Goal: Find specific page/section: Find specific page/section

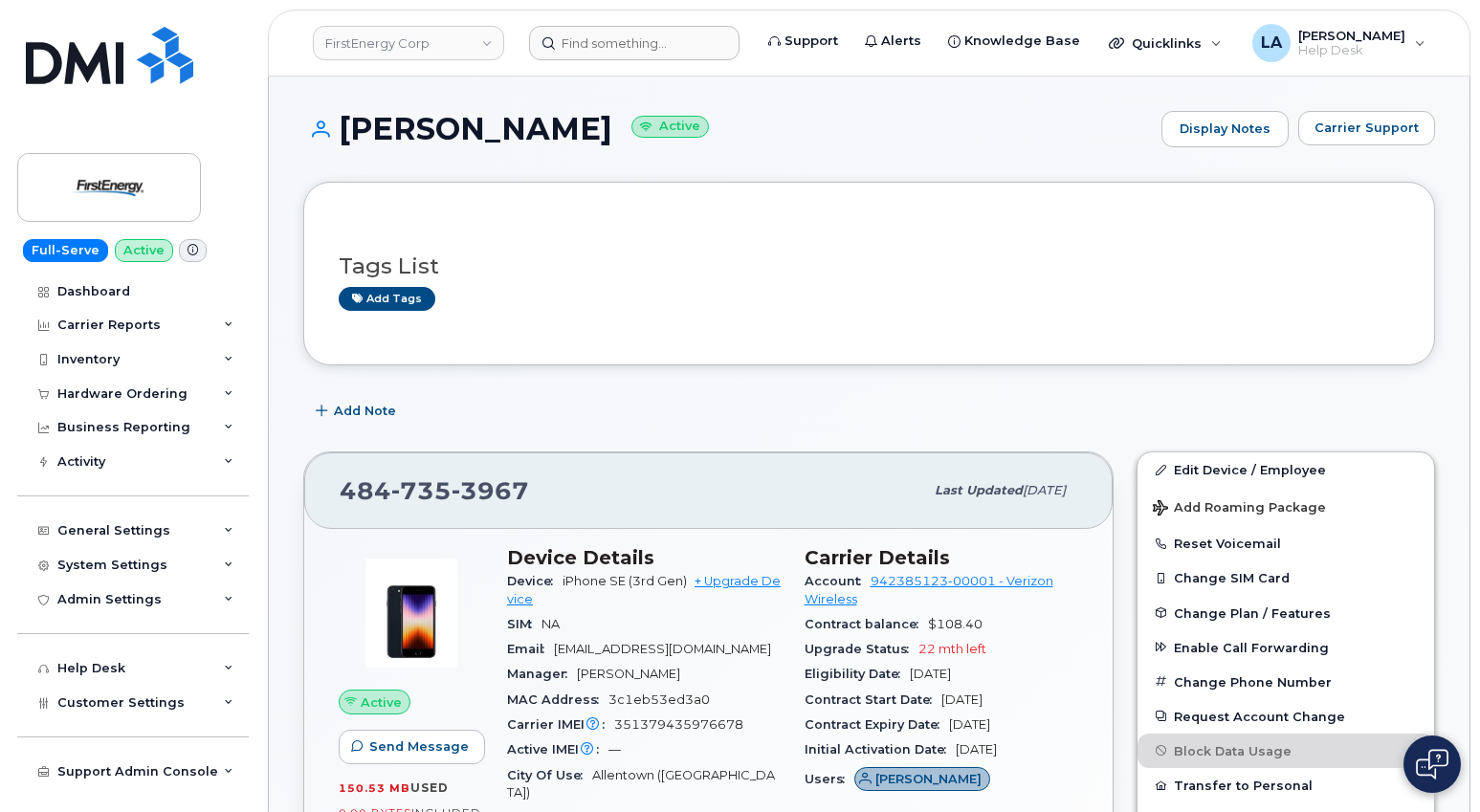
scroll to position [192, 0]
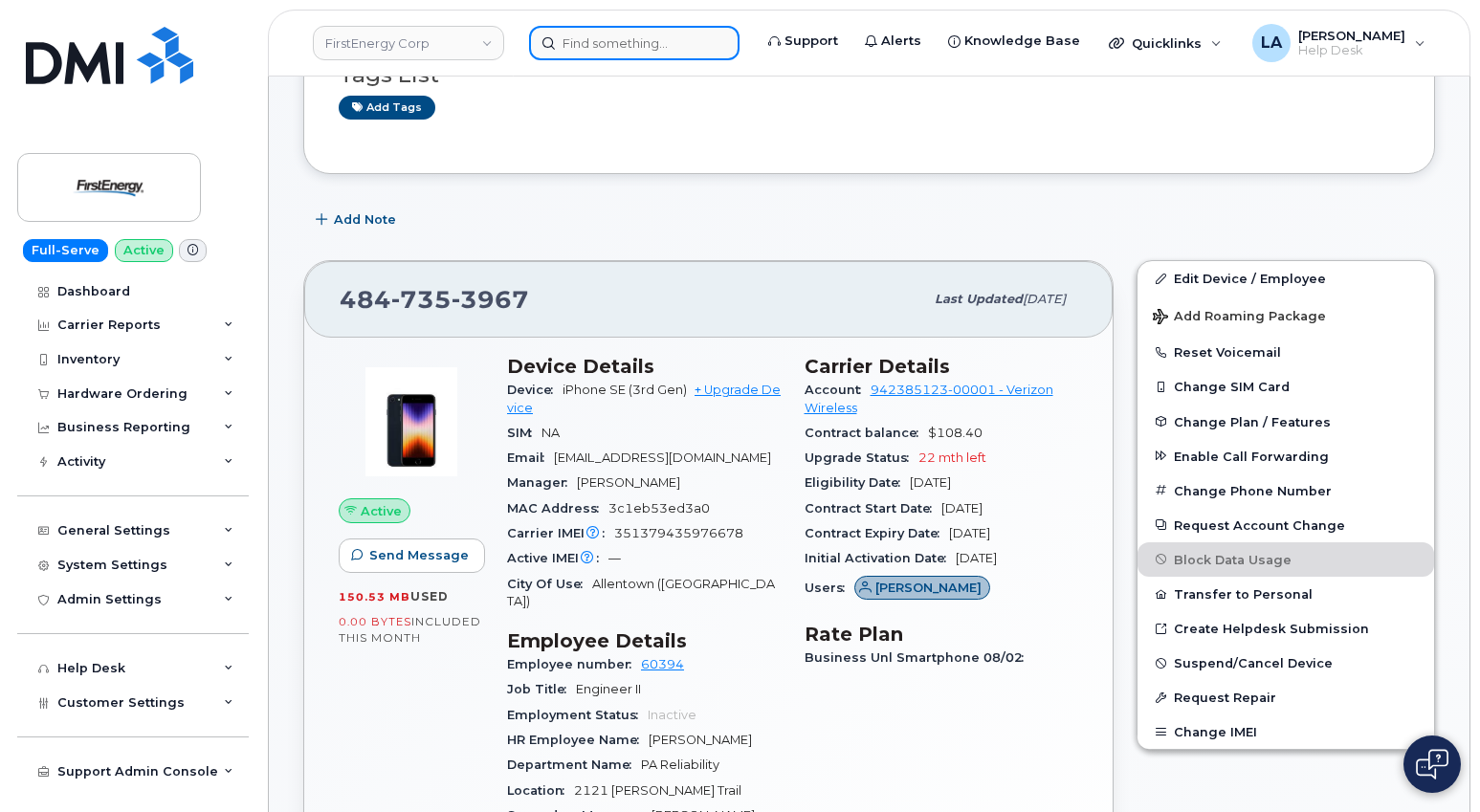
click at [621, 43] on input at bounding box center [633, 42] width 210 height 34
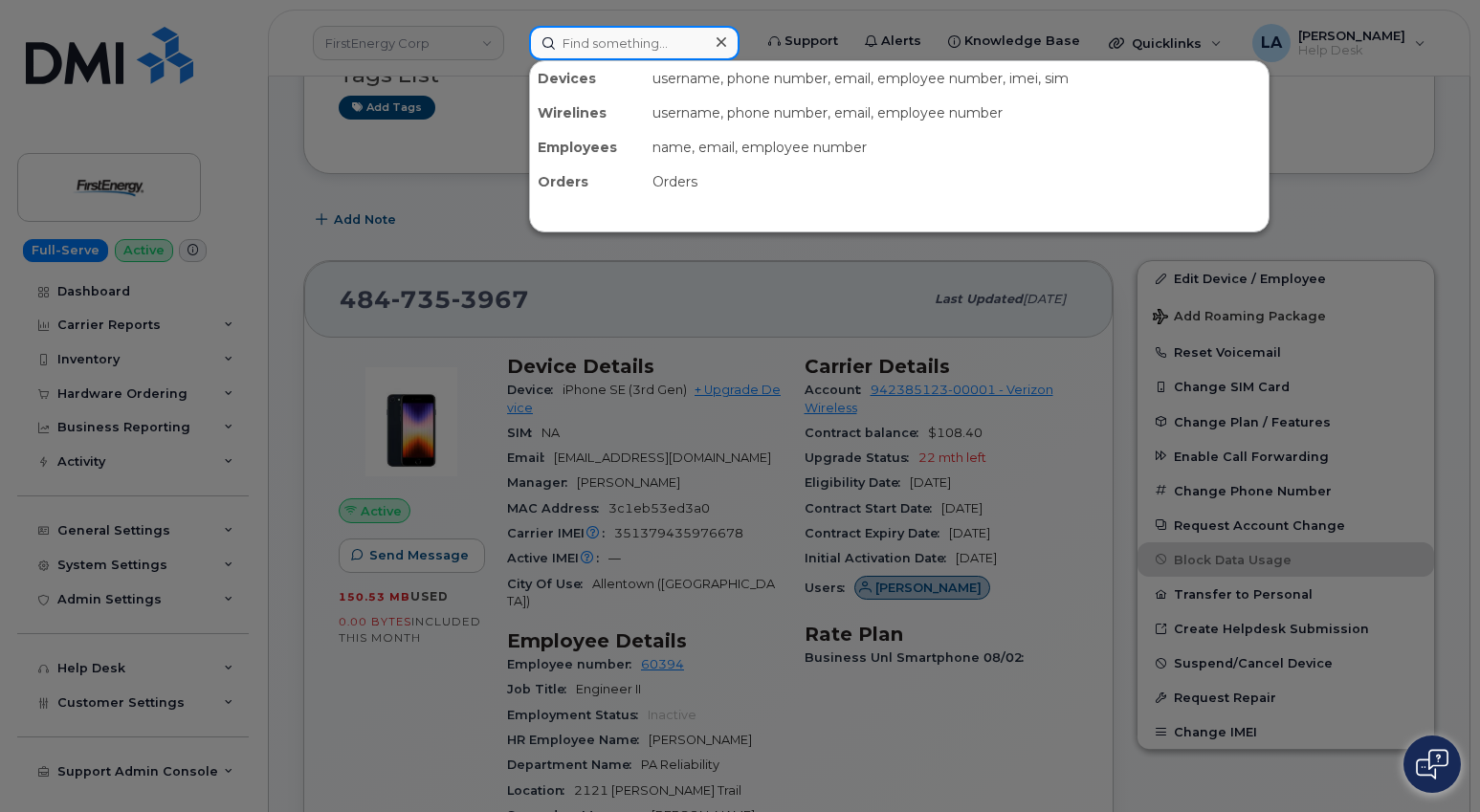
paste input "216-407-2201"
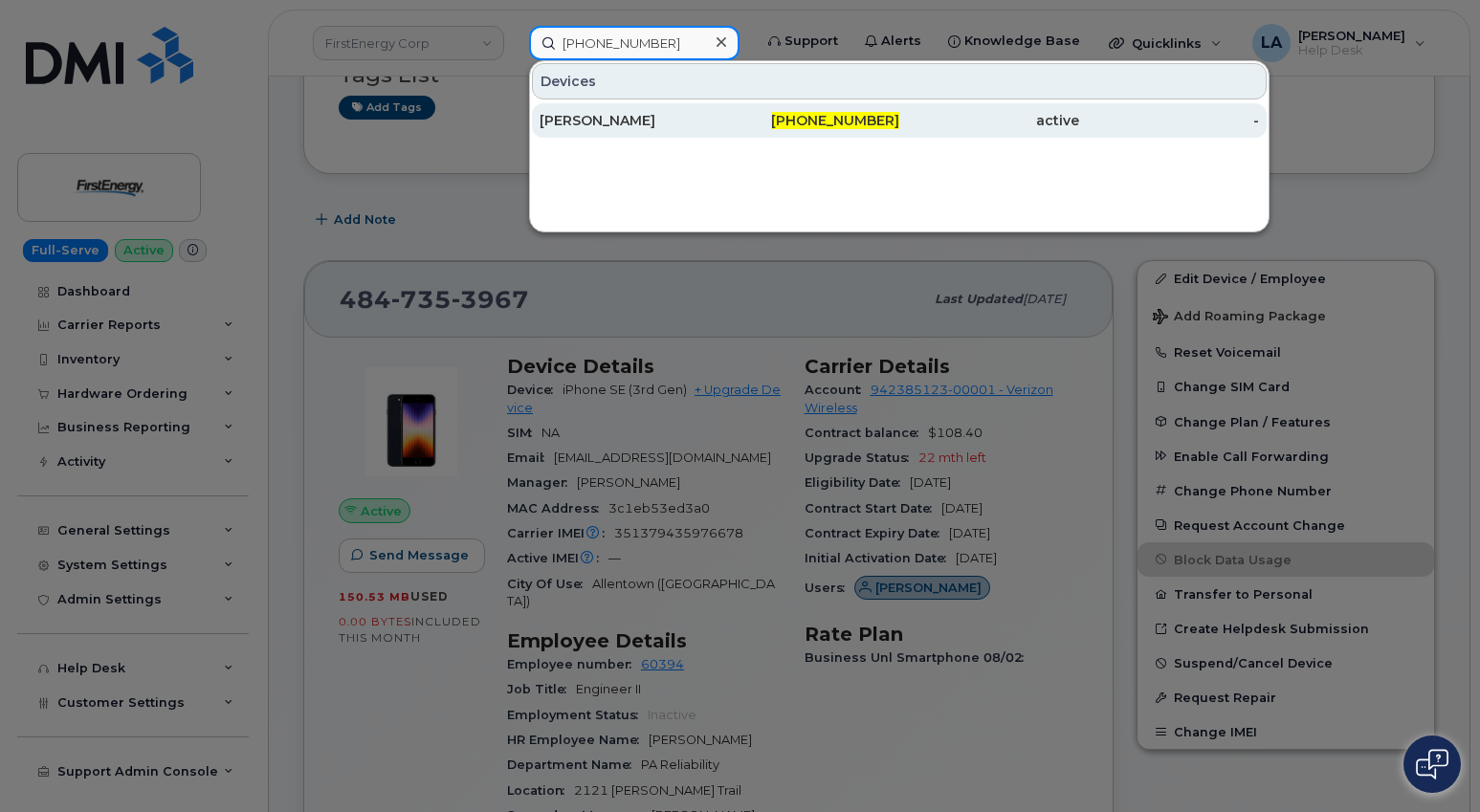
type input "216-407-2201"
click at [674, 119] on div "ROBERT J SNYDERBURN" at bounding box center [630, 121] width 180 height 20
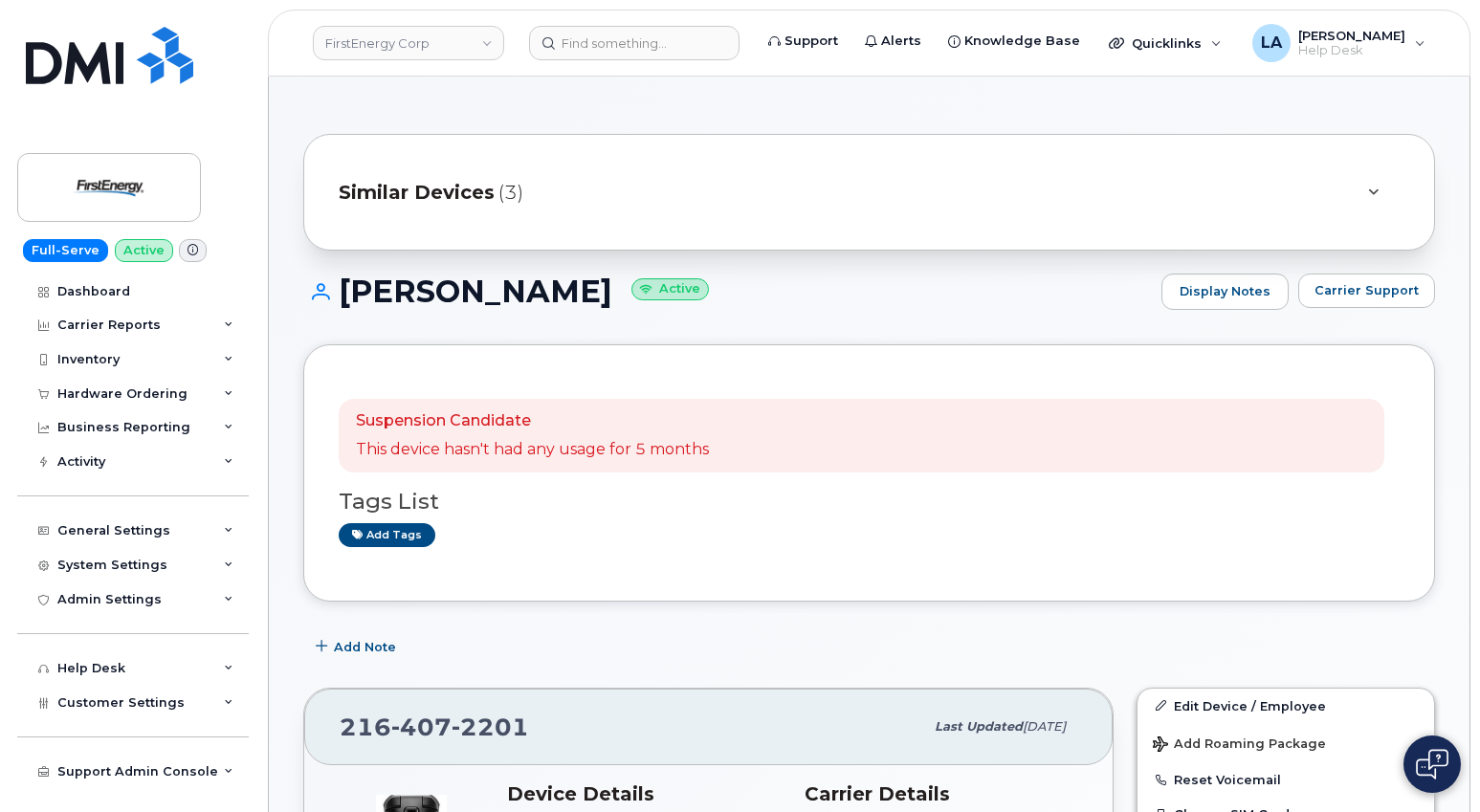
drag, startPoint x: 1478, startPoint y: 128, endPoint x: 1491, endPoint y: 210, distance: 83.0
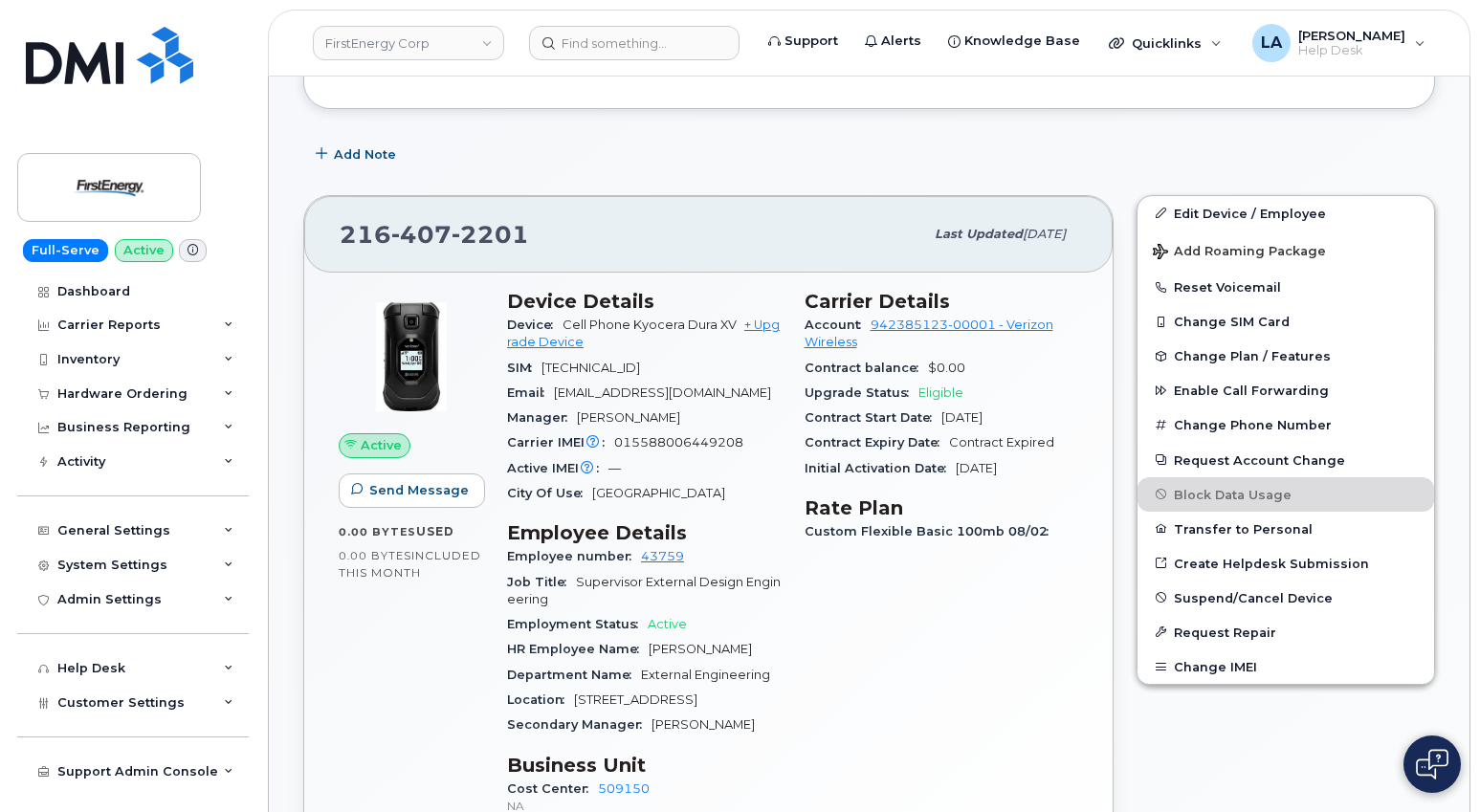
scroll to position [652, 0]
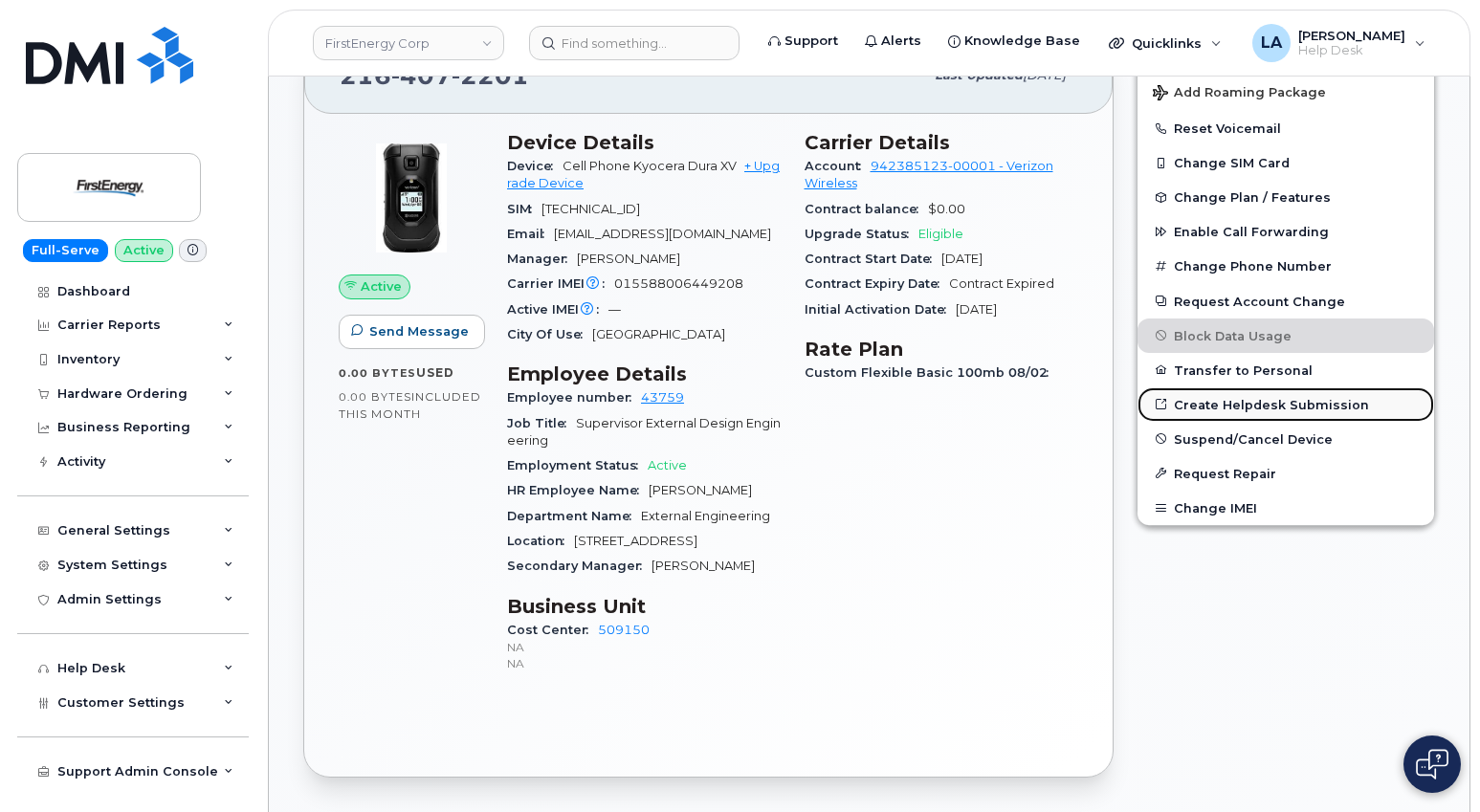
click at [1233, 406] on link "Create Helpdesk Submission" at bounding box center [1285, 404] width 296 height 34
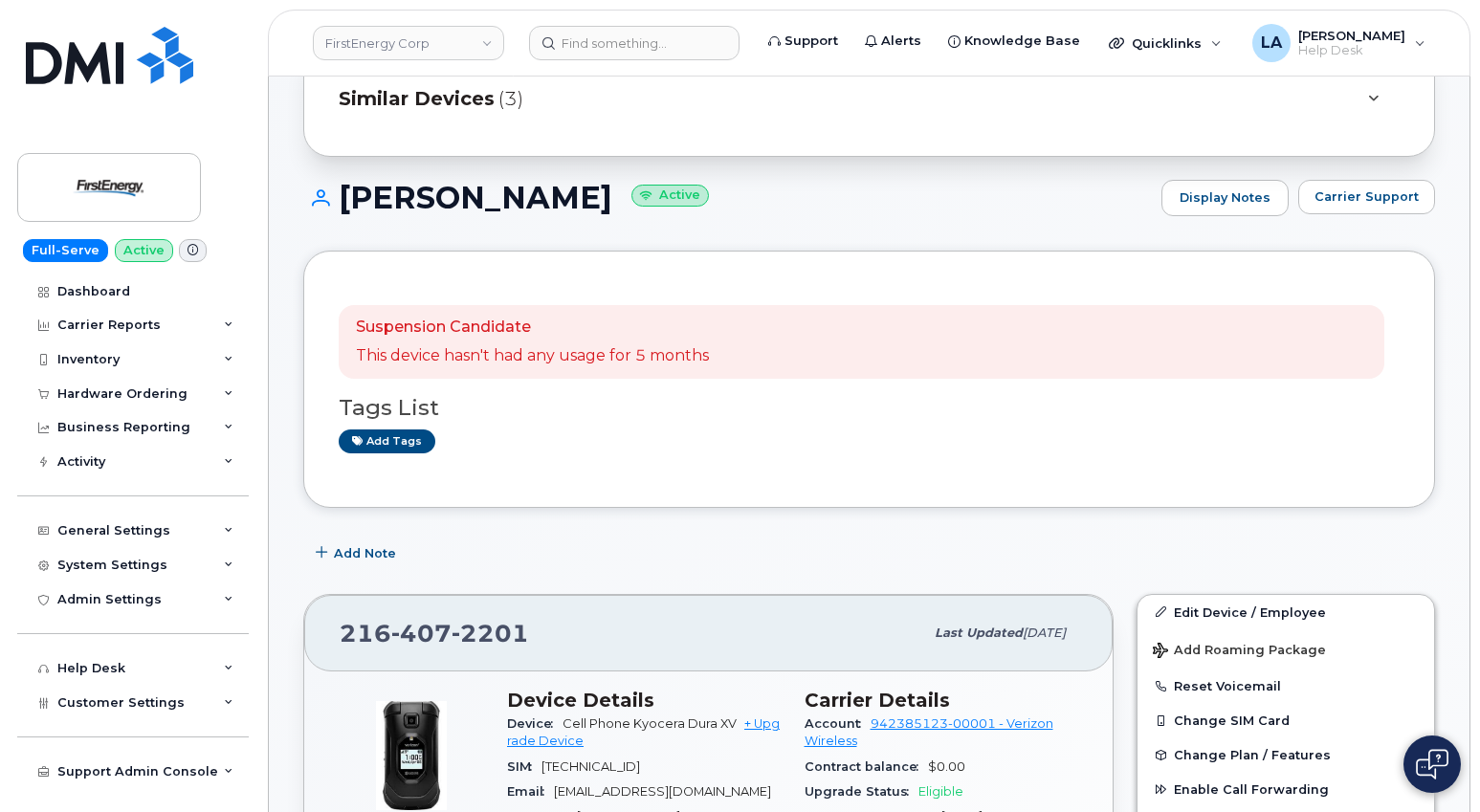
scroll to position [80, 0]
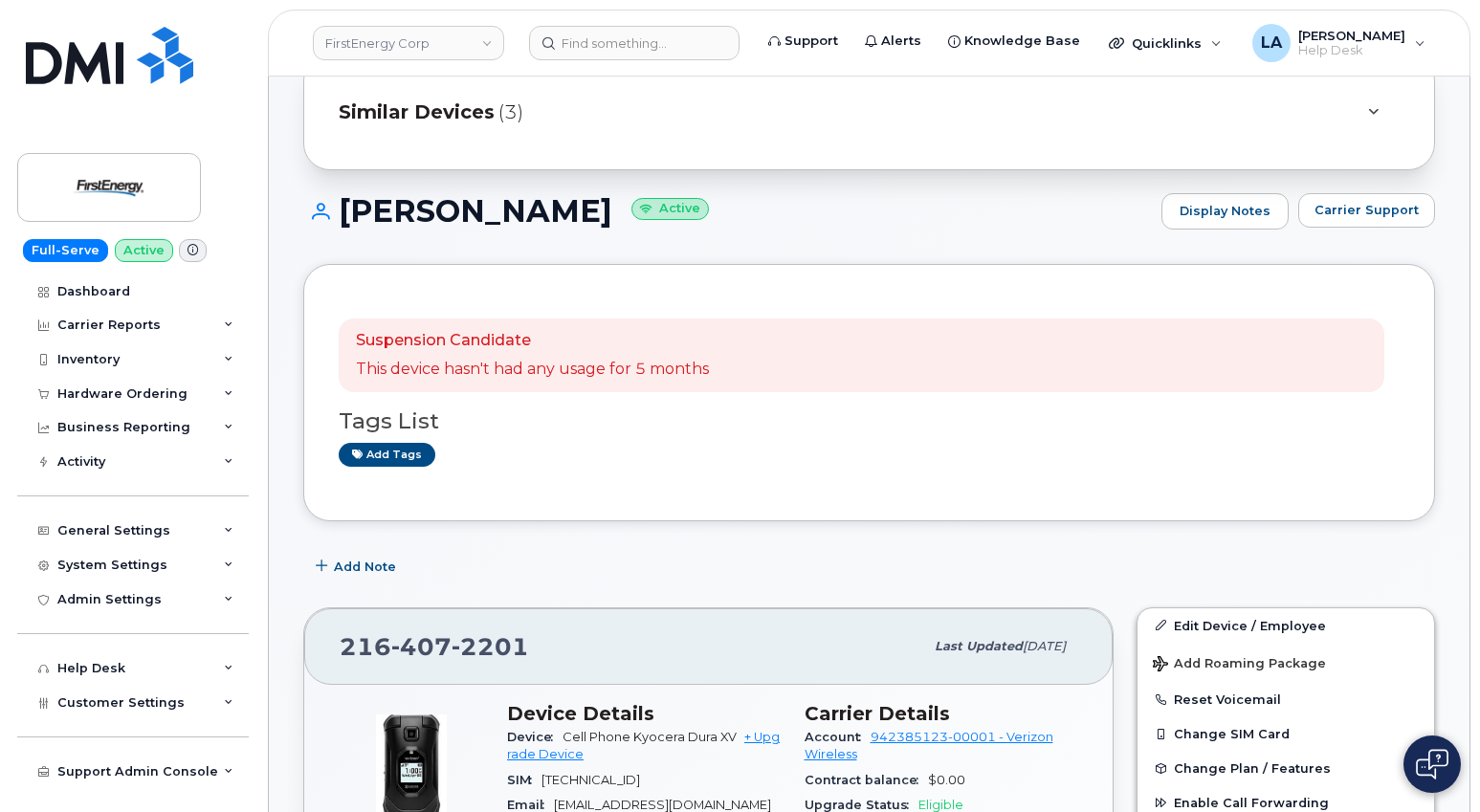
click at [409, 208] on h1 "ROBERT J SNYDERBURN Active" at bounding box center [727, 211] width 849 height 33
copy h1 "ROBERT"
click at [614, 206] on h1 "ROBERT J SNYDERBURN Active" at bounding box center [727, 211] width 849 height 33
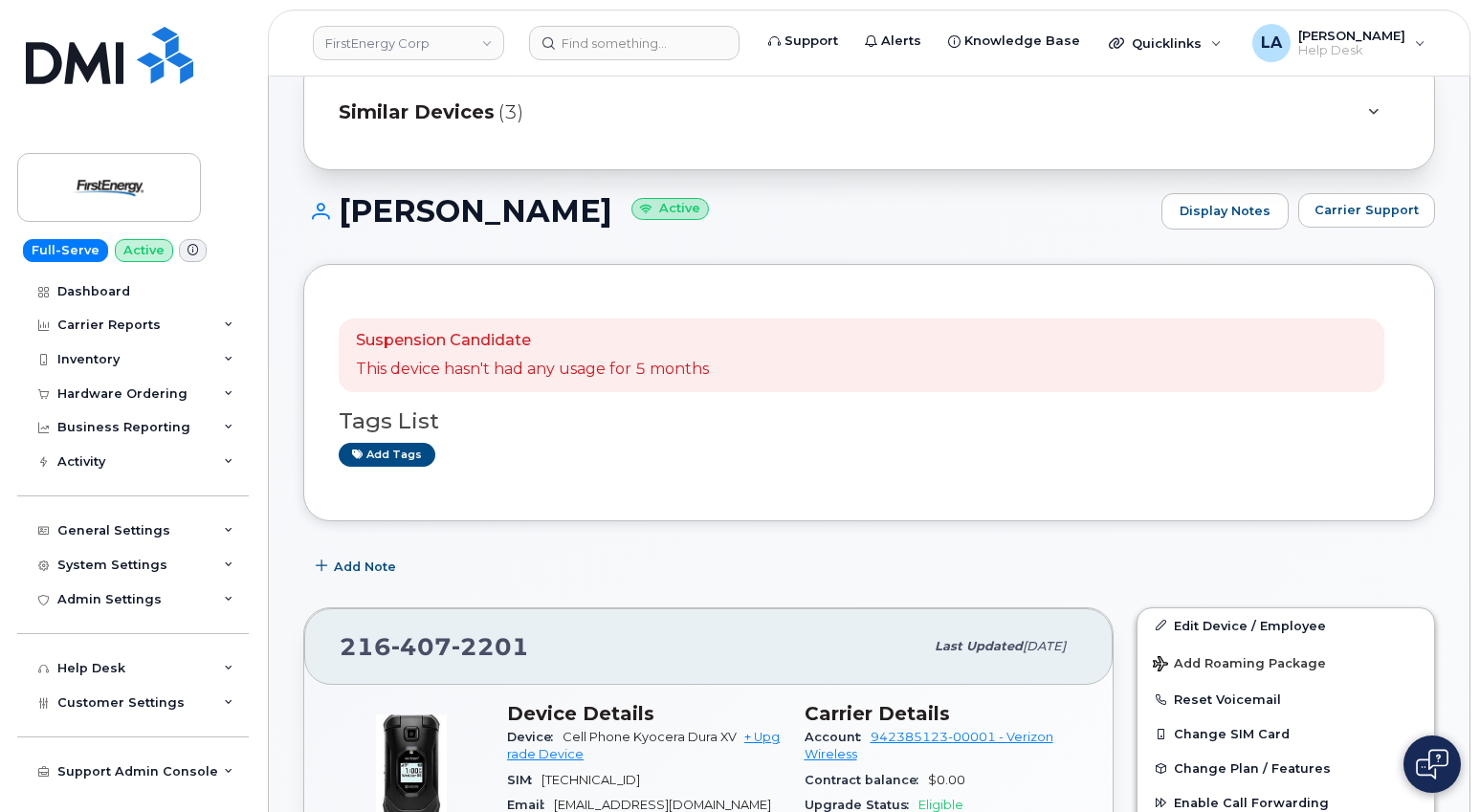
copy h1 "SNYDERBURN"
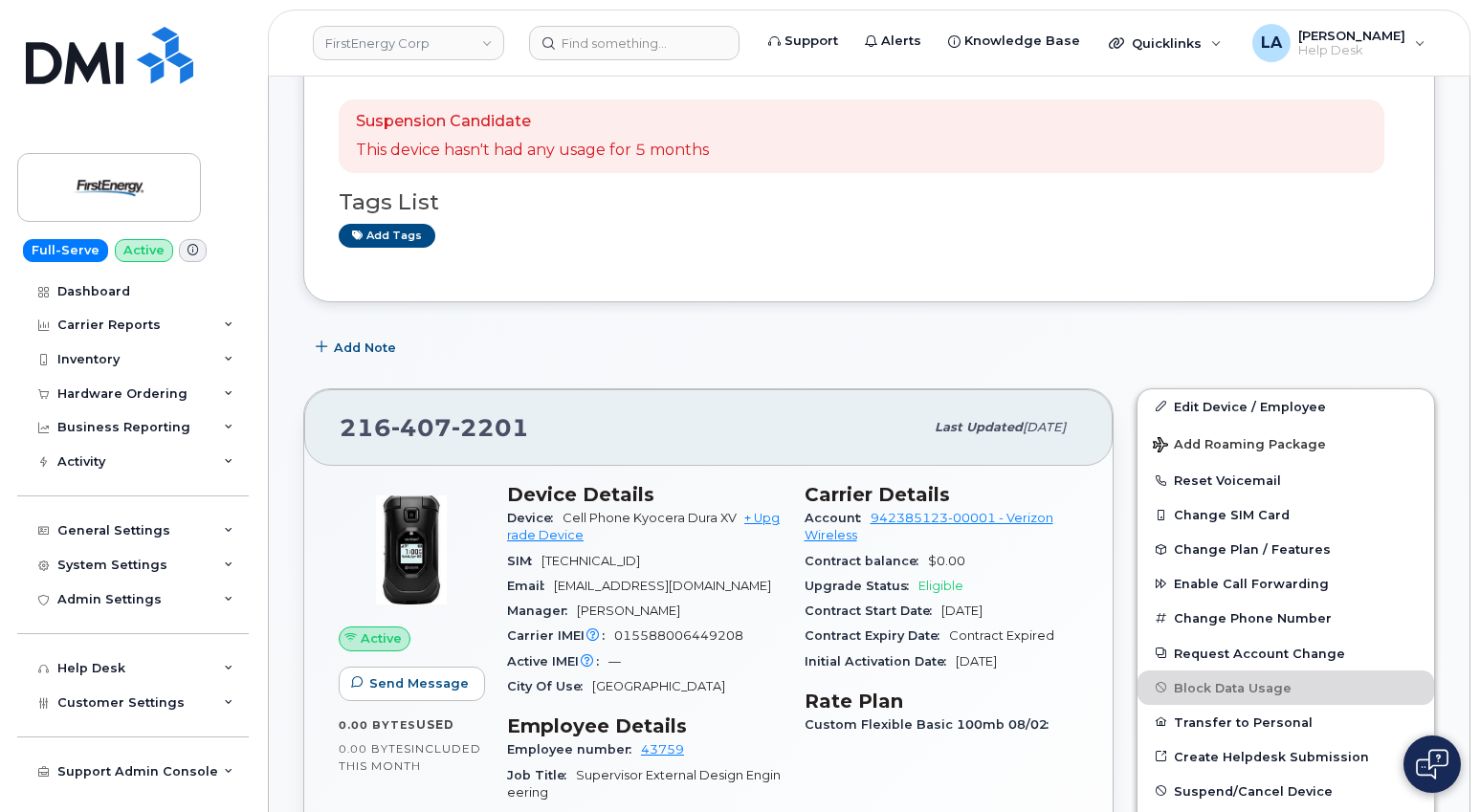
scroll to position [487, 0]
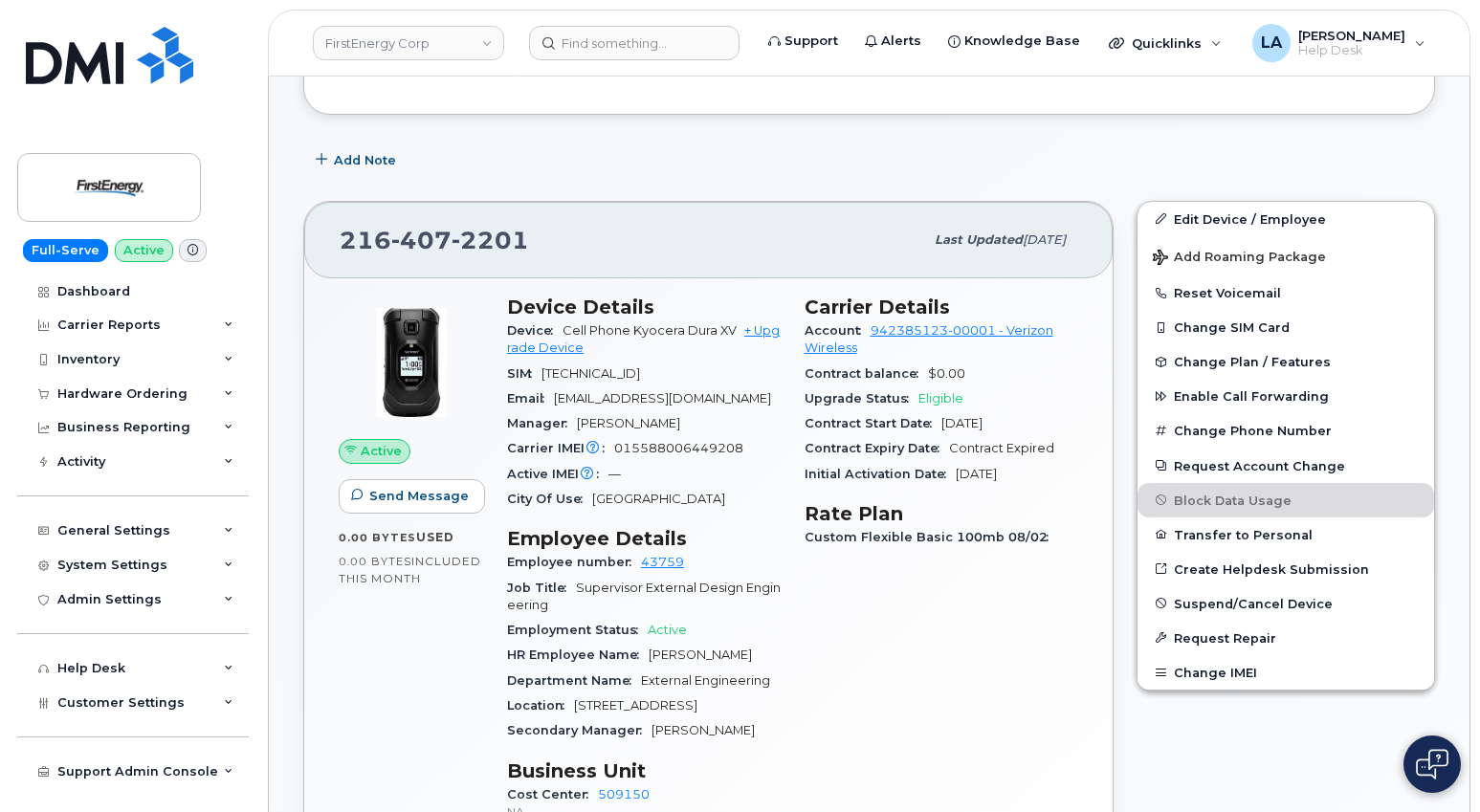
click at [657, 397] on span "rsnyderburn@firstenergycorp.com" at bounding box center [663, 398] width 217 height 15
drag, startPoint x: 657, startPoint y: 397, endPoint x: 679, endPoint y: 401, distance: 22.4
click at [657, 397] on span "rsnyderburn@firstenergycorp.com" at bounding box center [663, 398] width 217 height 15
click at [750, 400] on span "rsnyderburn@firstenergycorp.com" at bounding box center [663, 398] width 217 height 15
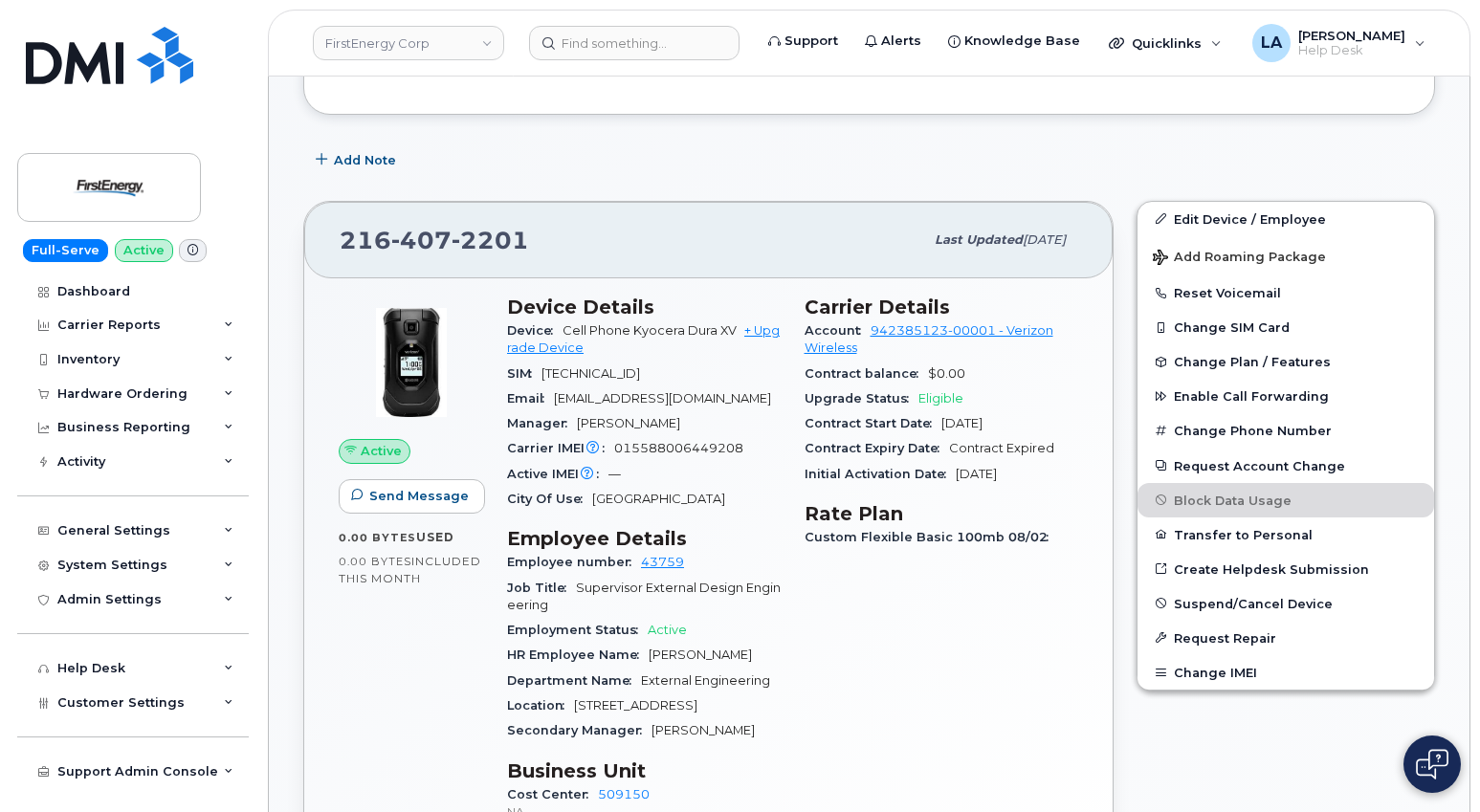
drag, startPoint x: 774, startPoint y: 393, endPoint x: 556, endPoint y: 397, distance: 218.0
click at [556, 397] on div "Email rsnyderburn@firstenergycorp.com" at bounding box center [644, 398] width 275 height 24
copy span "rsnyderburn@firstenergycorp.com"
drag, startPoint x: 566, startPoint y: 240, endPoint x: 339, endPoint y: 234, distance: 227.1
click at [339, 234] on div "216 407 2201 Last updated Jul 12, 2025" at bounding box center [708, 240] width 808 height 76
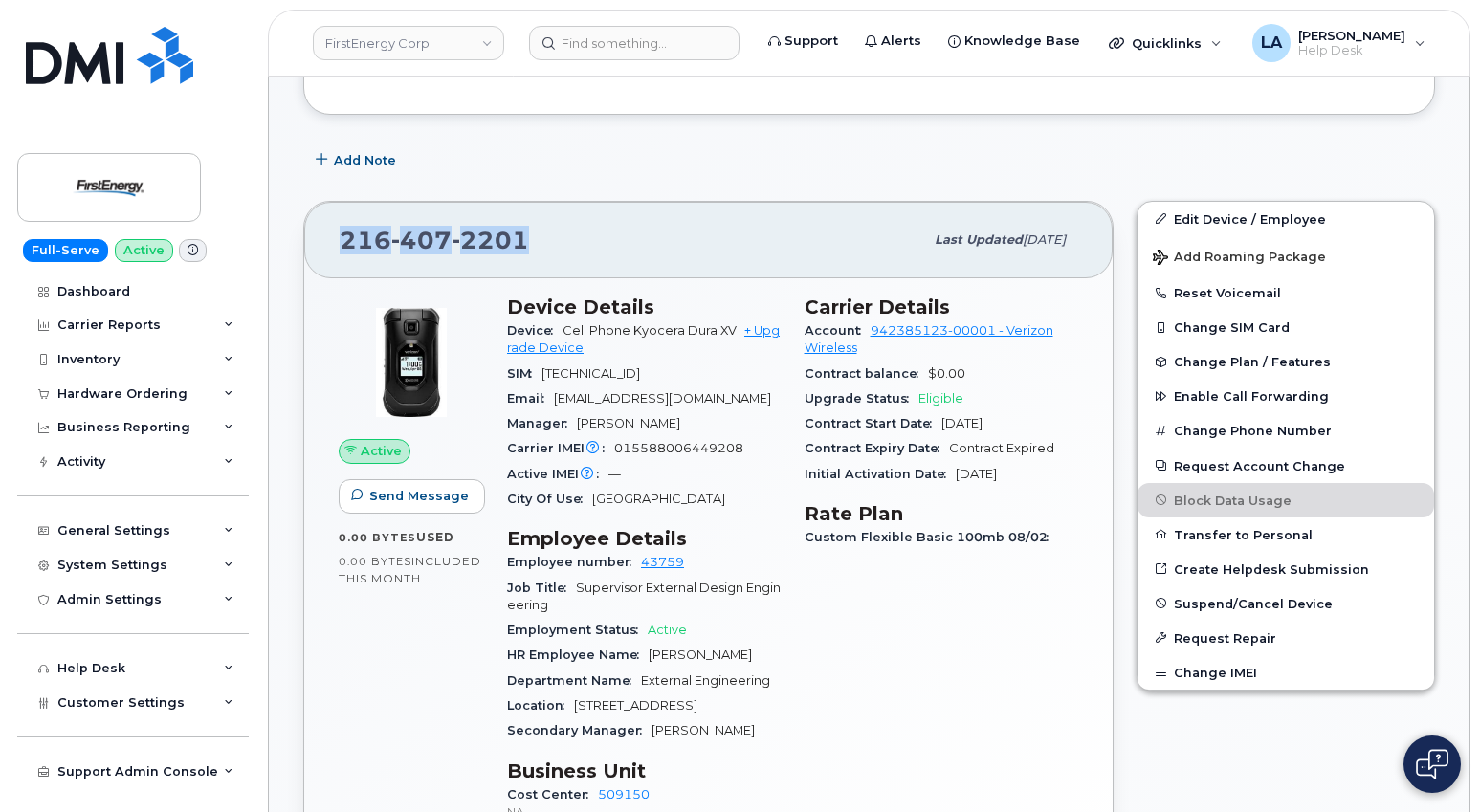
copy span "216 407 2201"
click at [1400, 160] on div "Add Note" at bounding box center [869, 160] width 1132 height 34
drag, startPoint x: 416, startPoint y: 233, endPoint x: 340, endPoint y: 231, distance: 76.0
click at [340, 231] on div "216 407 2201" at bounding box center [631, 239] width 584 height 40
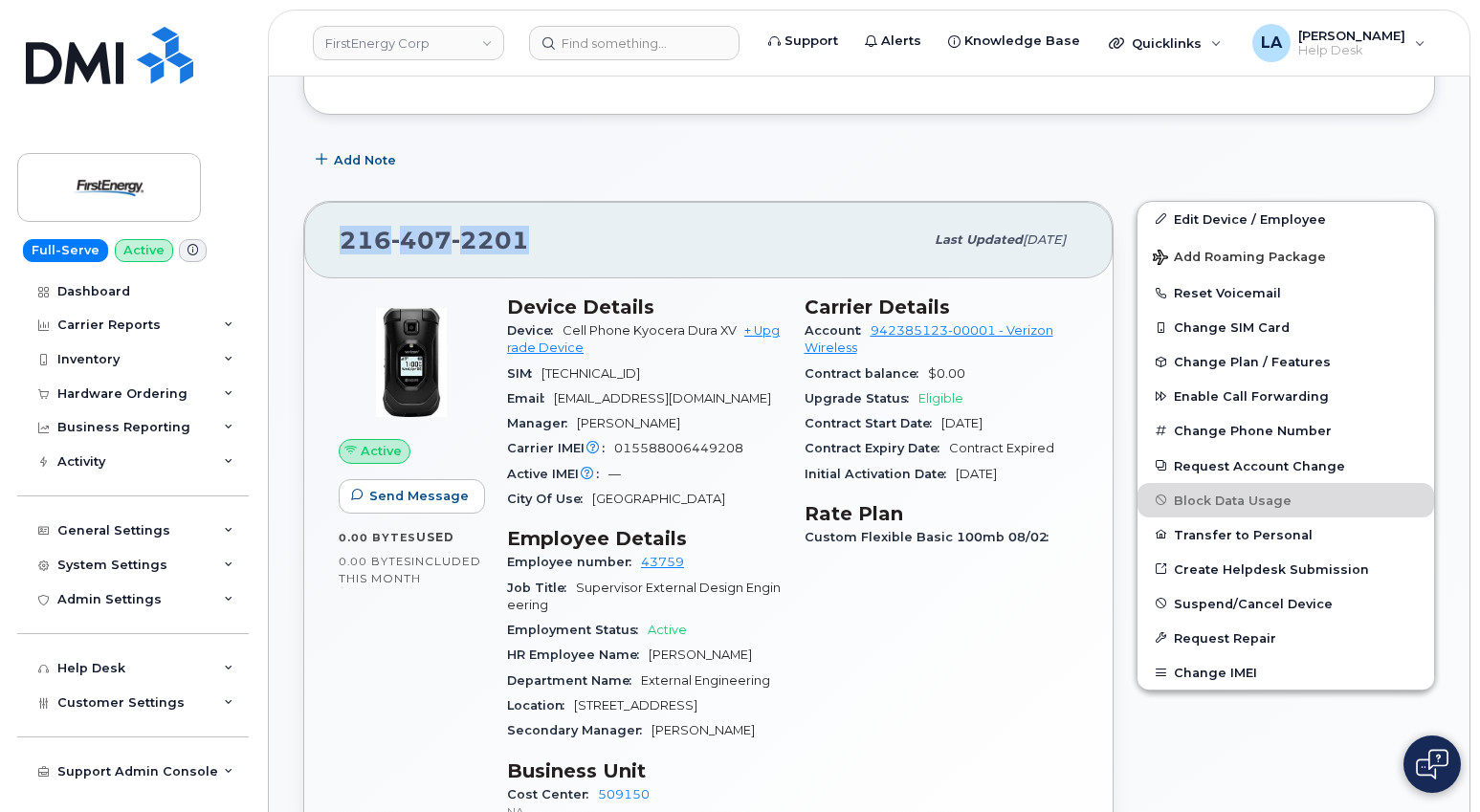
copy span "216 407 2201"
click at [1274, 154] on div "Add Note" at bounding box center [869, 160] width 1132 height 34
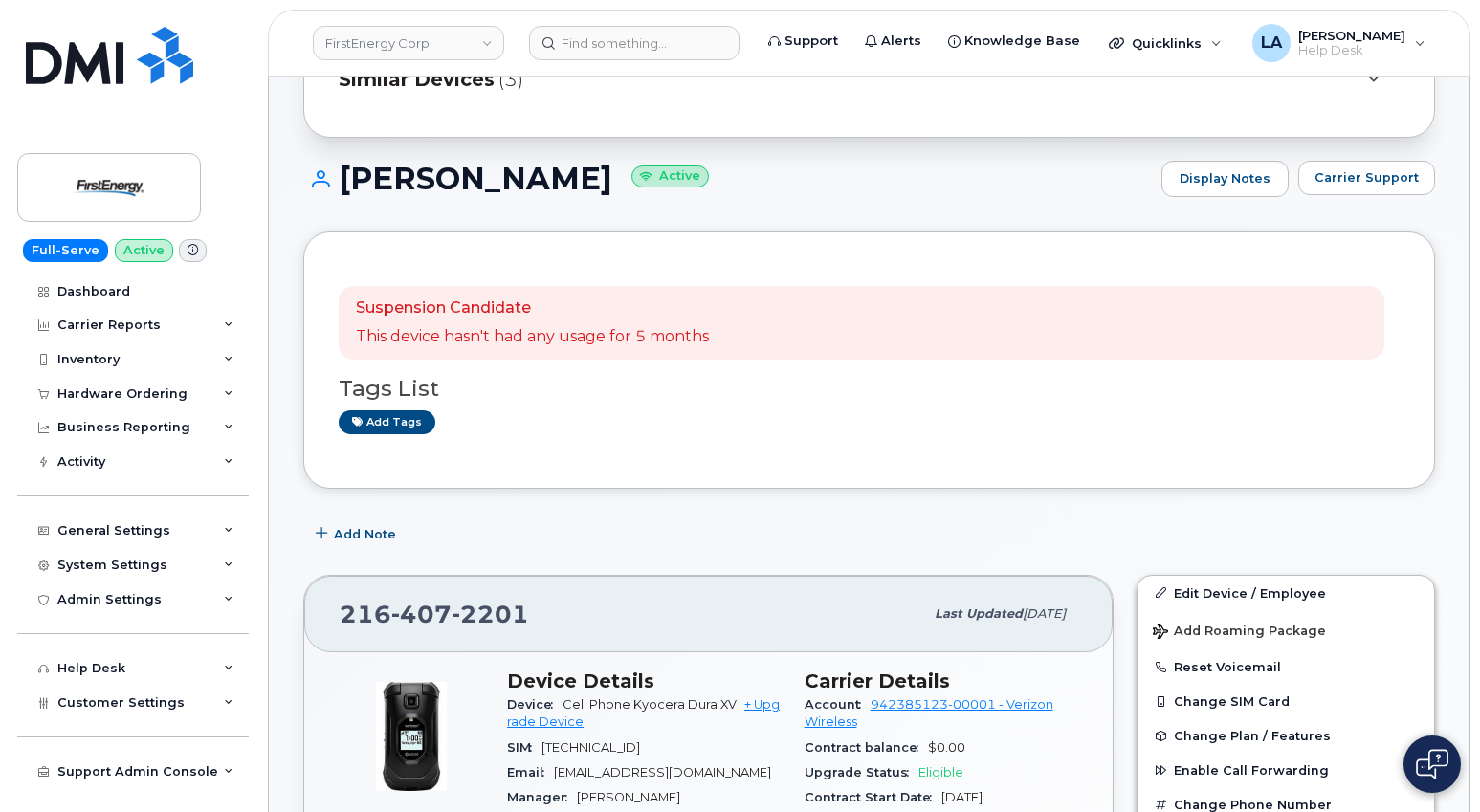
scroll to position [89, 0]
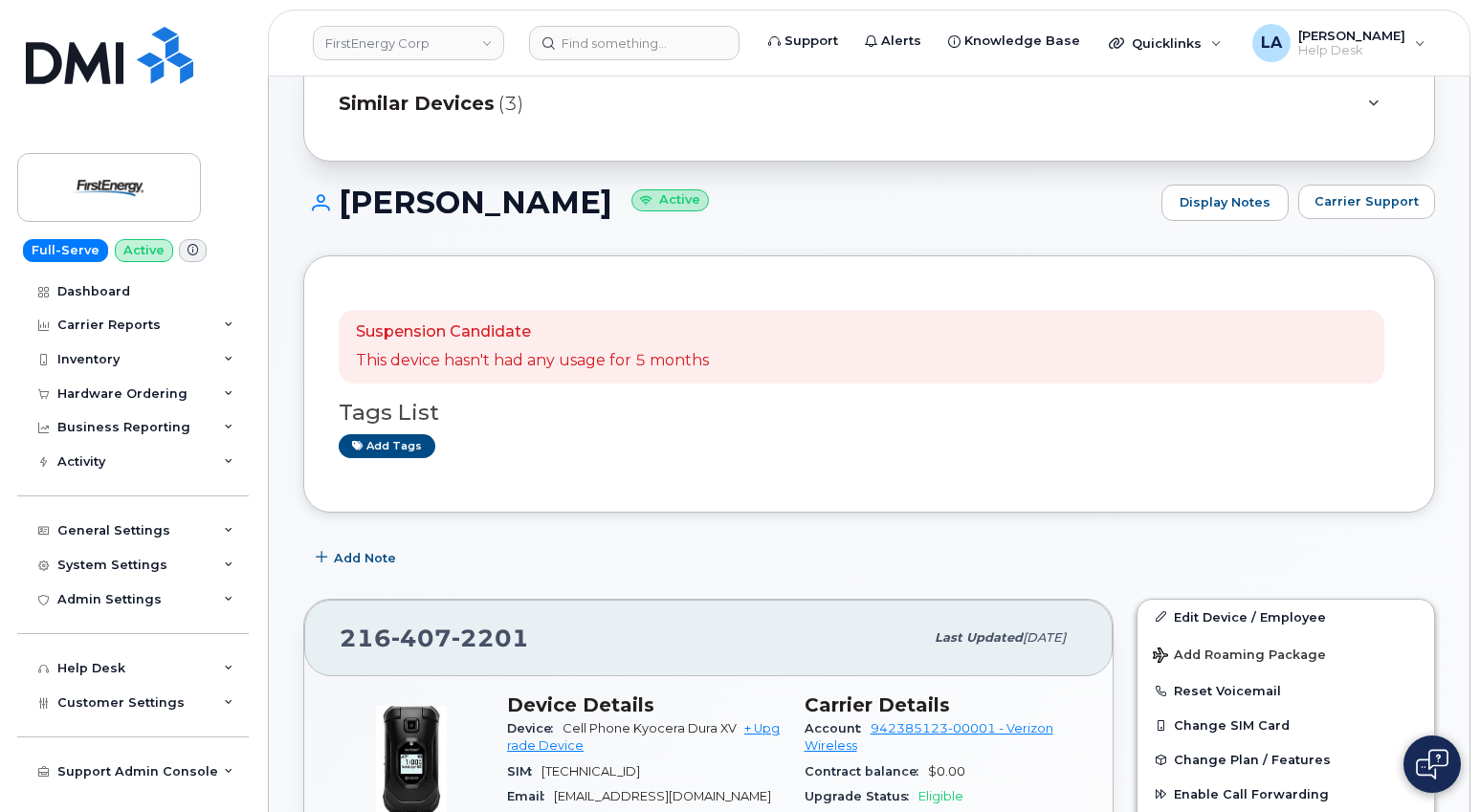
drag, startPoint x: 340, startPoint y: 194, endPoint x: 731, endPoint y: 196, distance: 391.0
click at [731, 196] on h1 "ROBERT J SNYDERBURN Active" at bounding box center [727, 202] width 849 height 33
copy h1 "ROBERT J SNYDERBURN"
click at [1417, 380] on div "Suspension Candidate This device hasn't had any usage for 5 months Tags List Ad…" at bounding box center [869, 383] width 1132 height 257
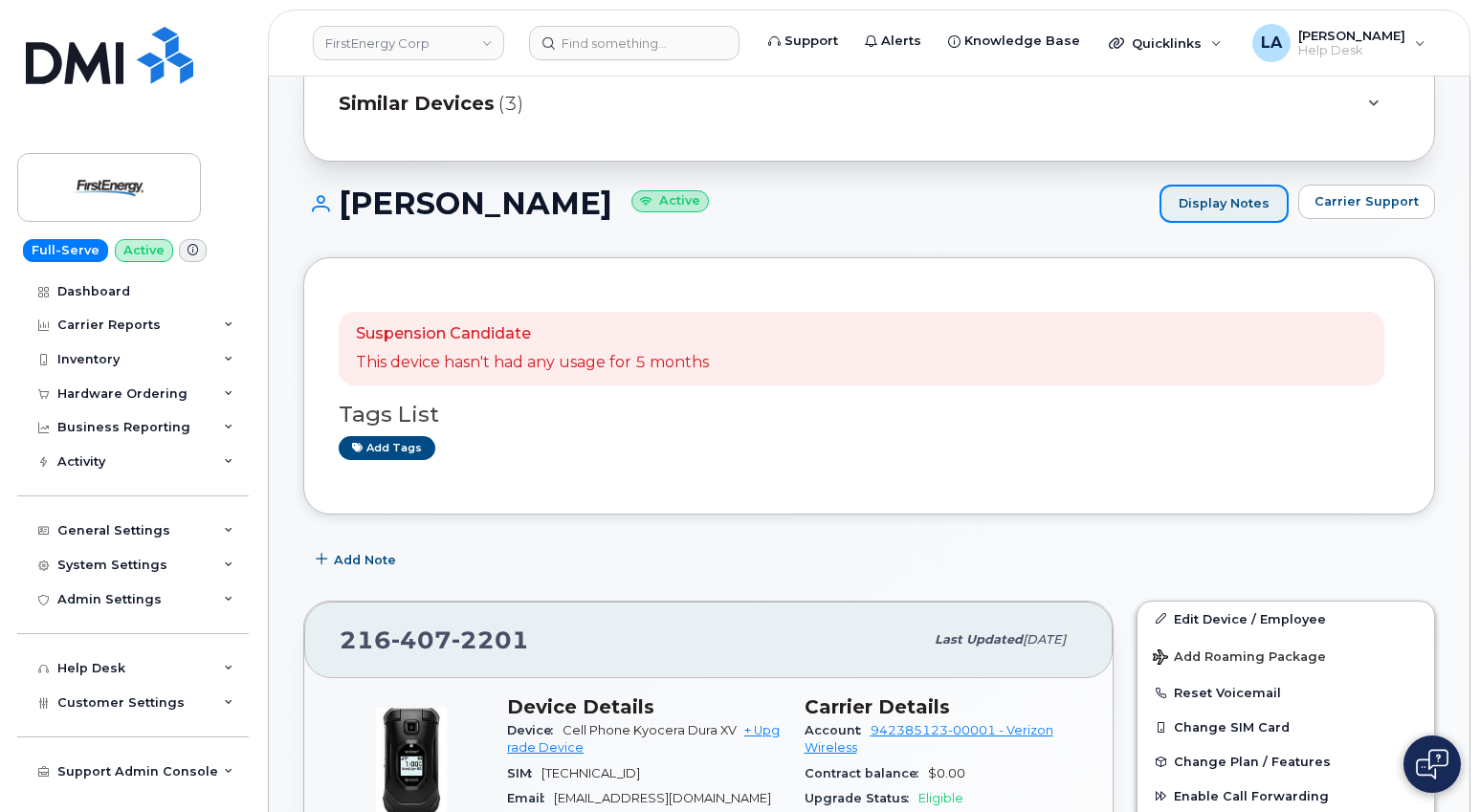
click at [1252, 191] on link "Display Notes" at bounding box center [1224, 203] width 129 height 38
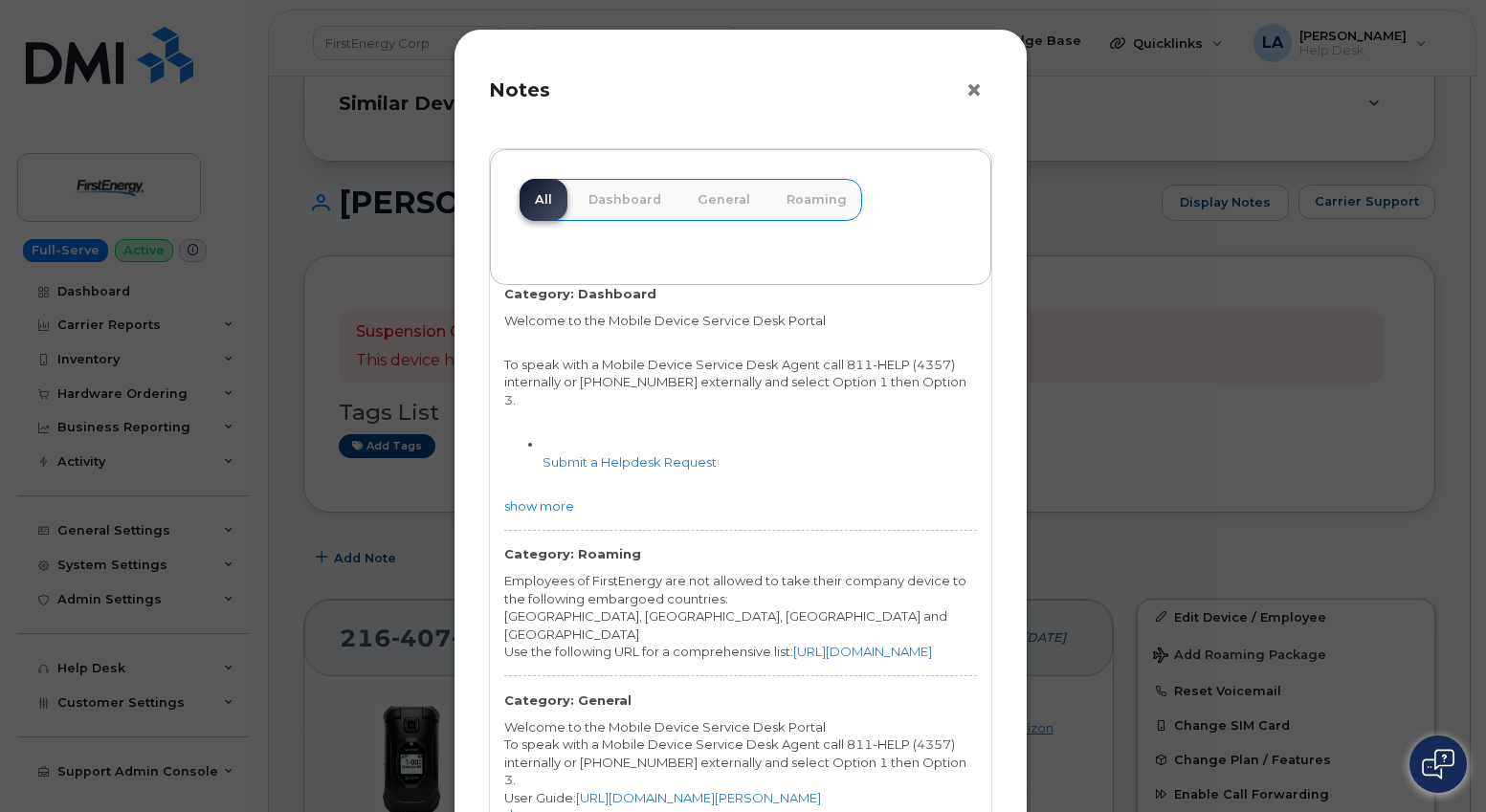
click at [975, 97] on button "×" at bounding box center [979, 90] width 26 height 28
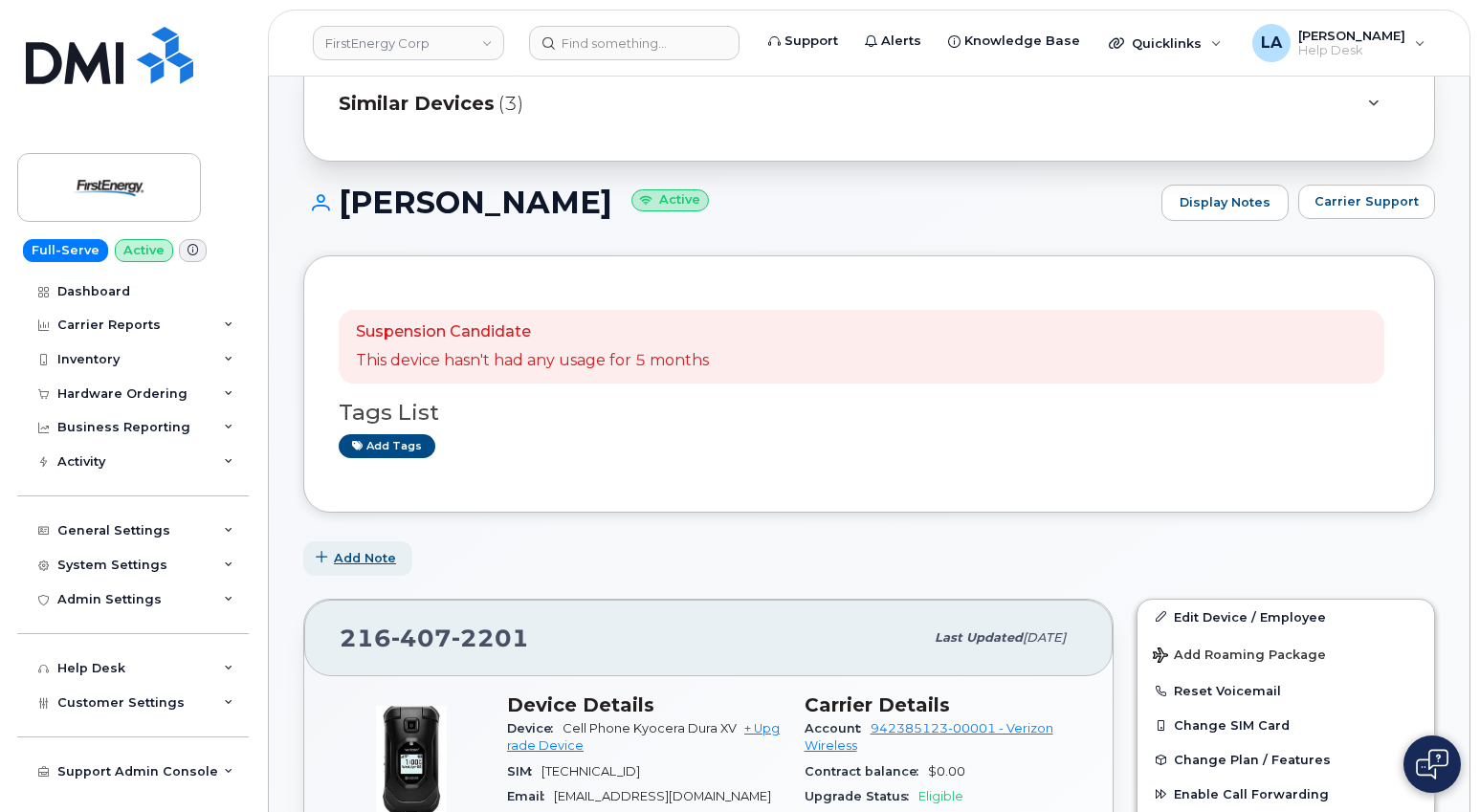
click at [357, 568] on button "Add Note" at bounding box center [358, 558] width 109 height 34
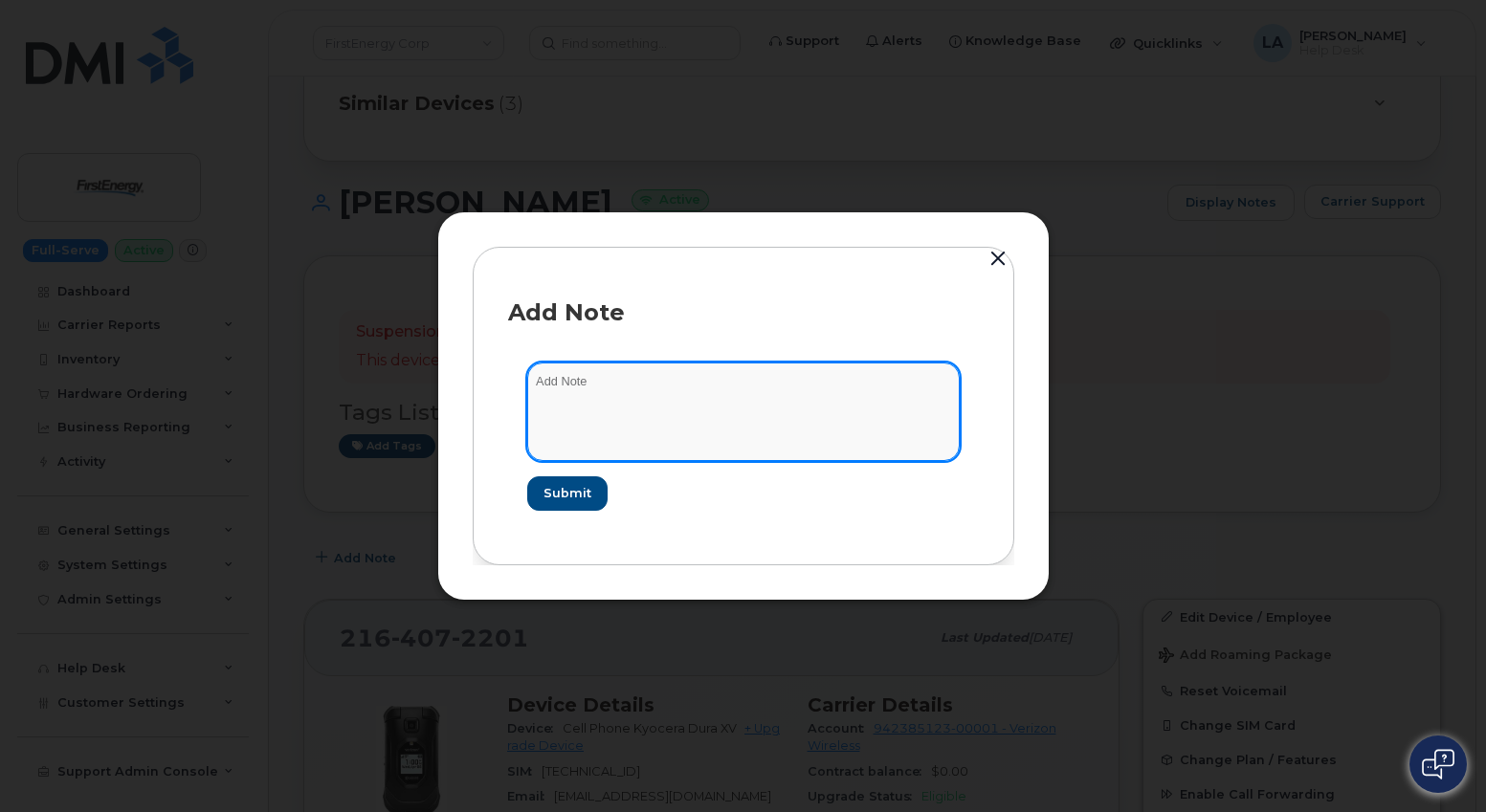
click at [645, 395] on textarea at bounding box center [743, 411] width 432 height 98
type textarea "2nd termination requst sent."
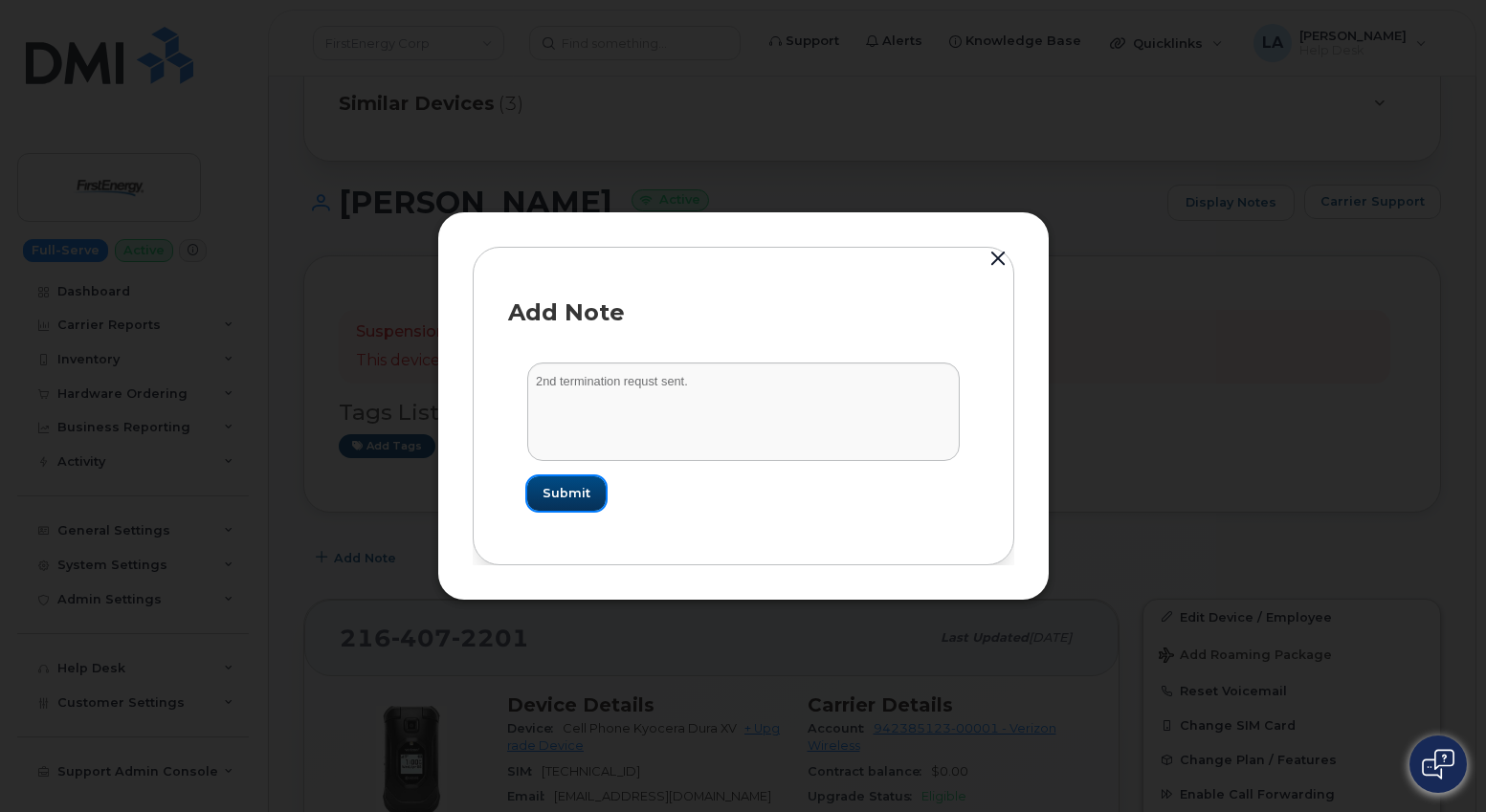
click at [583, 495] on span "Submit" at bounding box center [566, 492] width 48 height 19
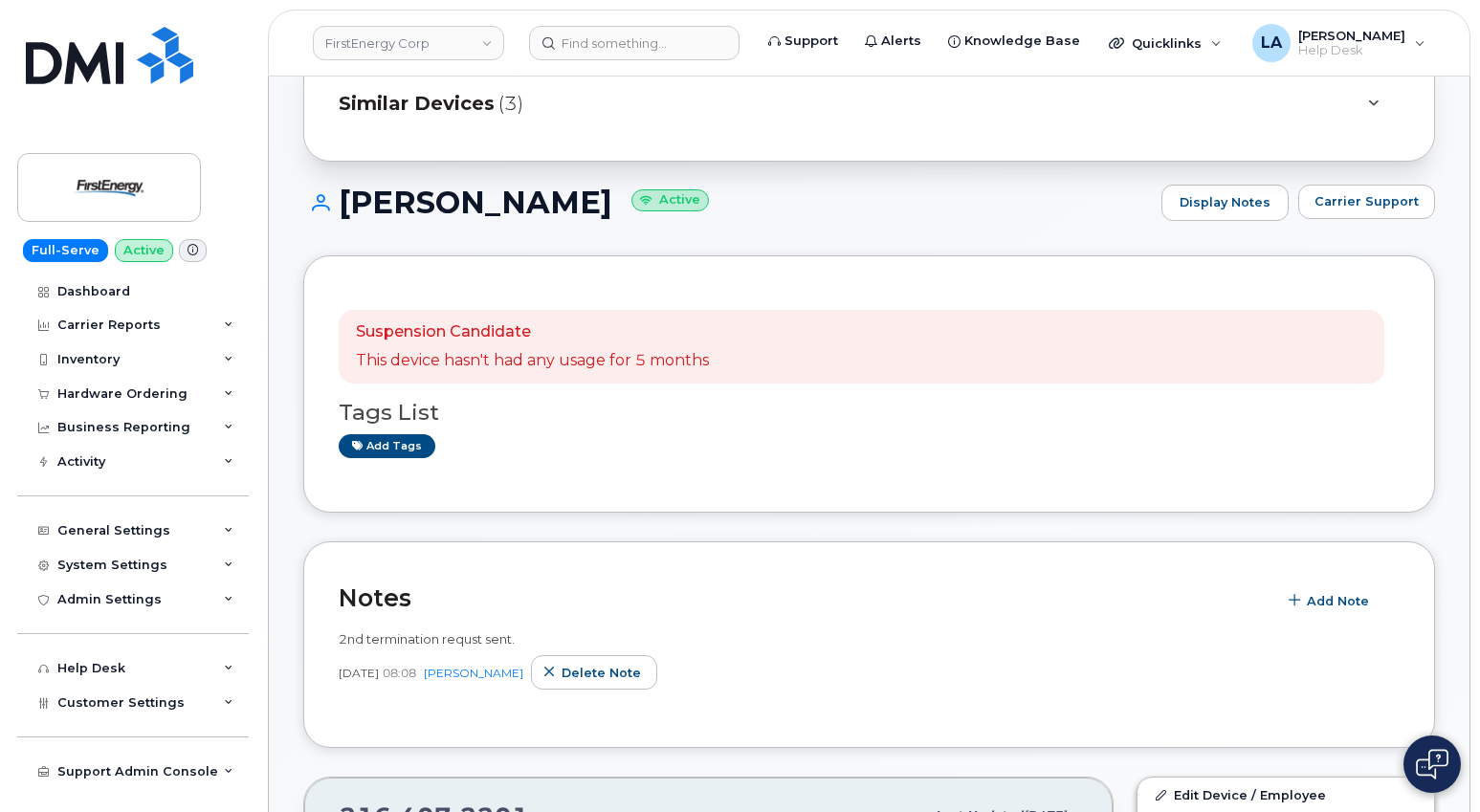
click at [622, 45] on input at bounding box center [633, 42] width 210 height 34
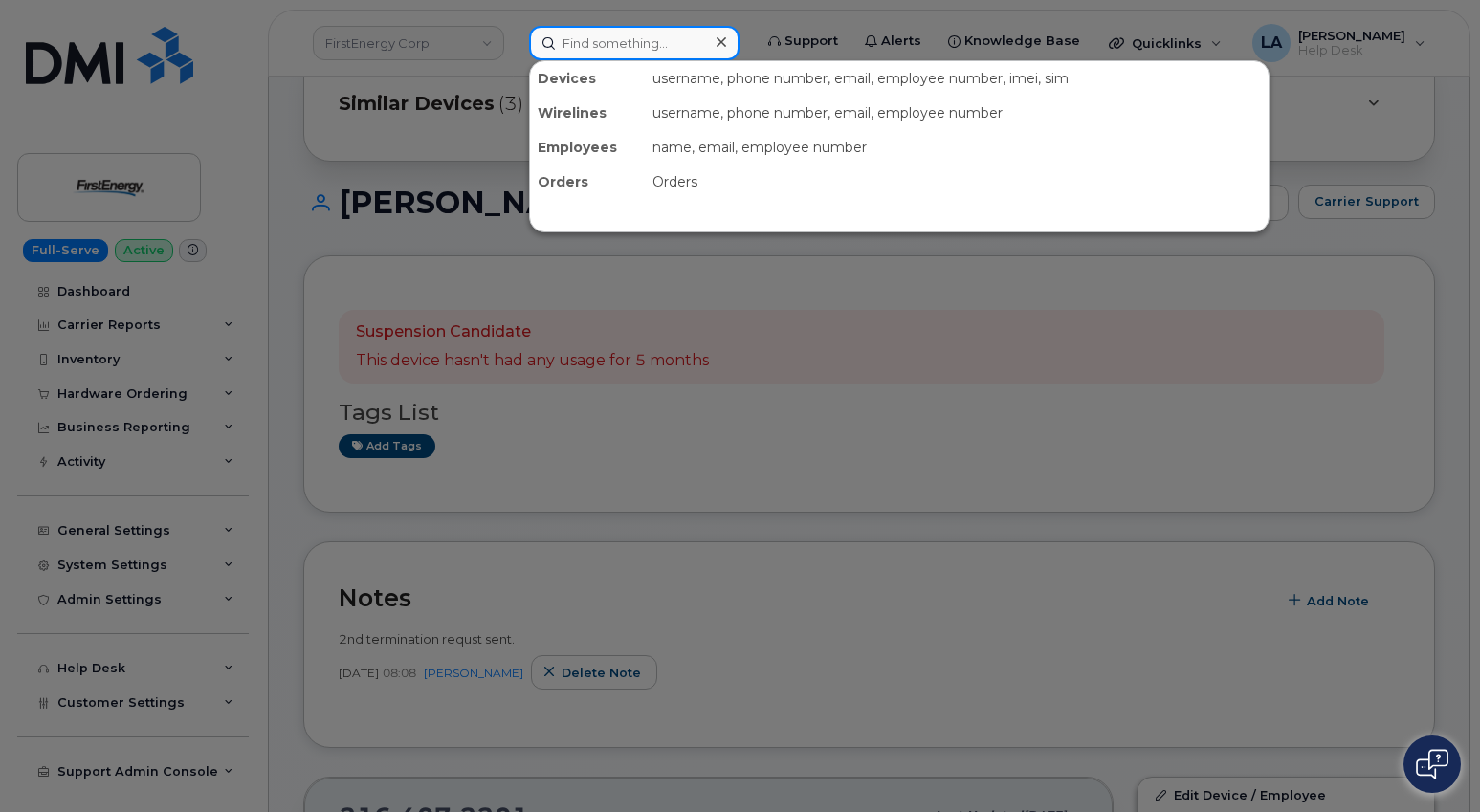
paste input "610 984 6640"
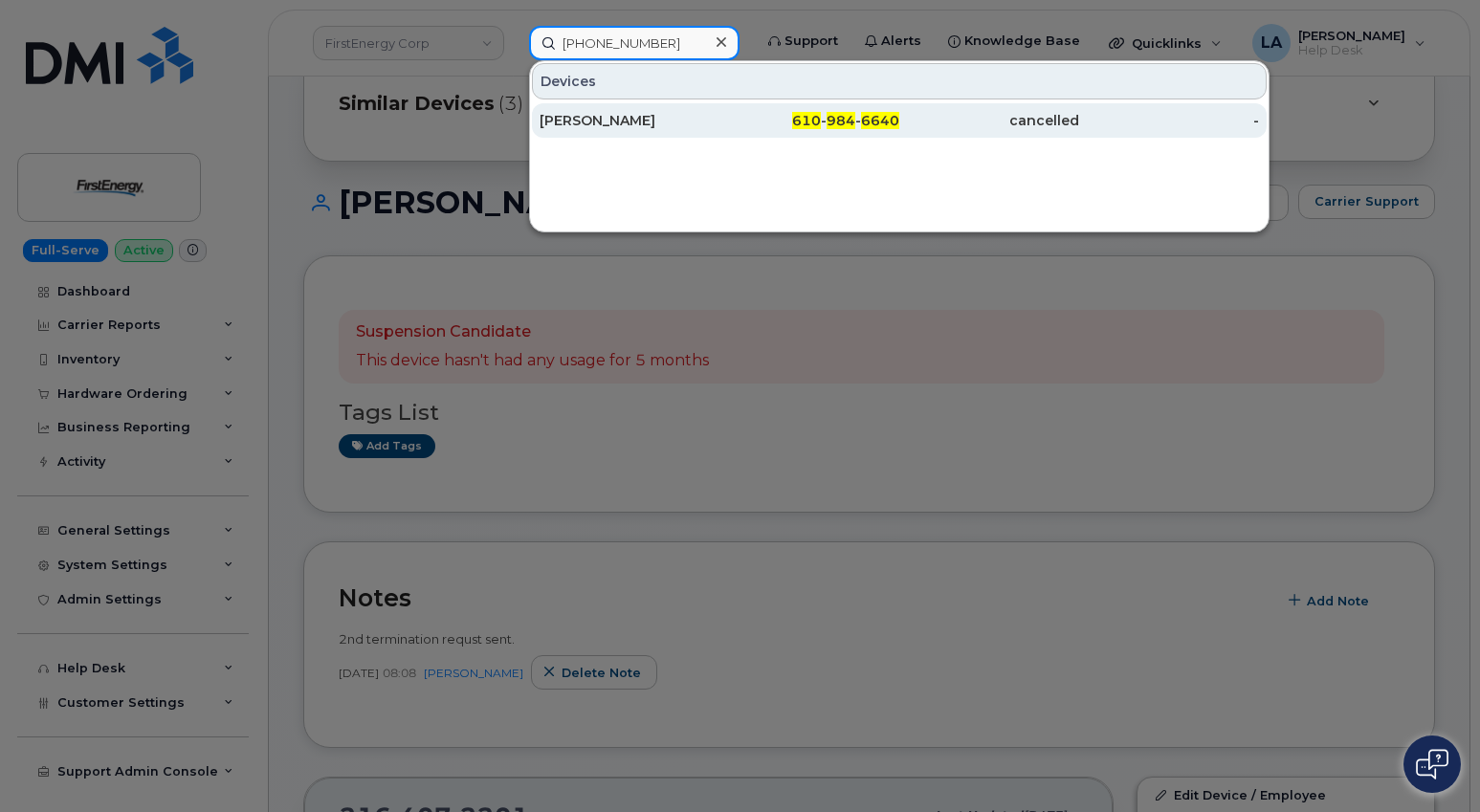
type input "610 984 6640"
click at [608, 125] on div "William R Causer" at bounding box center [630, 121] width 180 height 20
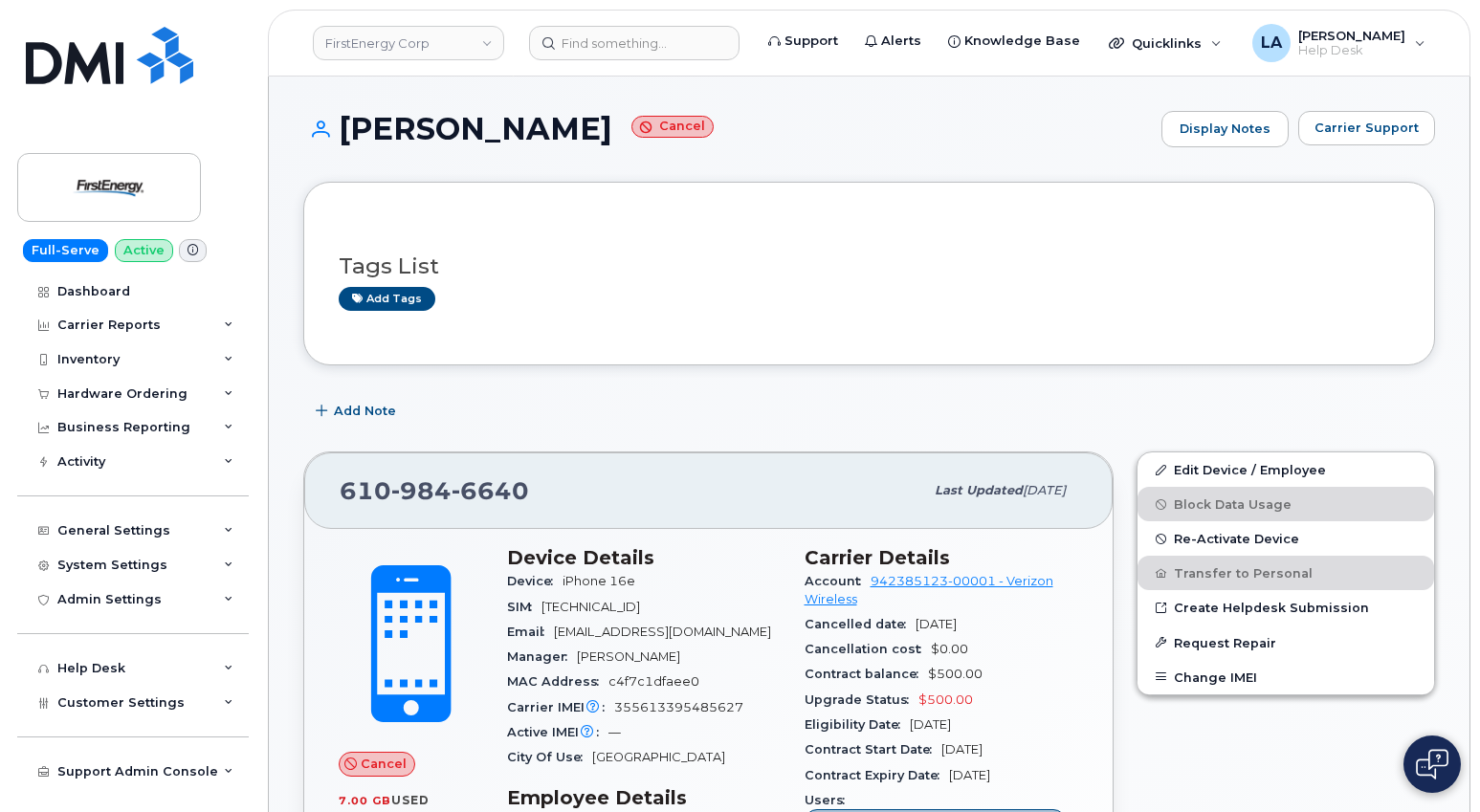
drag, startPoint x: 617, startPoint y: 130, endPoint x: 345, endPoint y: 129, distance: 272.0
click at [345, 129] on h1 "[PERSON_NAME] Cancel" at bounding box center [727, 129] width 849 height 33
copy h1 "[PERSON_NAME]"
click at [681, 708] on span "355613395485627" at bounding box center [678, 707] width 129 height 15
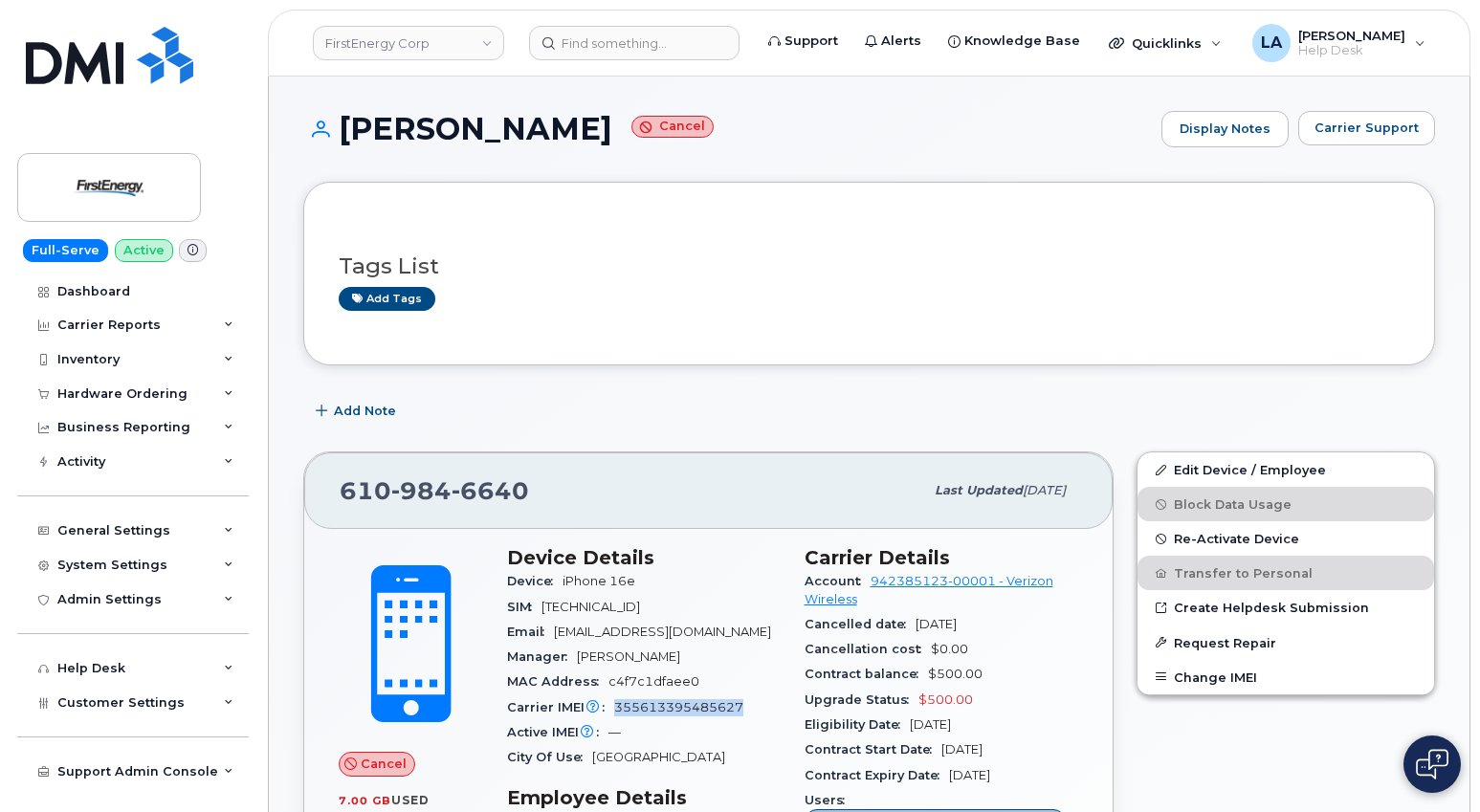
click at [681, 708] on span "355613395485627" at bounding box center [678, 707] width 129 height 15
copy span "355613395485627"
click at [654, 38] on input at bounding box center [633, 42] width 210 height 34
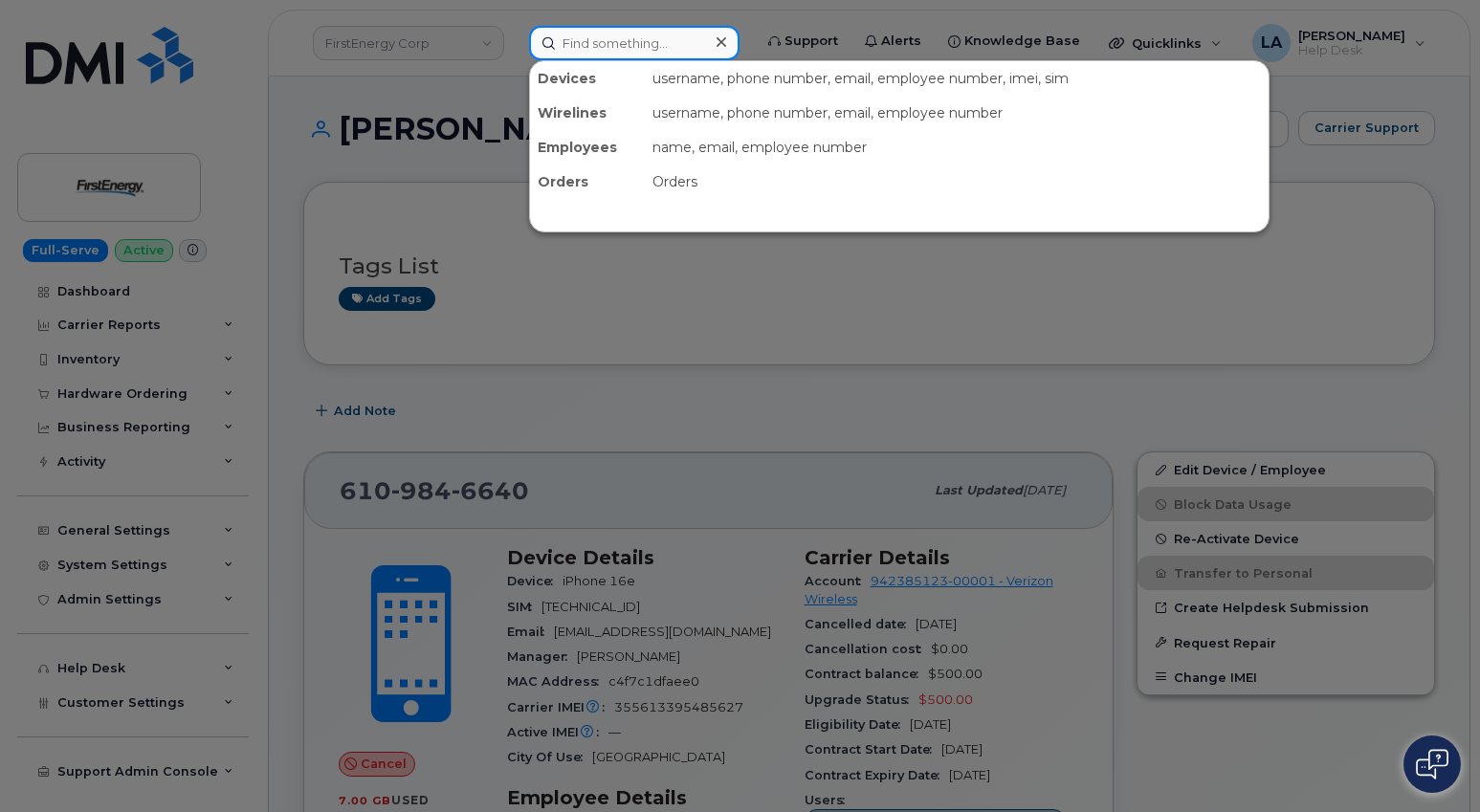
paste input "Cost Center 509420"
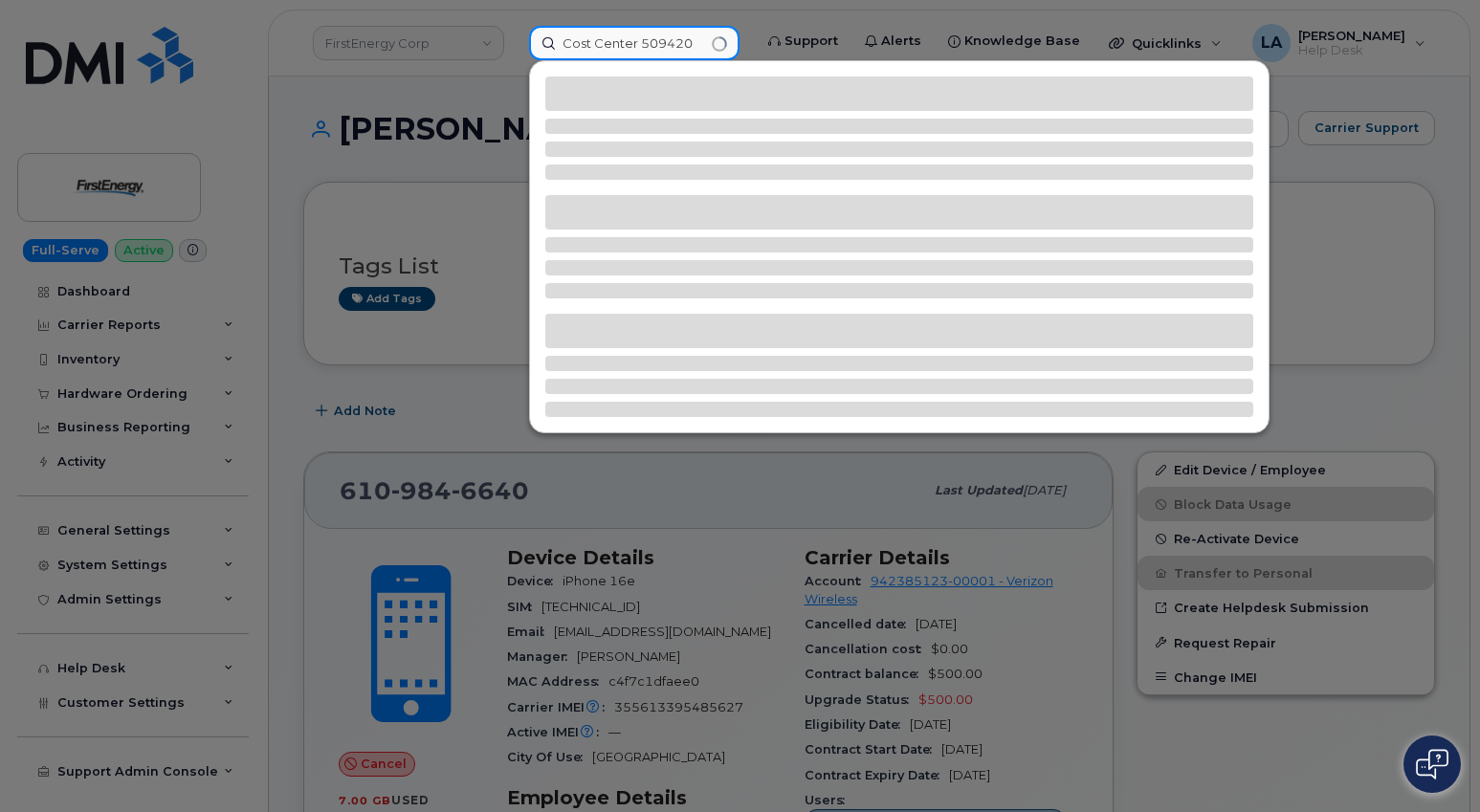
type input "Cost Center 509420"
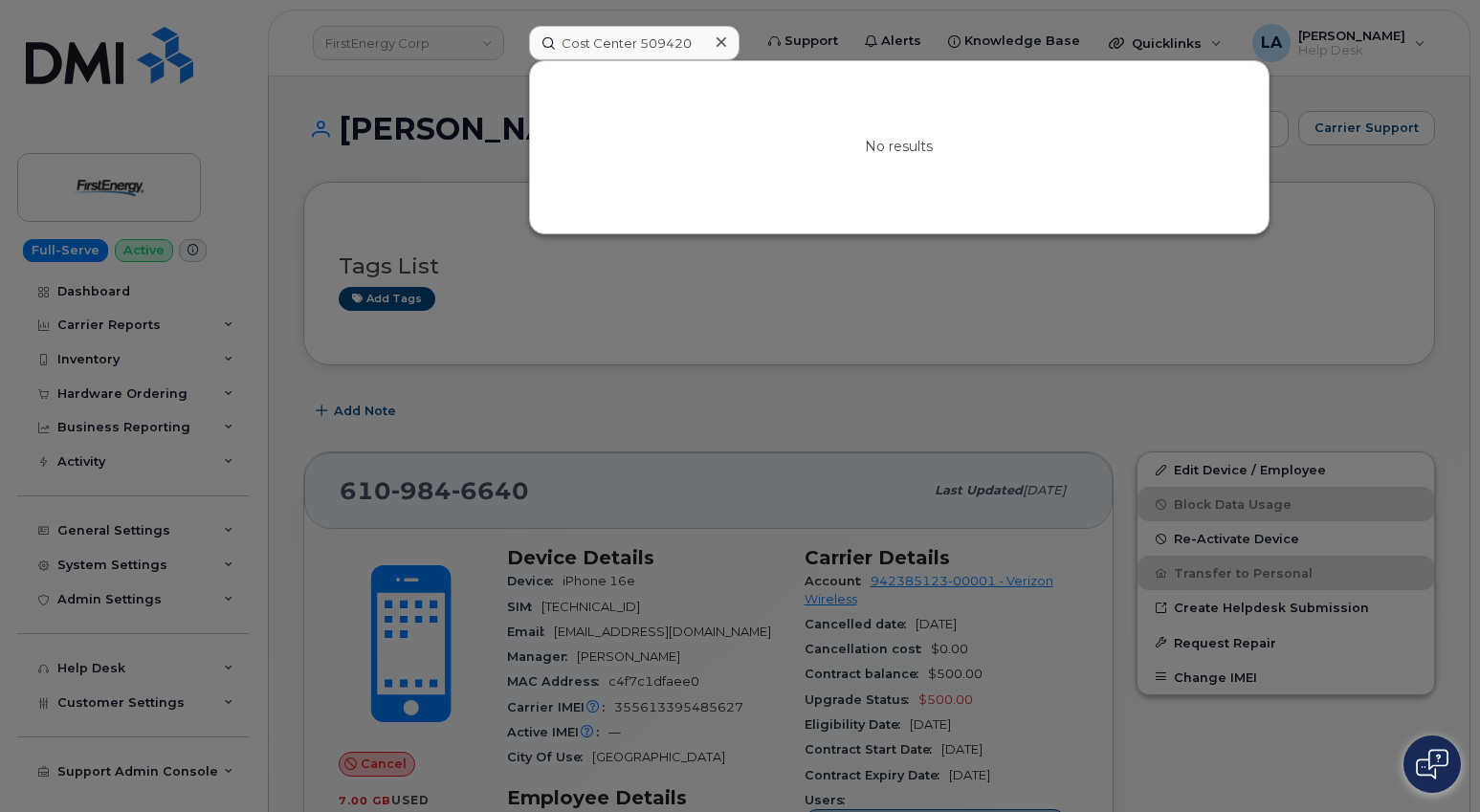
click at [1383, 178] on div at bounding box center [740, 406] width 1480 height 812
drag, startPoint x: 703, startPoint y: 35, endPoint x: 524, endPoint y: 42, distance: 179.1
click at [524, 42] on div "Cost Center 509420 No results" at bounding box center [634, 42] width 241 height 34
paste input "330-604-0617"
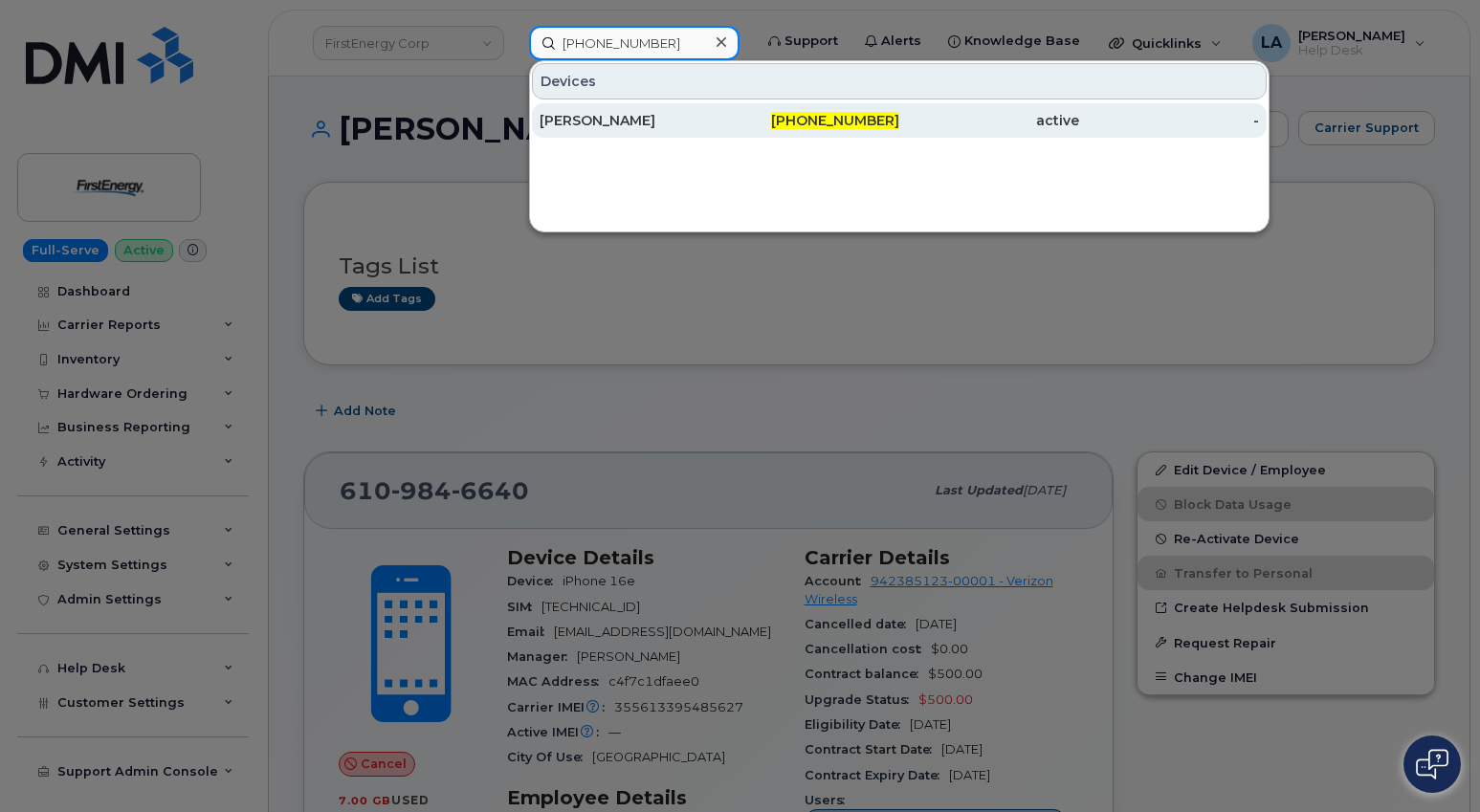
type input "330-604-0617"
click at [576, 119] on div "[PERSON_NAME]" at bounding box center [630, 121] width 180 height 20
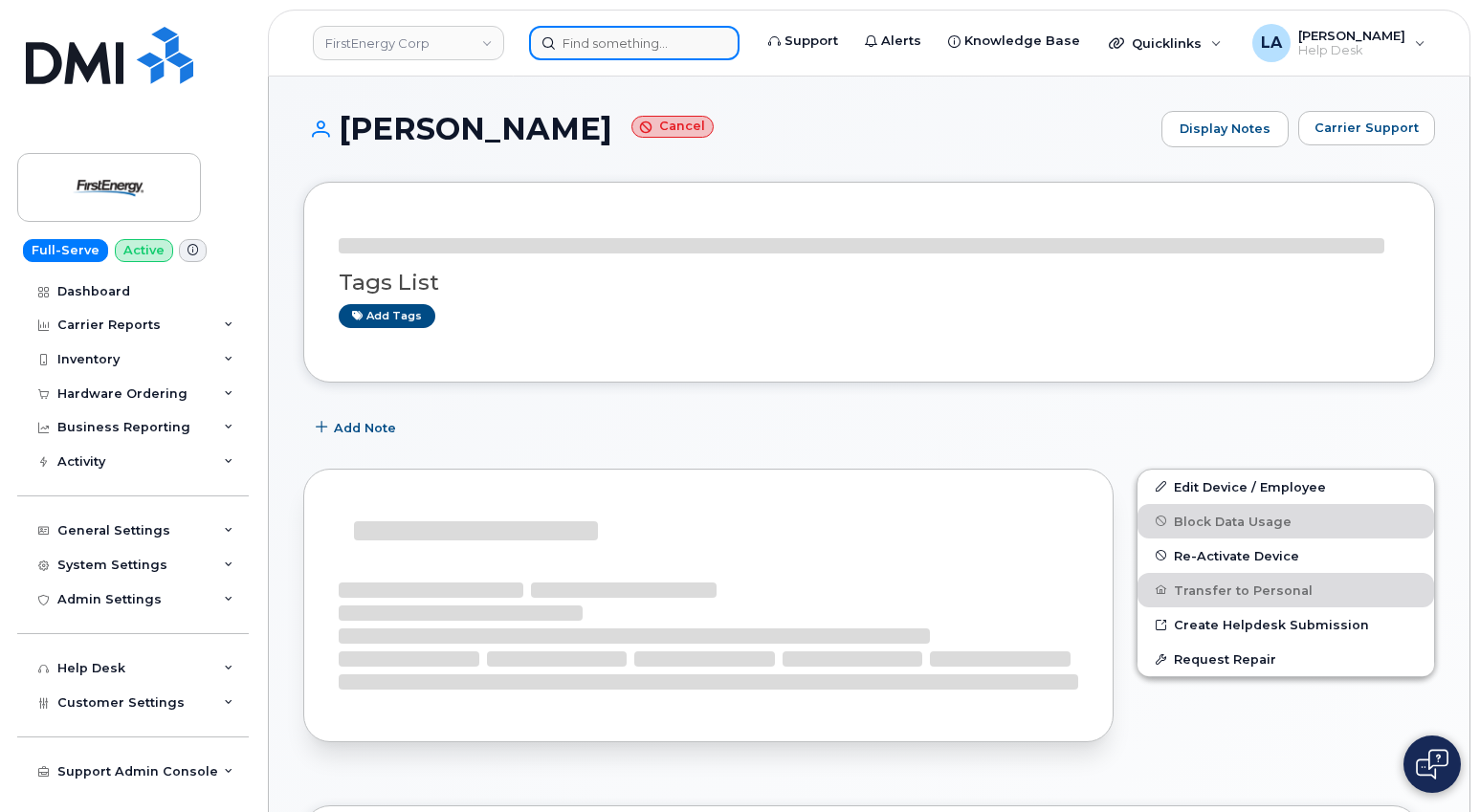
click at [618, 51] on input at bounding box center [633, 42] width 210 height 34
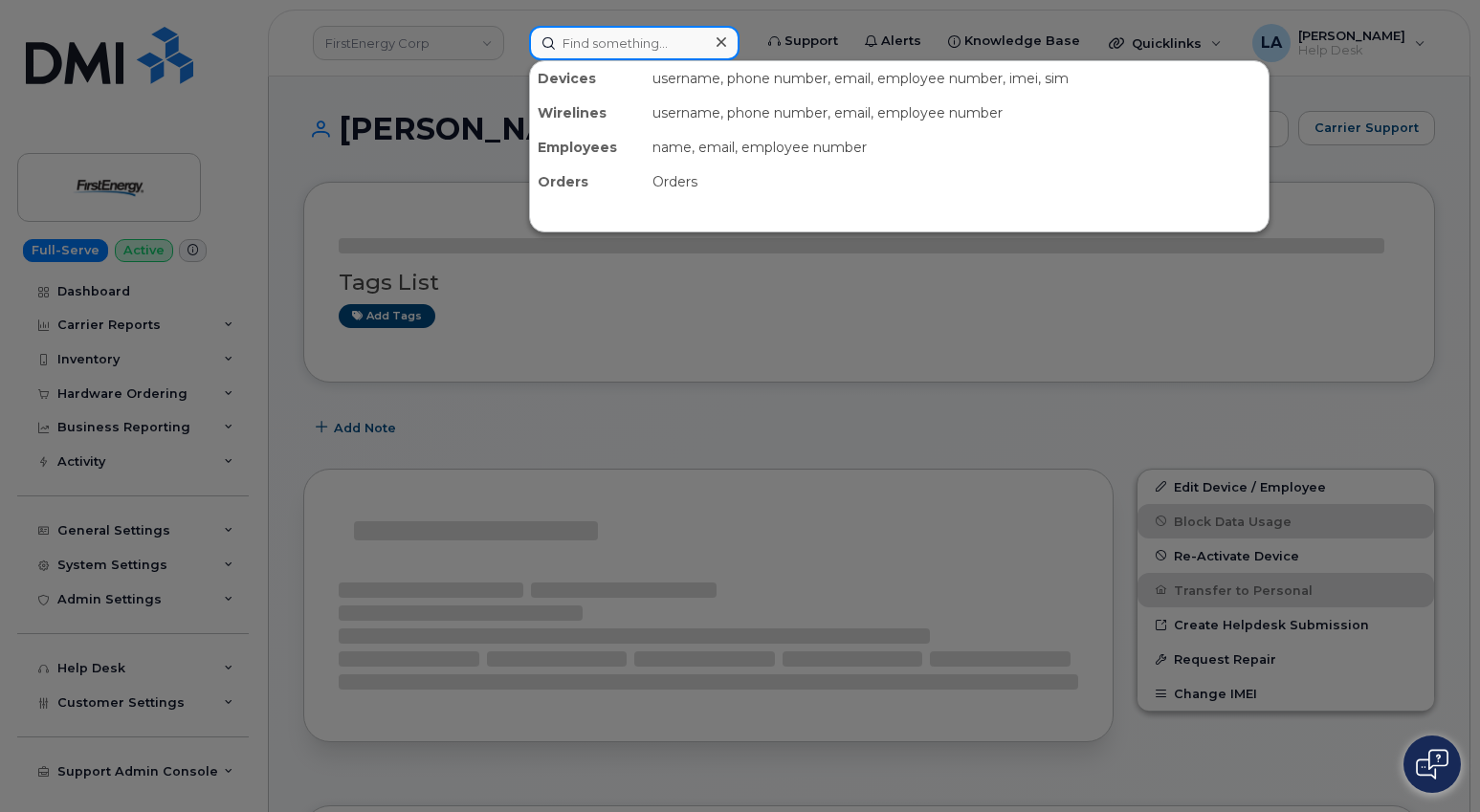
paste input "484.735.8431"
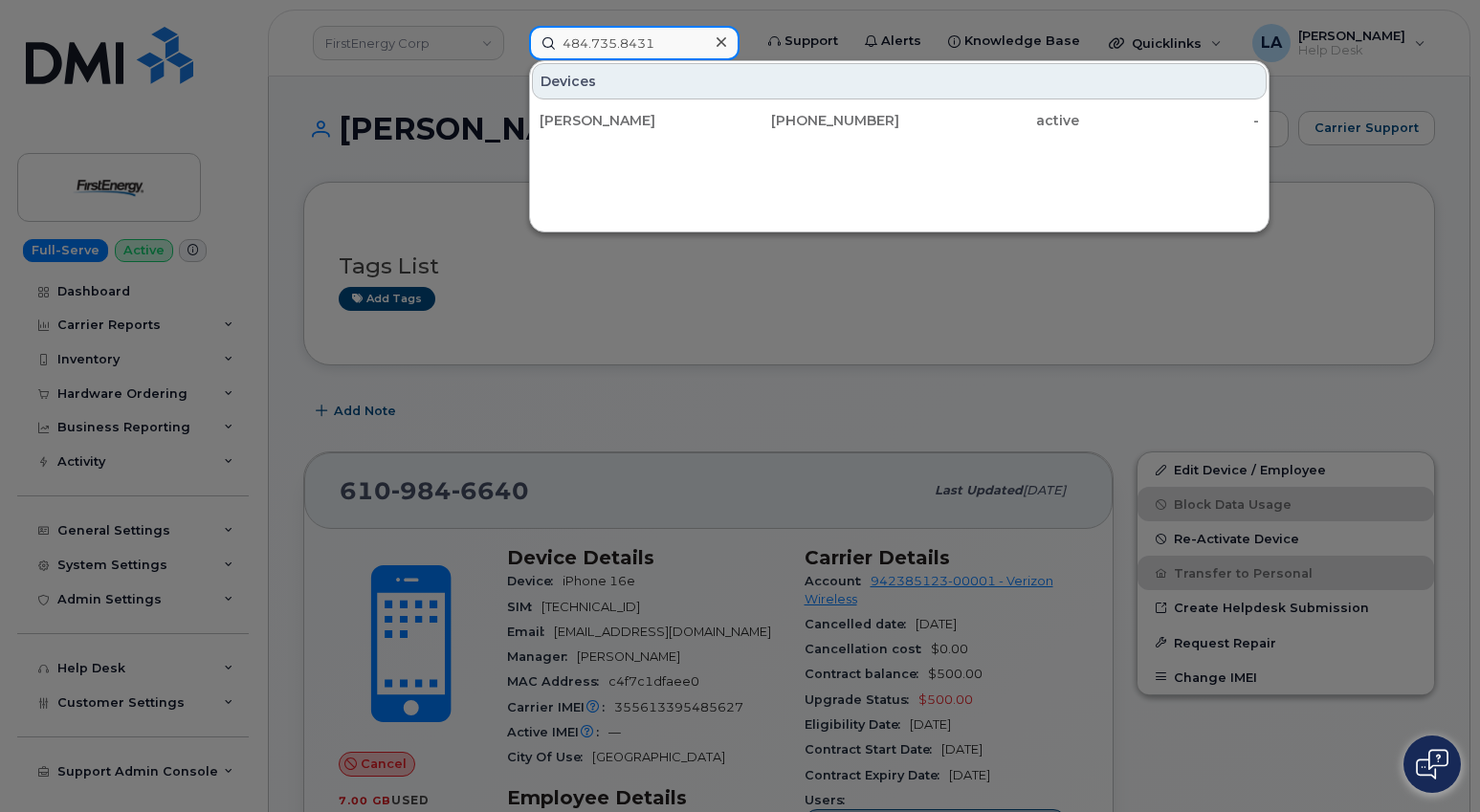
type input "484.735.8431"
click at [919, 115] on div "active" at bounding box center [989, 121] width 180 height 20
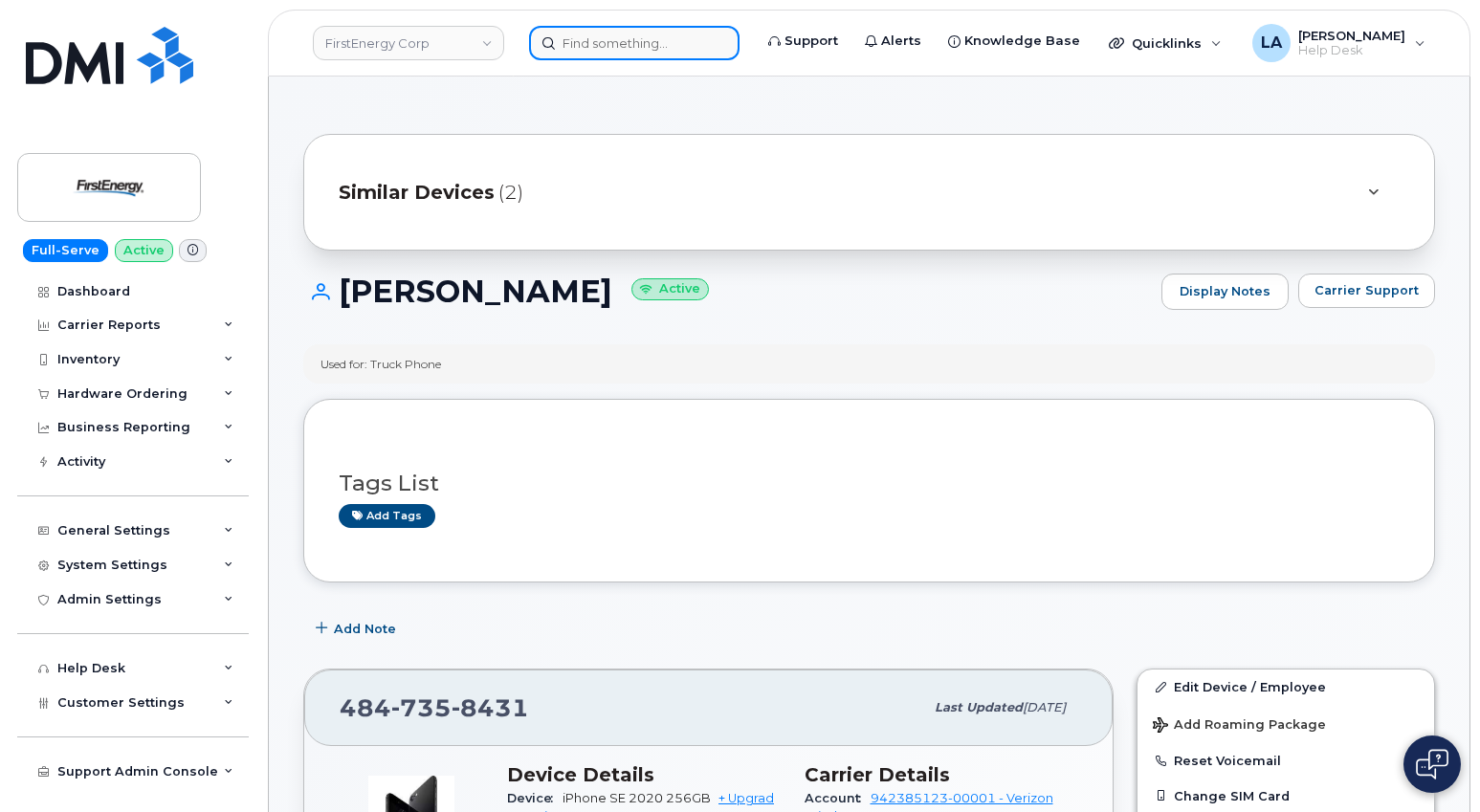
drag, startPoint x: 0, startPoint y: 0, endPoint x: 592, endPoint y: 39, distance: 593.3
click at [592, 39] on input at bounding box center [633, 42] width 210 height 34
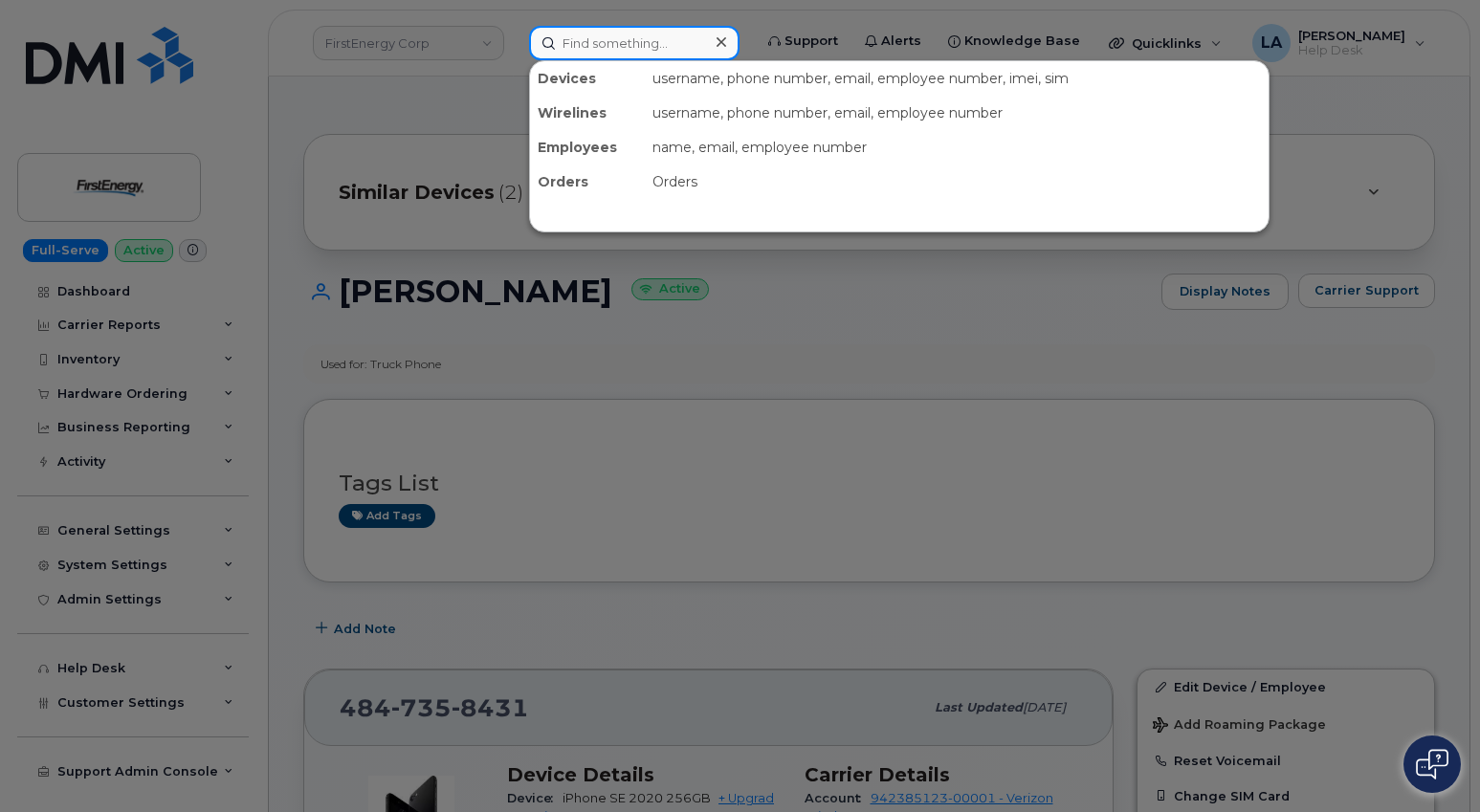
type input "6"
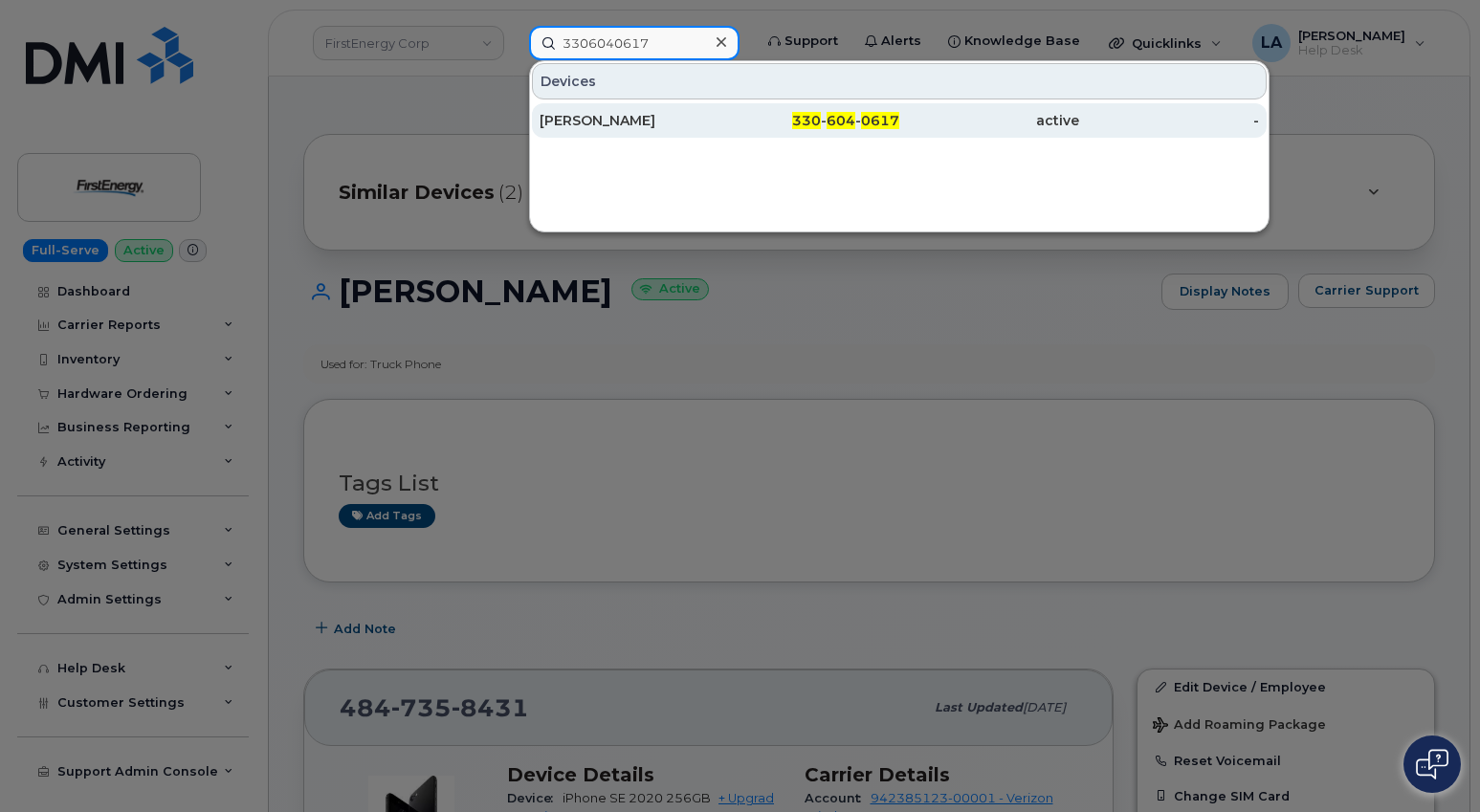
type input "3306040617"
click at [646, 123] on div "[PERSON_NAME]" at bounding box center [630, 121] width 180 height 20
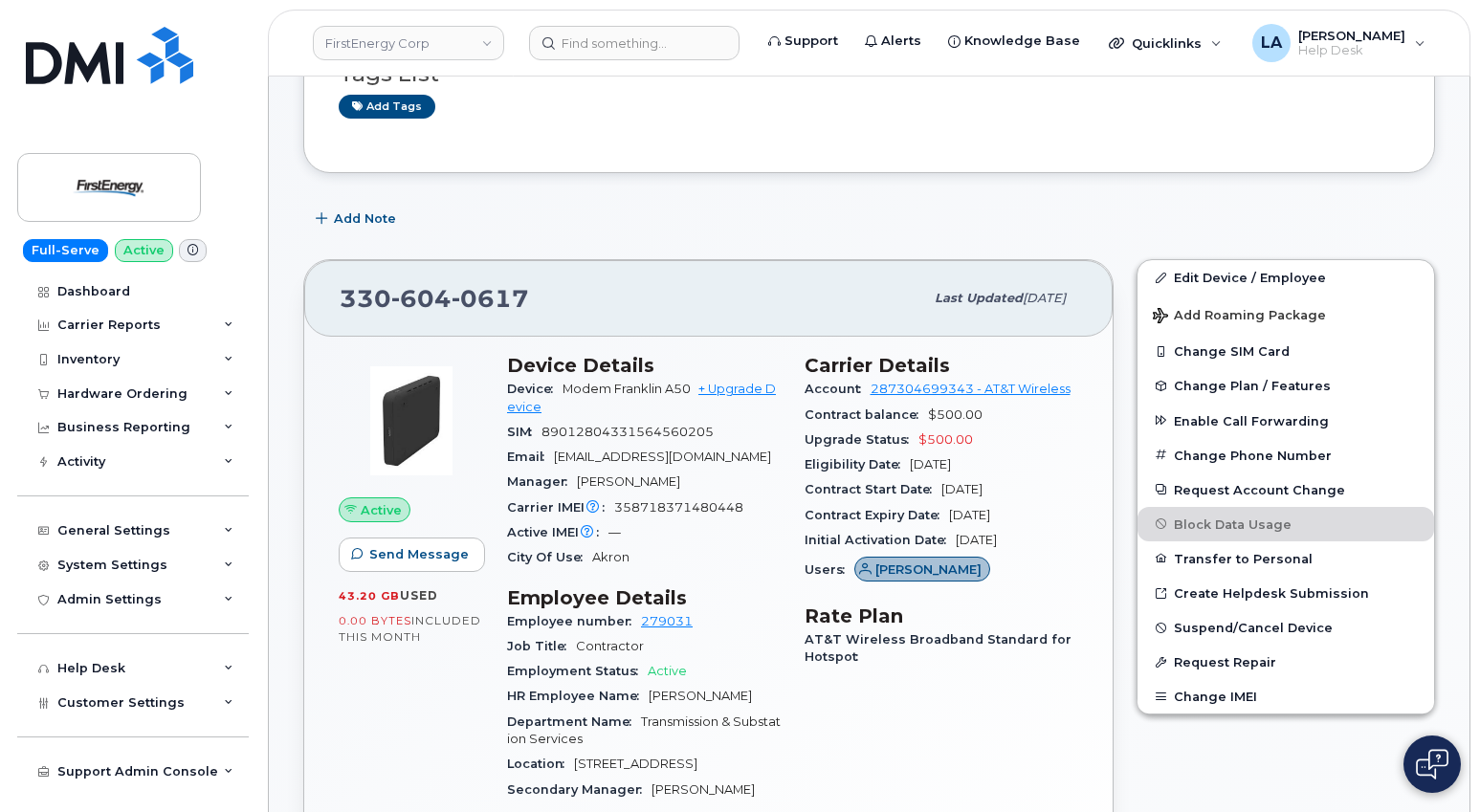
scroll to position [257, 0]
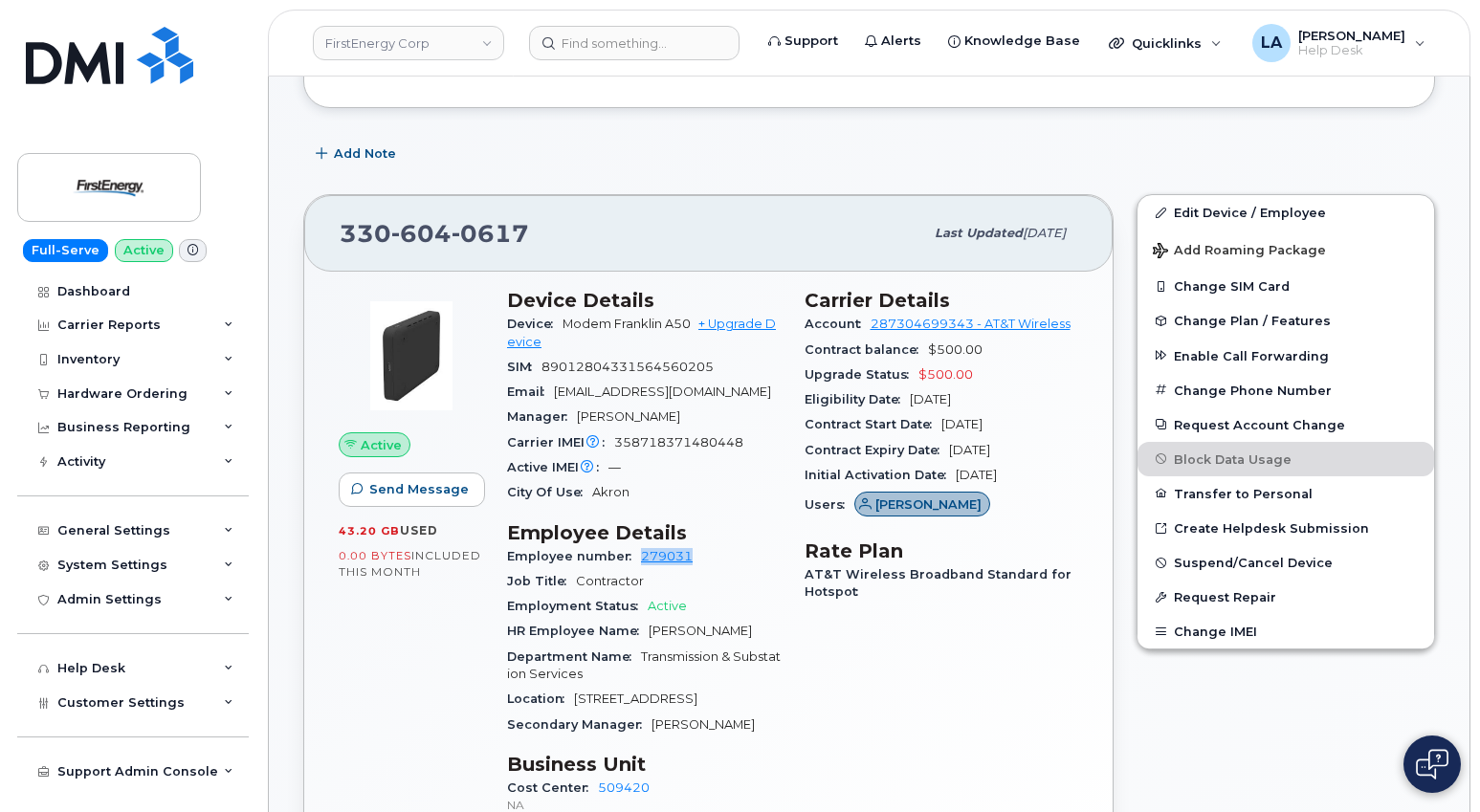
drag, startPoint x: 682, startPoint y: 550, endPoint x: 633, endPoint y: 550, distance: 49.0
click at [633, 550] on div "Employee number 279031" at bounding box center [644, 556] width 275 height 24
copy link "279031"
click at [1251, 726] on div "Edit Device / Employee Add Roaming Package Change SIM Card Change Plan / Featur…" at bounding box center [1285, 565] width 322 height 764
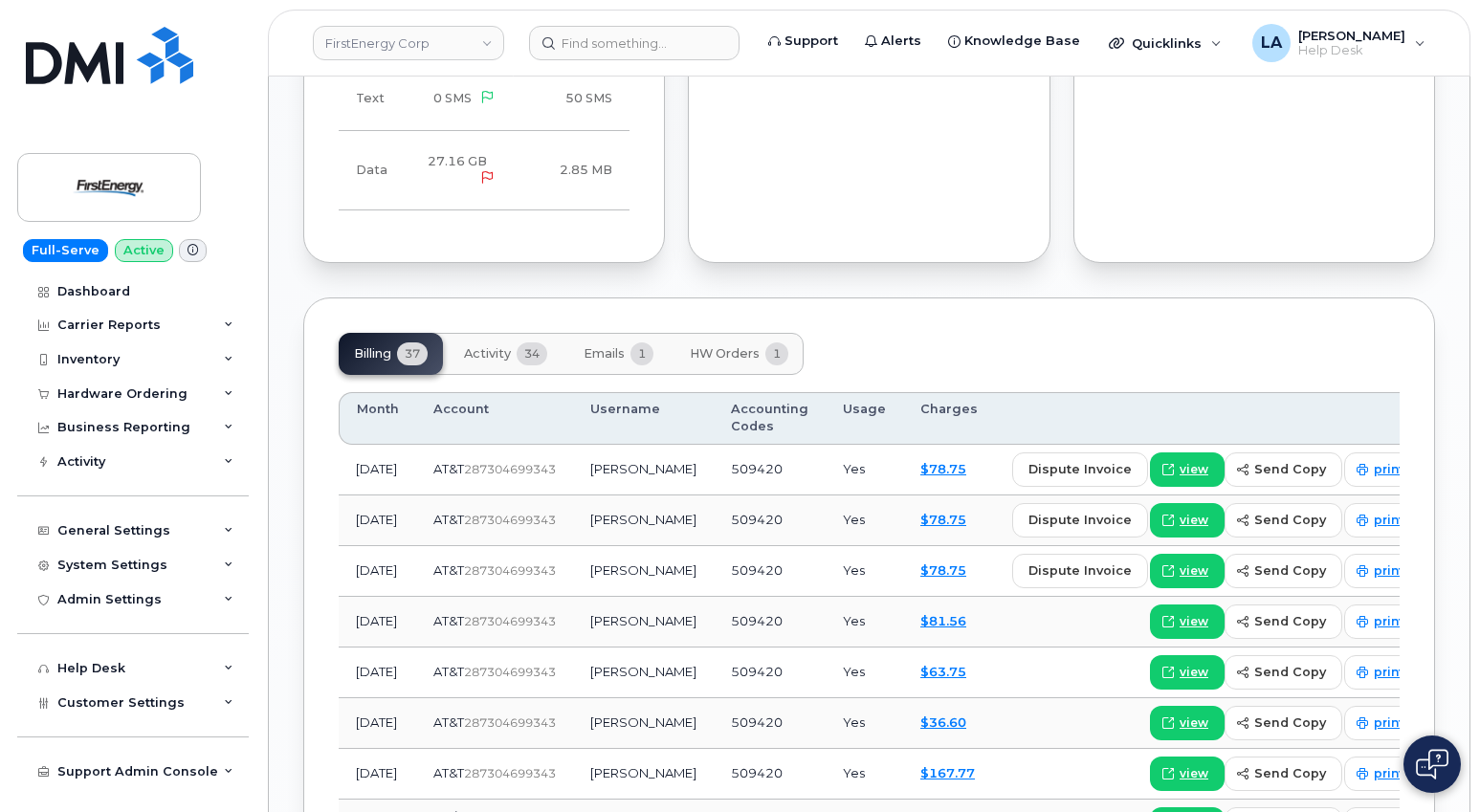
scroll to position [1462, 0]
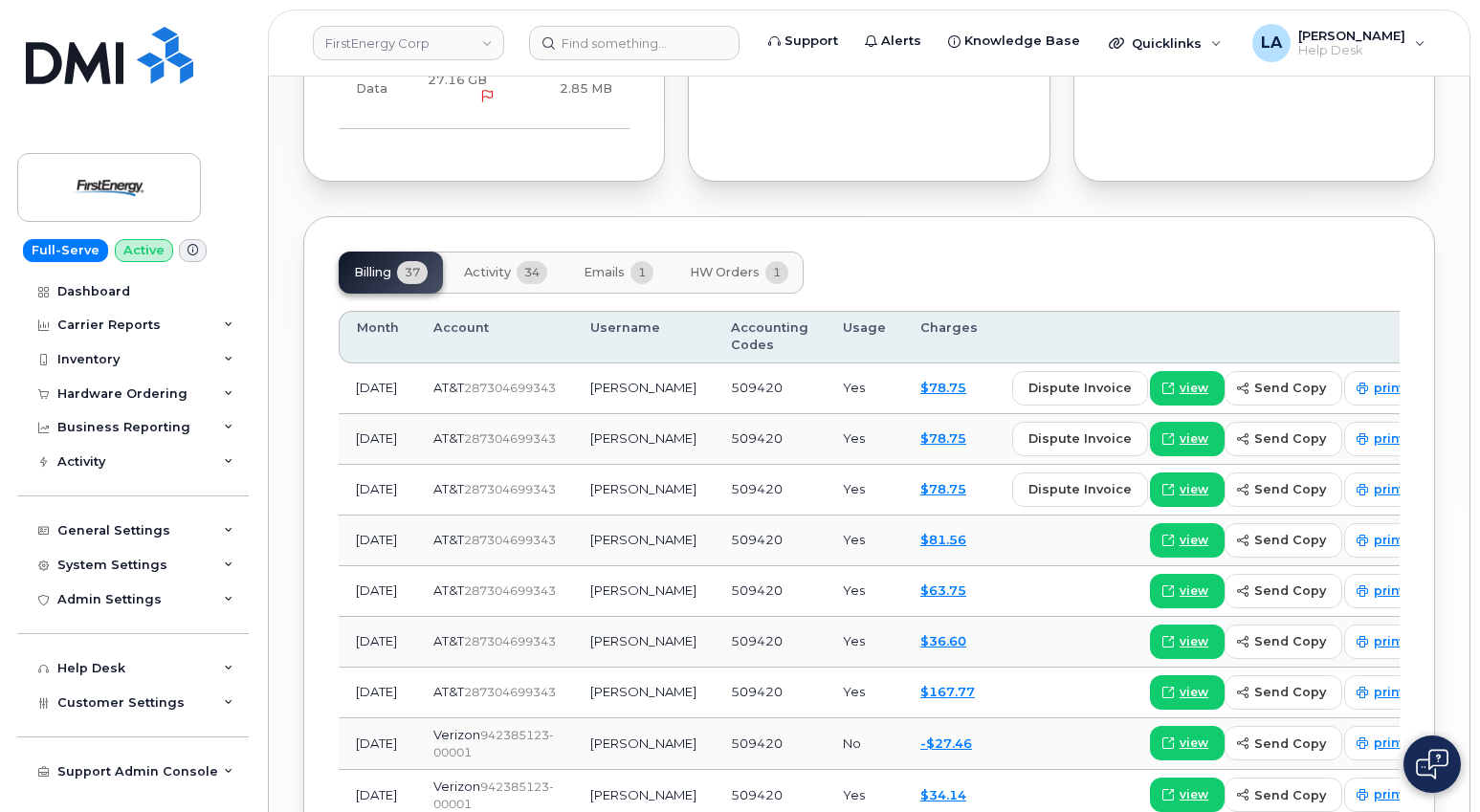
click at [500, 277] on span "Activity" at bounding box center [488, 273] width 47 height 16
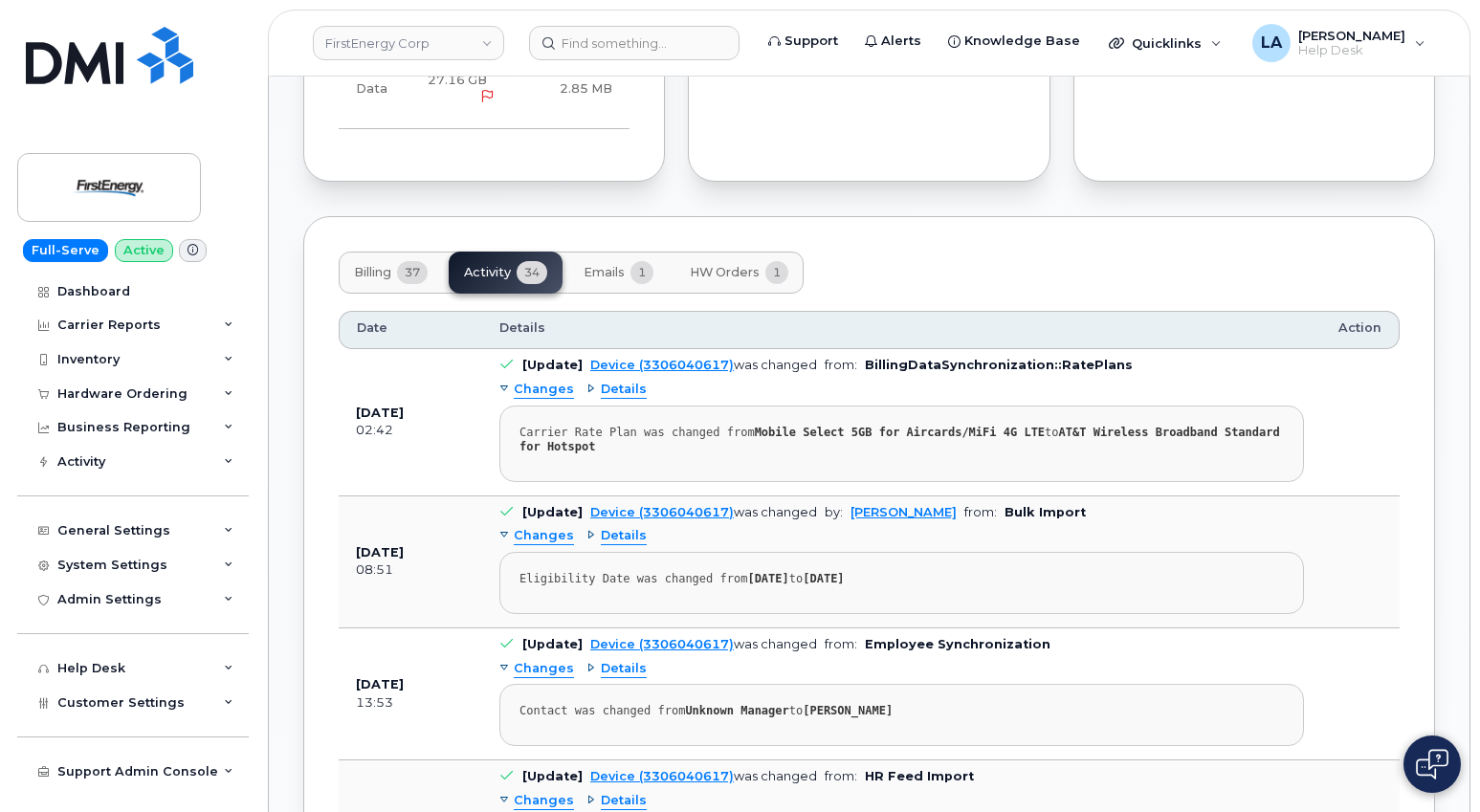
click at [359, 271] on span "Billing" at bounding box center [372, 273] width 37 height 16
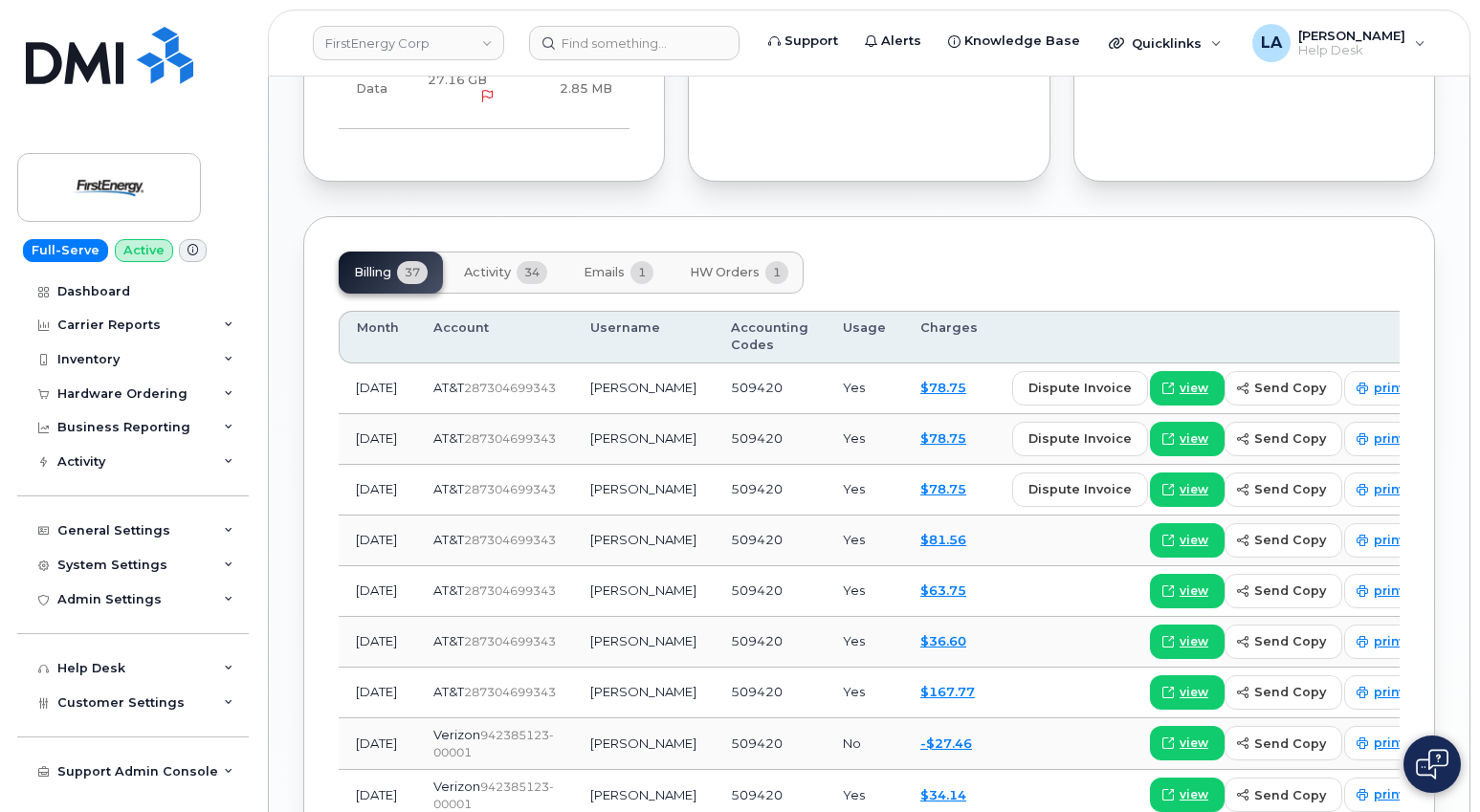
click at [482, 274] on span "Activity" at bounding box center [488, 273] width 47 height 16
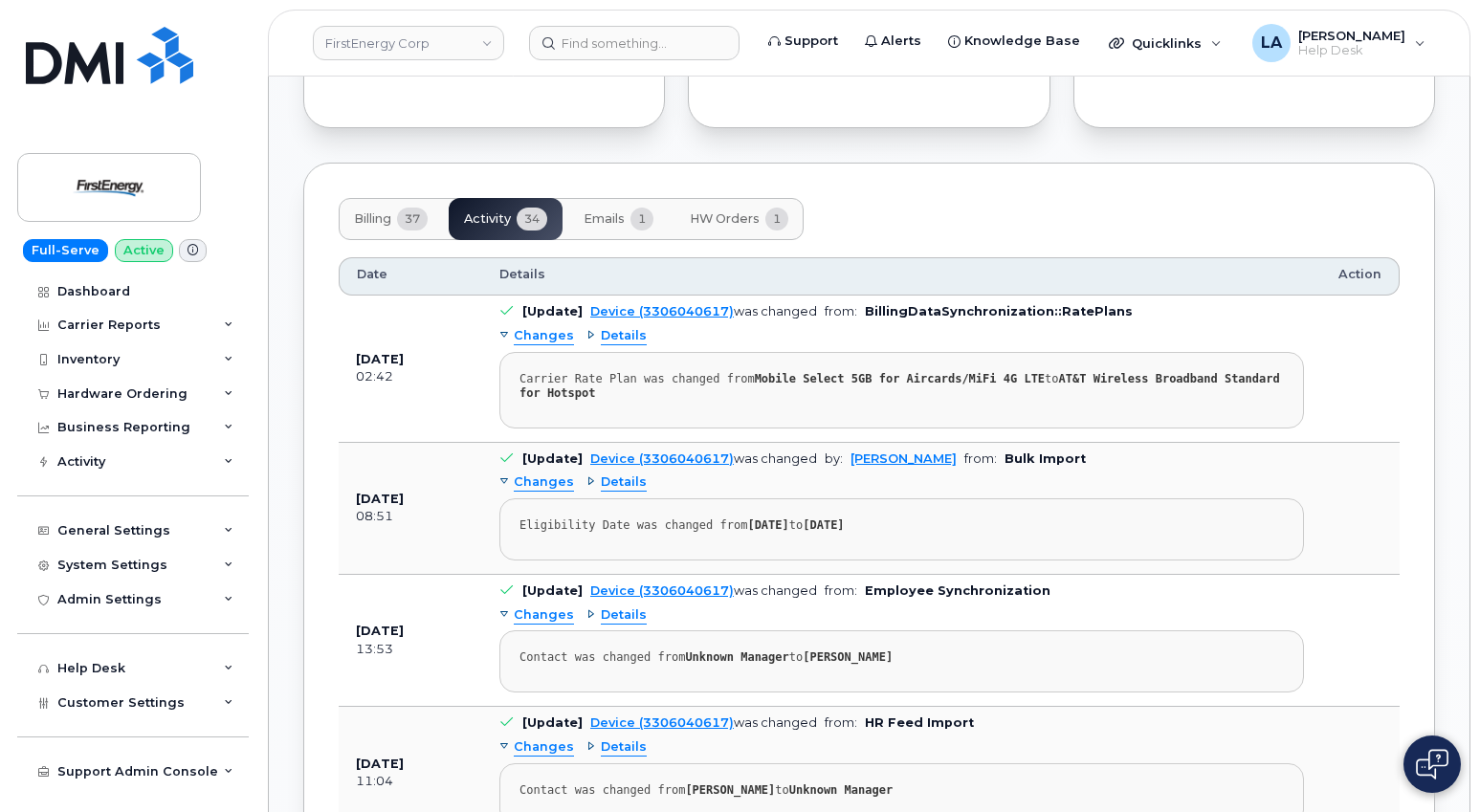
scroll to position [1400, 0]
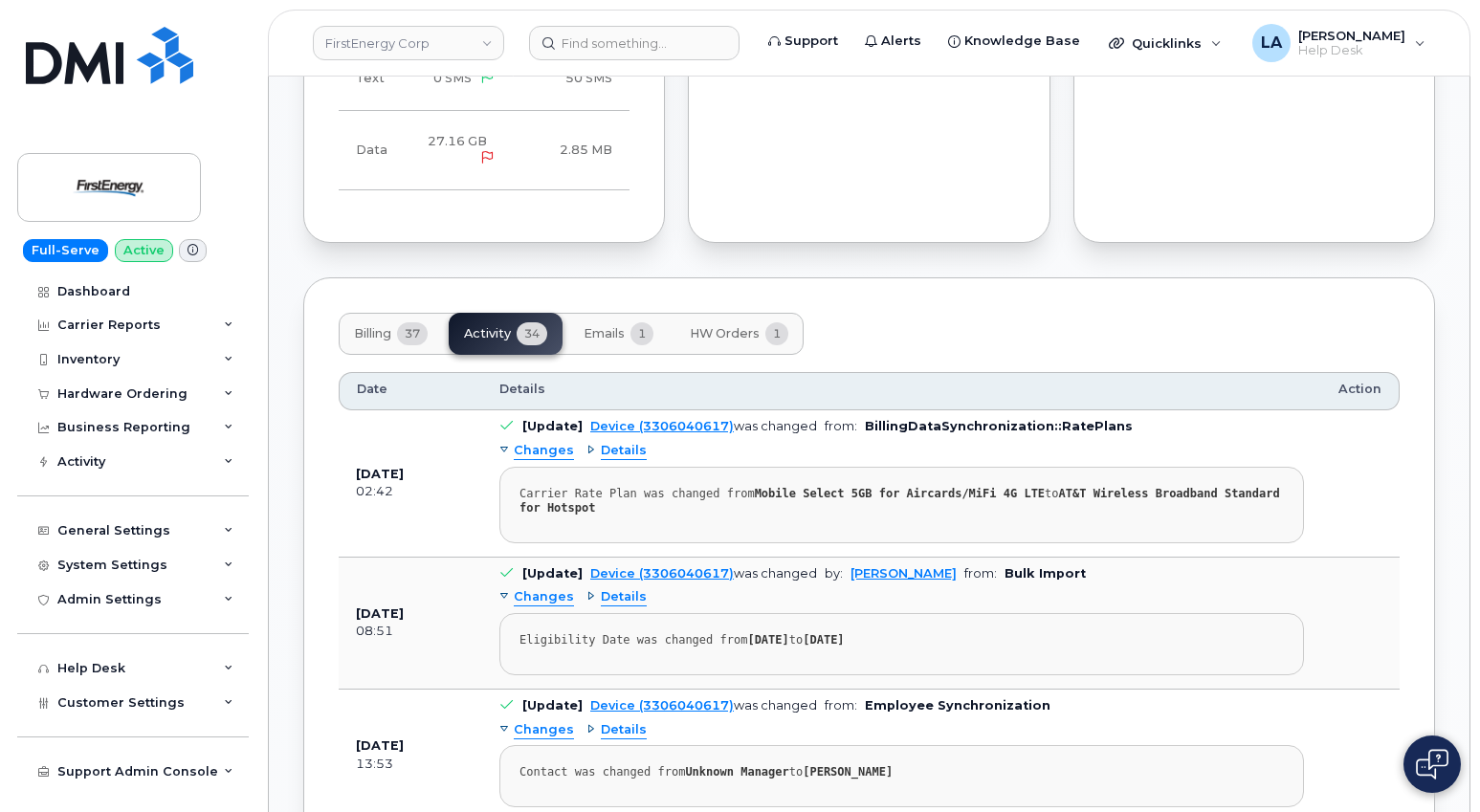
drag, startPoint x: 1478, startPoint y: 269, endPoint x: 1480, endPoint y: 294, distance: 25.1
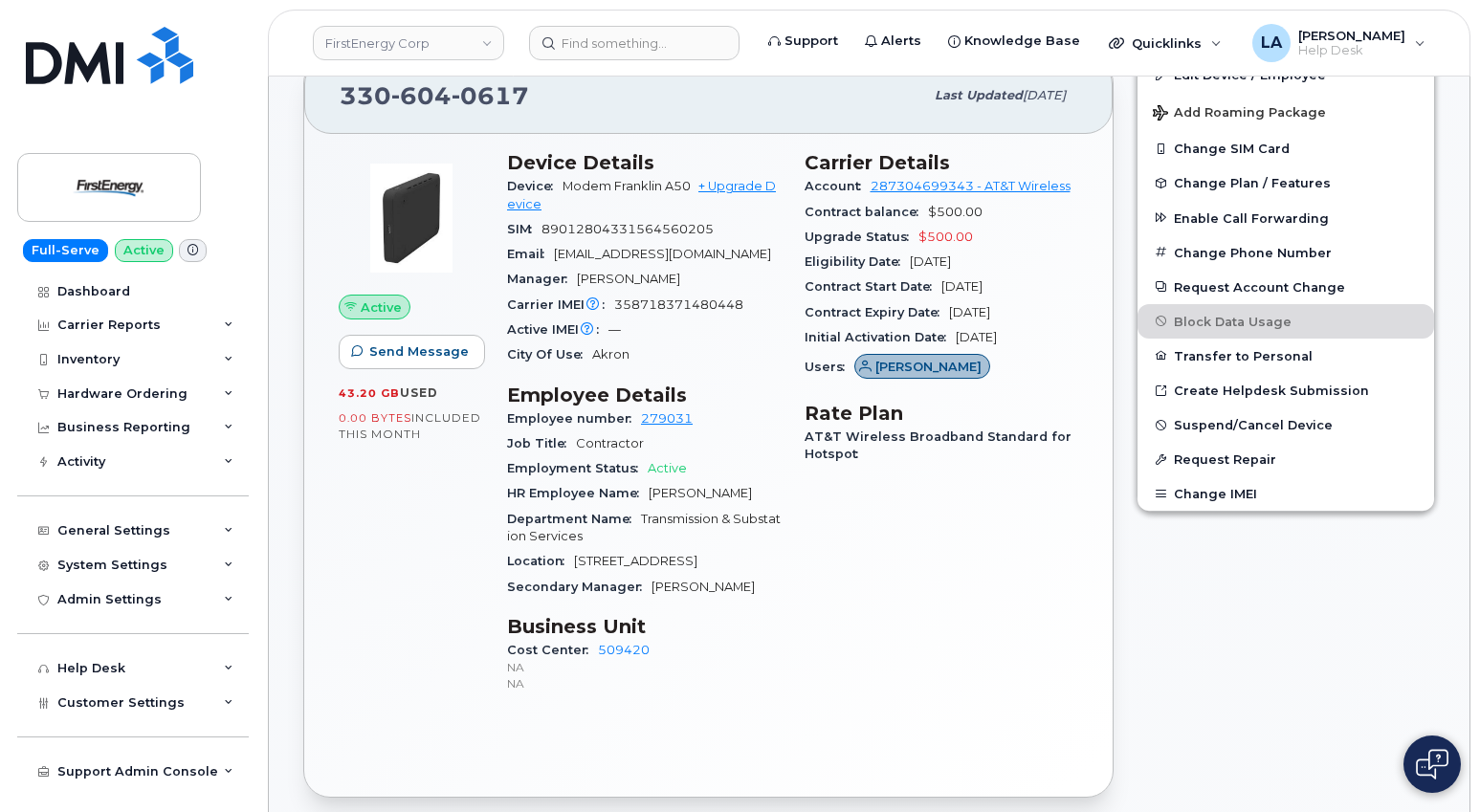
scroll to position [388, 0]
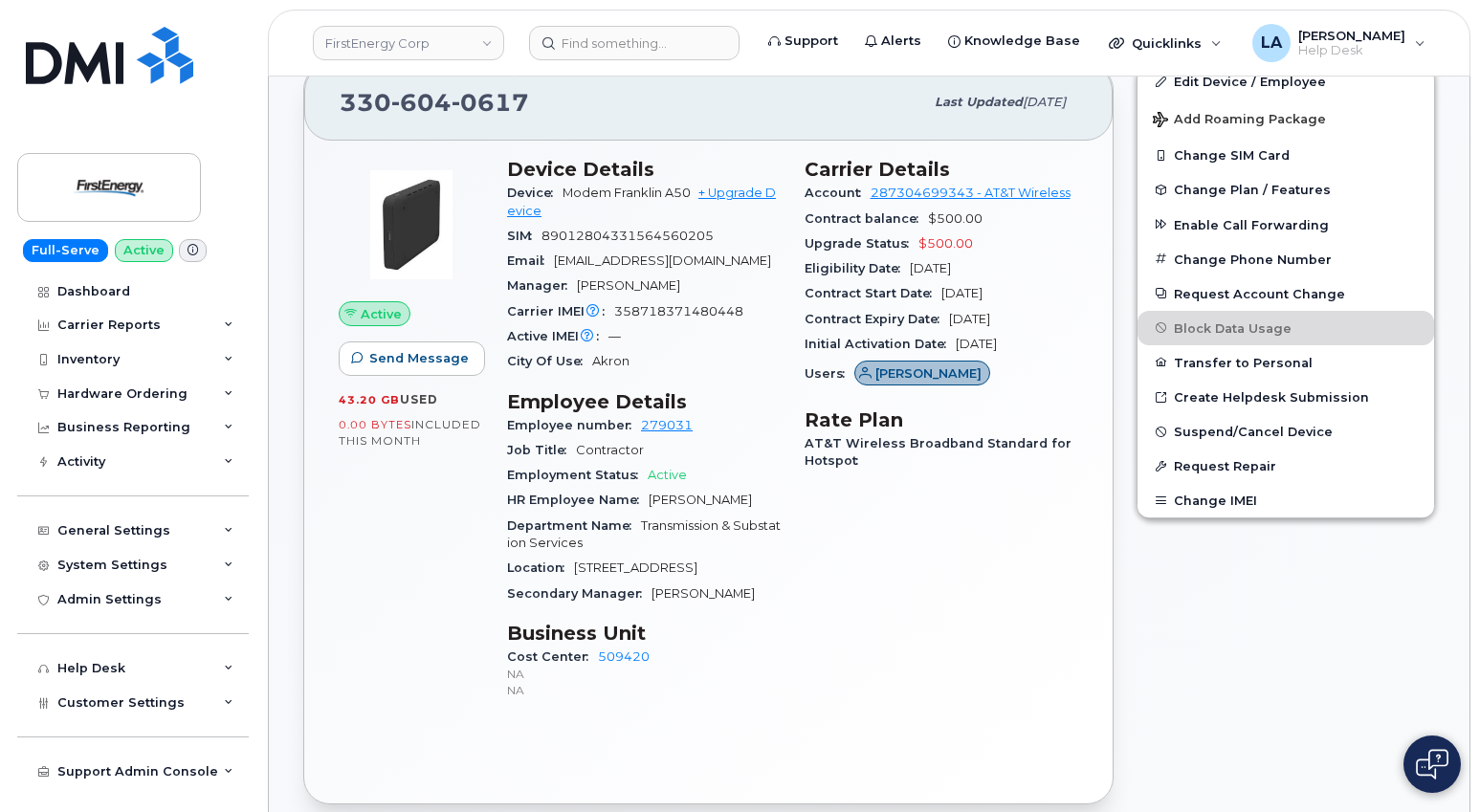
drag, startPoint x: 534, startPoint y: 653, endPoint x: 676, endPoint y: 656, distance: 142.0
click at [676, 656] on div "Active Send Message 43.20 GB  used 0.00 Bytes  included this month Device Detai…" at bounding box center [709, 438] width 762 height 582
drag, startPoint x: 677, startPoint y: 656, endPoint x: 768, endPoint y: 638, distance: 92.8
click at [727, 648] on div "Cost Center 509420 NA NA" at bounding box center [644, 674] width 275 height 59
drag, startPoint x: 505, startPoint y: 658, endPoint x: 651, endPoint y: 658, distance: 146.0
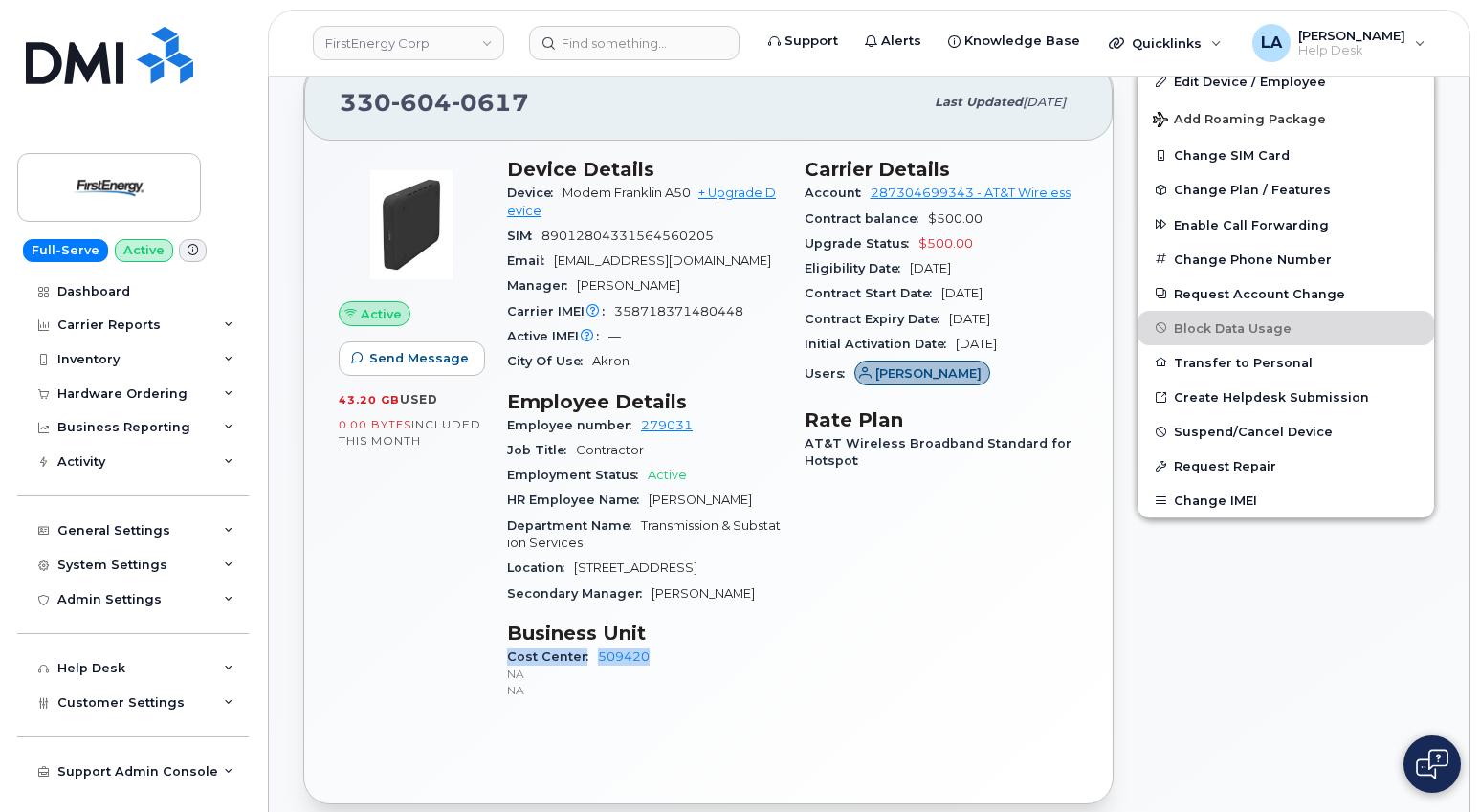
click at [651, 658] on div "Device Details Device Modem Franklin A50 + Upgrade Device SIM 89012804331564560…" at bounding box center [644, 438] width 297 height 582
copy div "Cost Center 509420"
click at [1386, 532] on div "Edit Device / Employee Add Roaming Package Change SIM Card Change Plan / Featur…" at bounding box center [1285, 434] width 322 height 764
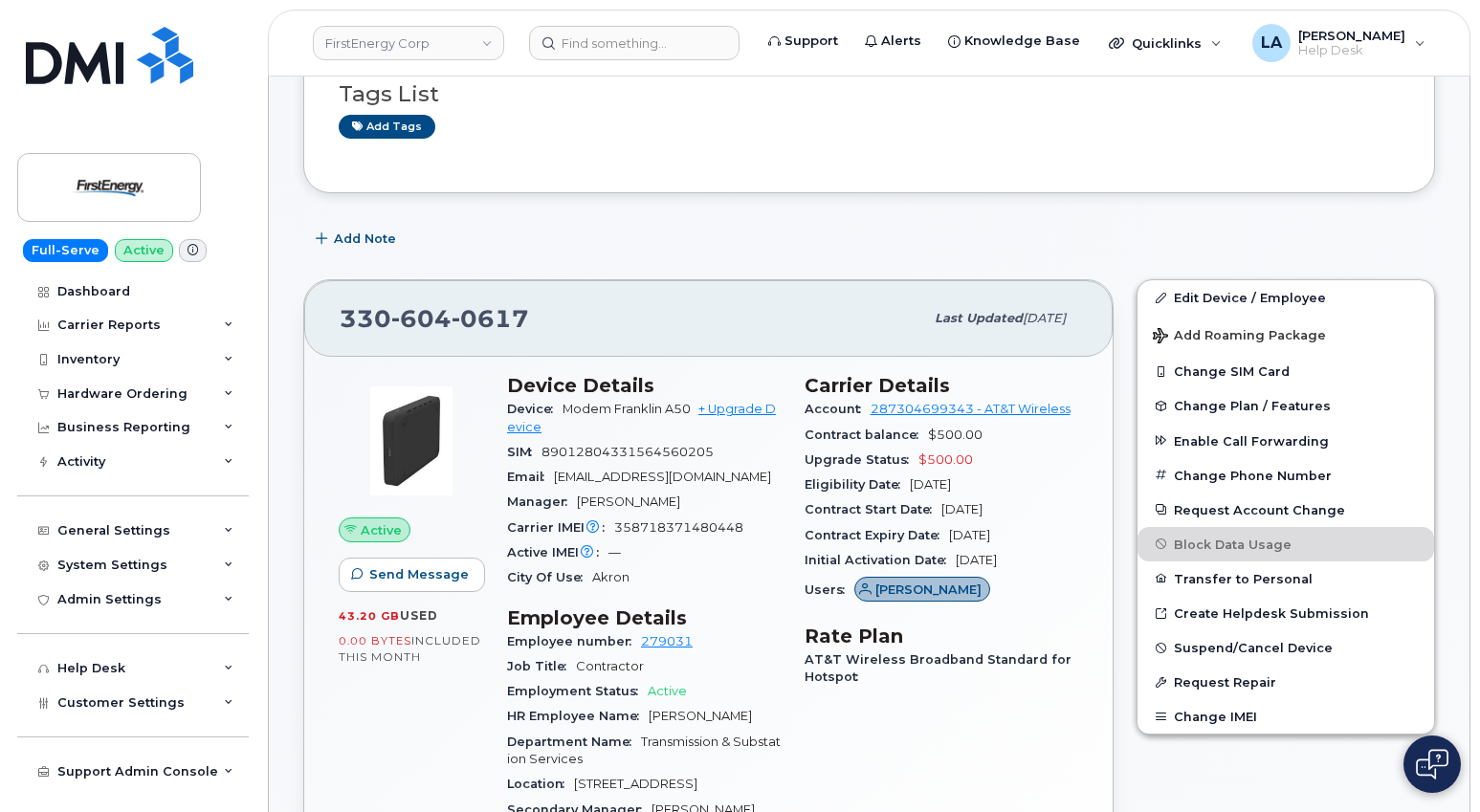
scroll to position [0, 0]
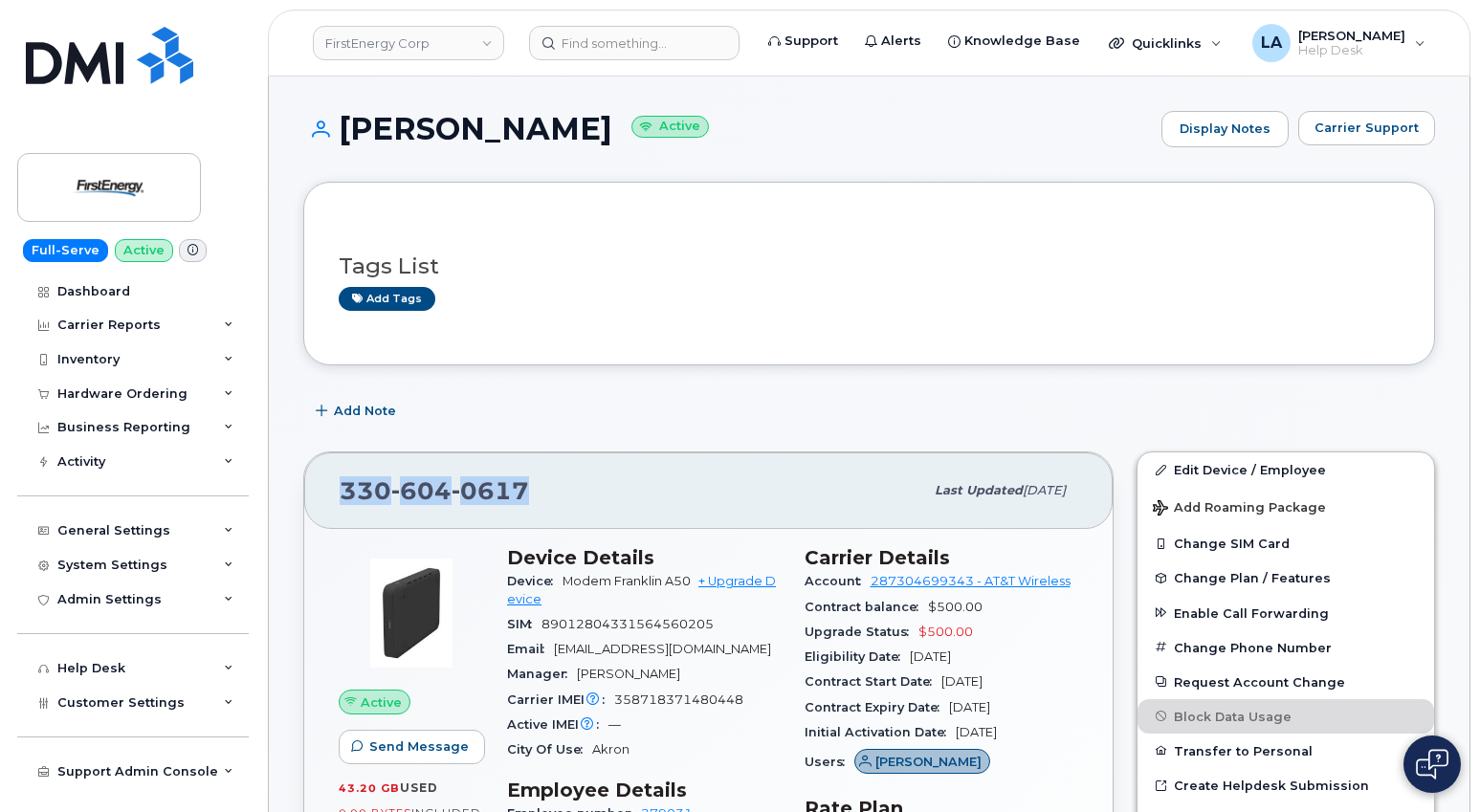
drag, startPoint x: 562, startPoint y: 491, endPoint x: 310, endPoint y: 482, distance: 252.2
click at [304, 483] on div "330 604 0617 Last updated Jun 10, 2025" at bounding box center [708, 491] width 808 height 76
copy span "330 604 0617"
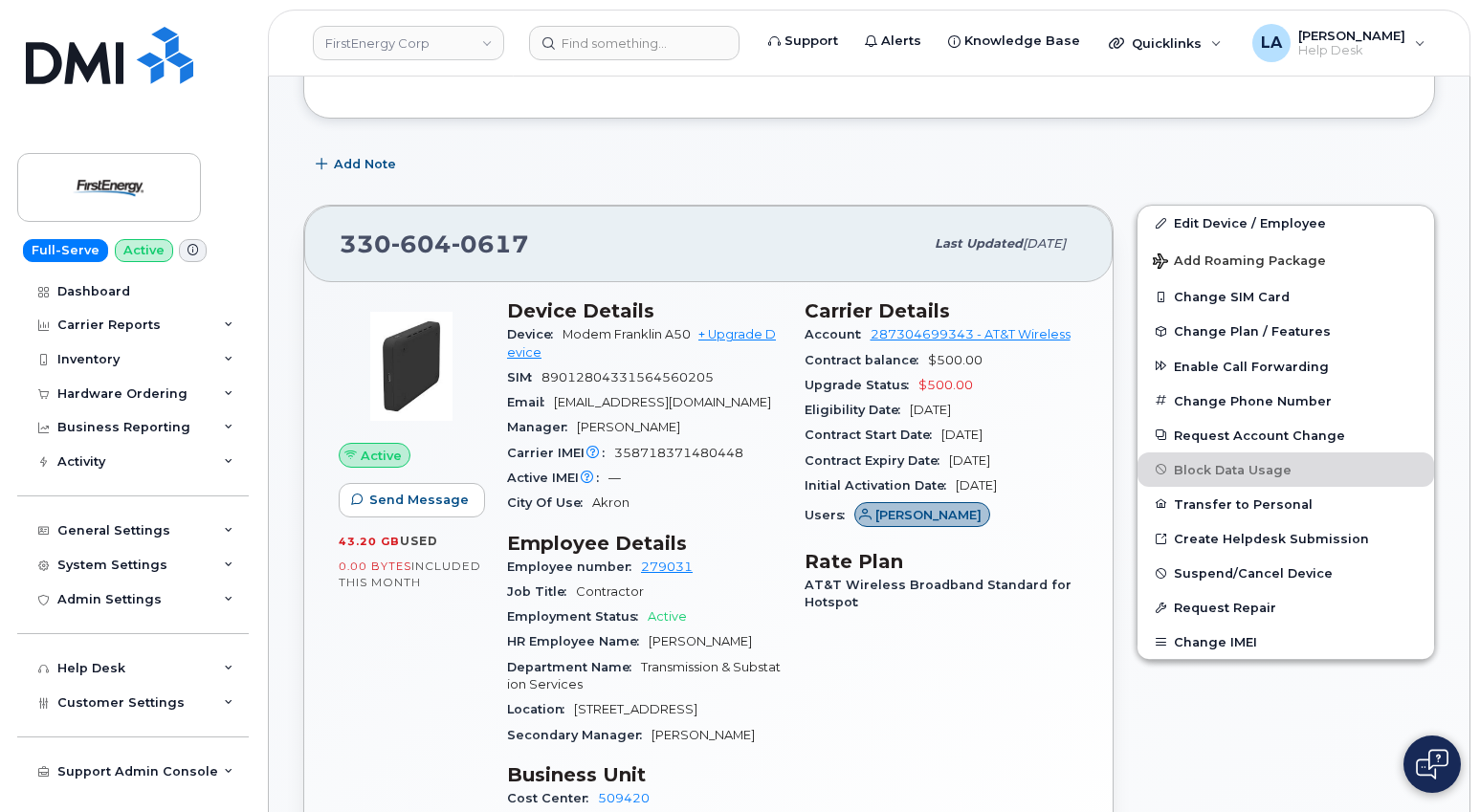
drag, startPoint x: 1417, startPoint y: 159, endPoint x: 1323, endPoint y: 124, distance: 100.3
click at [1417, 159] on div "Add Note" at bounding box center [869, 164] width 1132 height 34
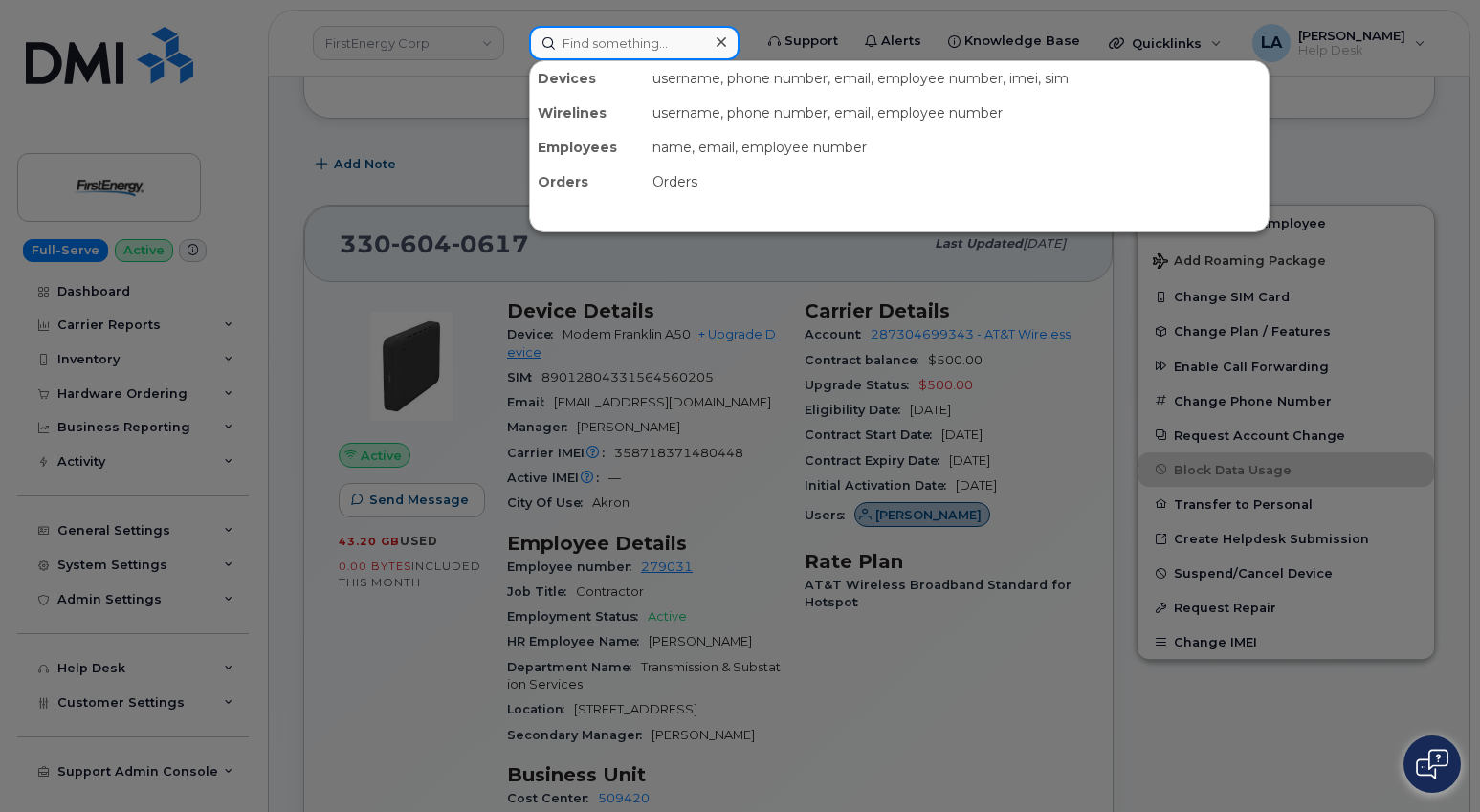
click at [637, 45] on input at bounding box center [633, 42] width 210 height 34
paste input "[PHONE_NUMBER]"
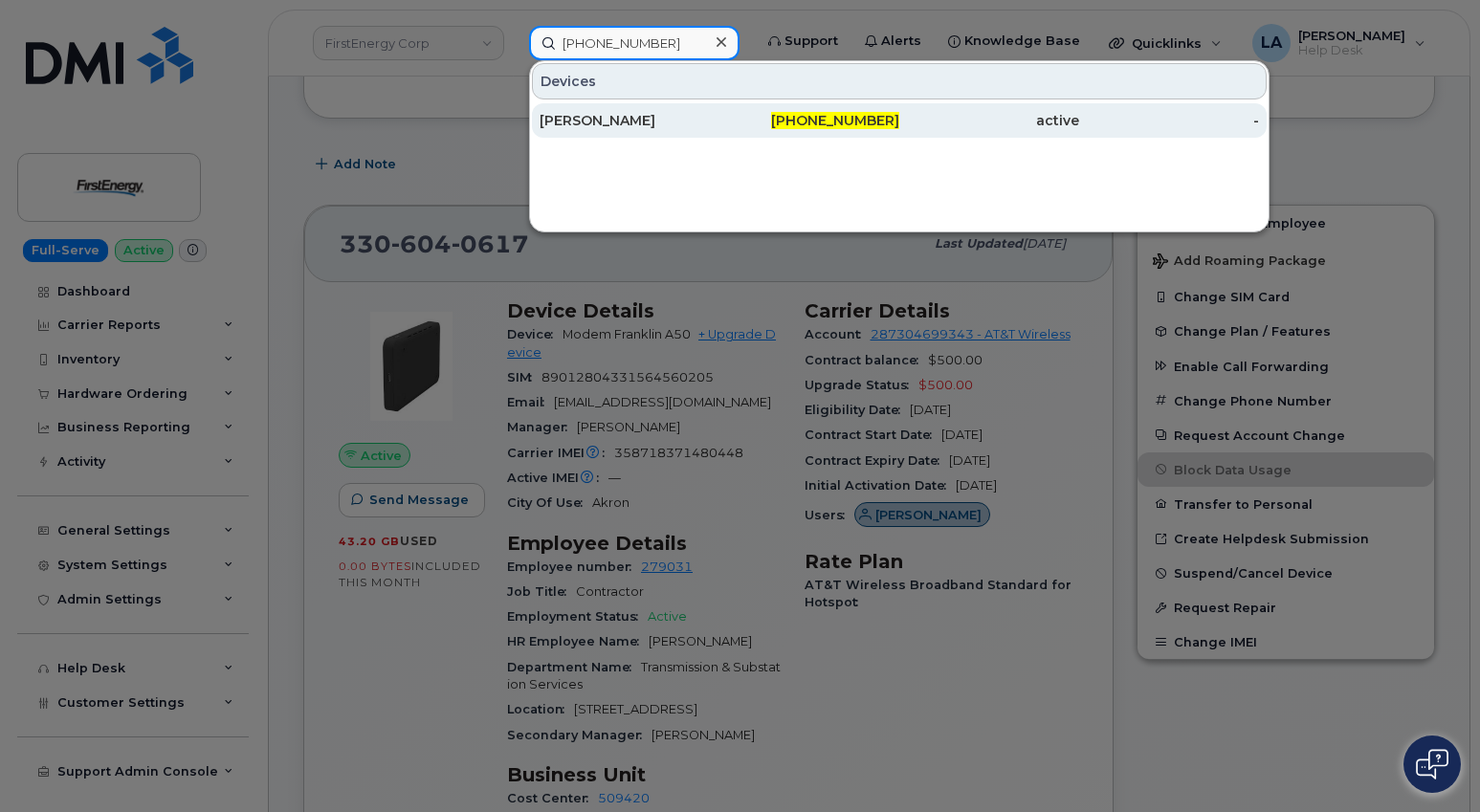
type input "[PHONE_NUMBER]"
click at [714, 112] on div "[PERSON_NAME]" at bounding box center [630, 121] width 180 height 20
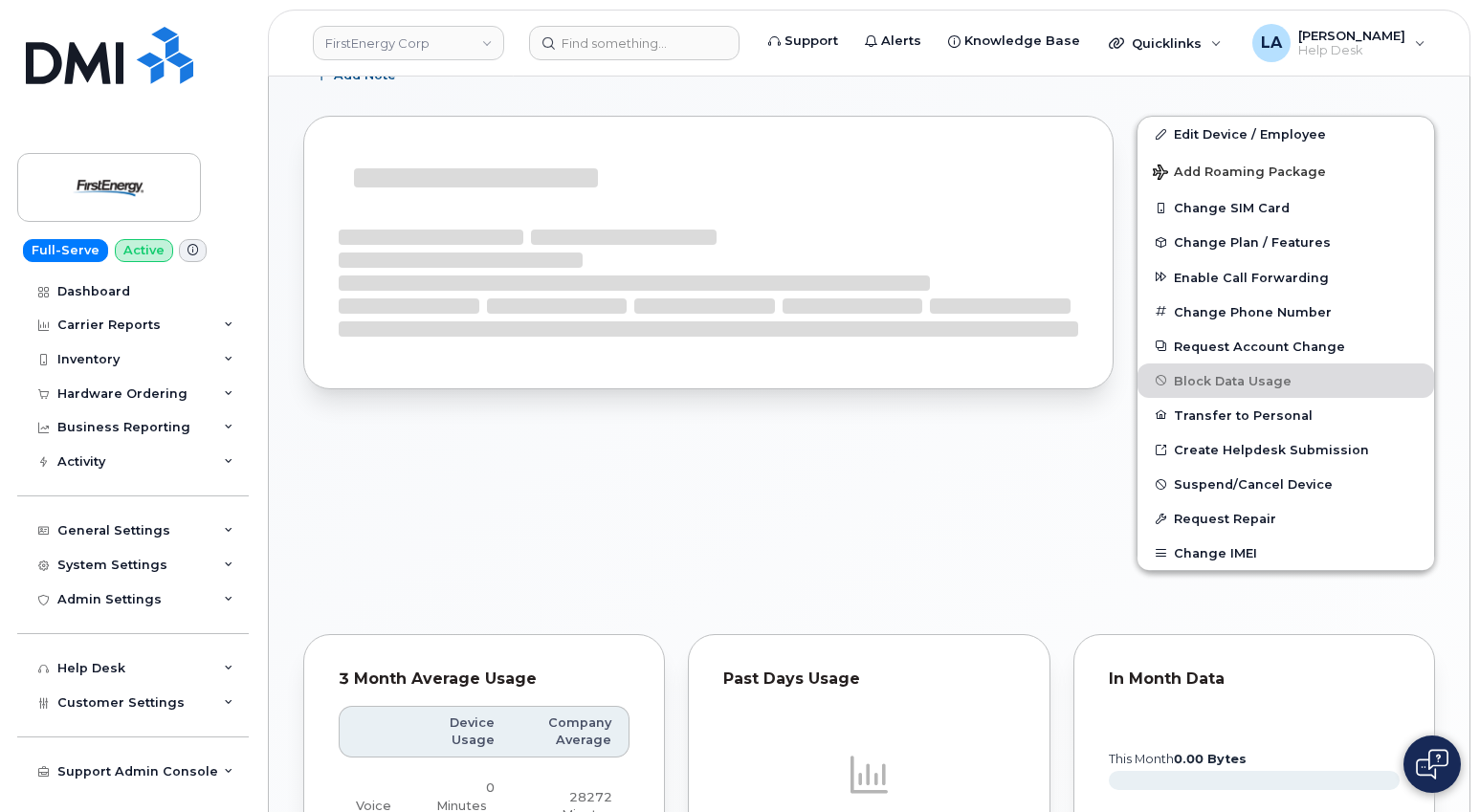
scroll to position [464, 0]
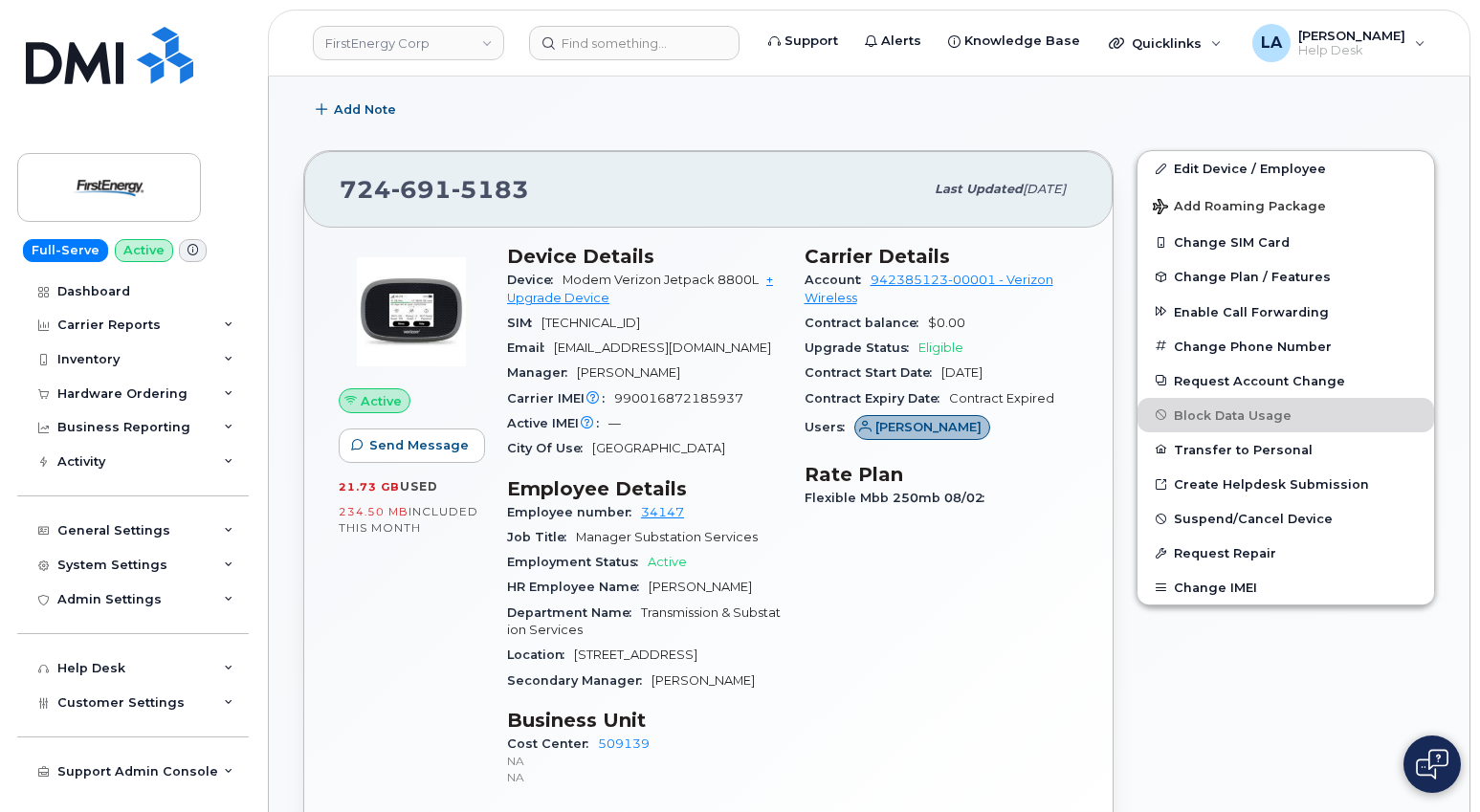
click at [1319, 117] on div "Add Note" at bounding box center [869, 109] width 1132 height 34
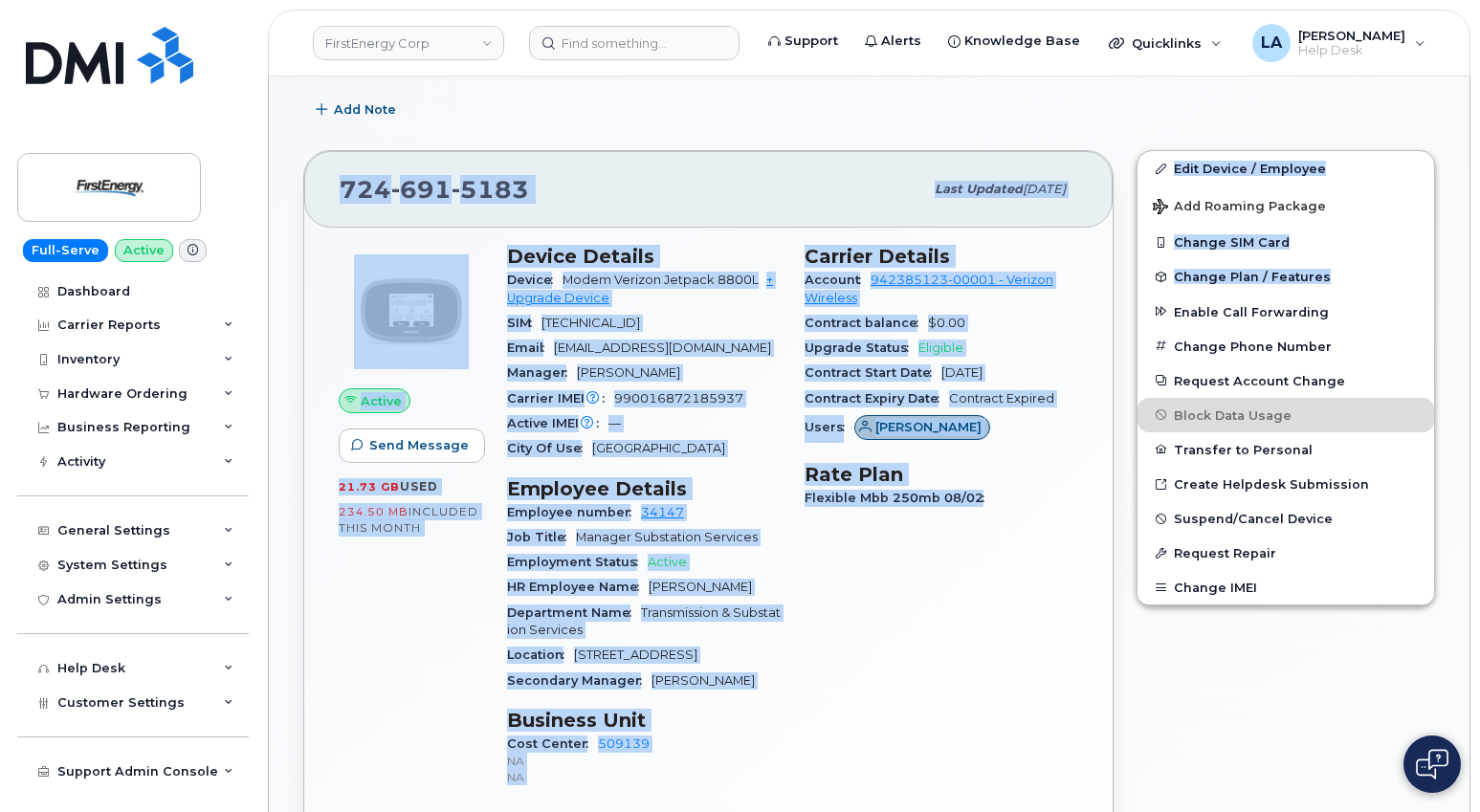
drag, startPoint x: 1479, startPoint y: 124, endPoint x: 1491, endPoint y: 263, distance: 139.5
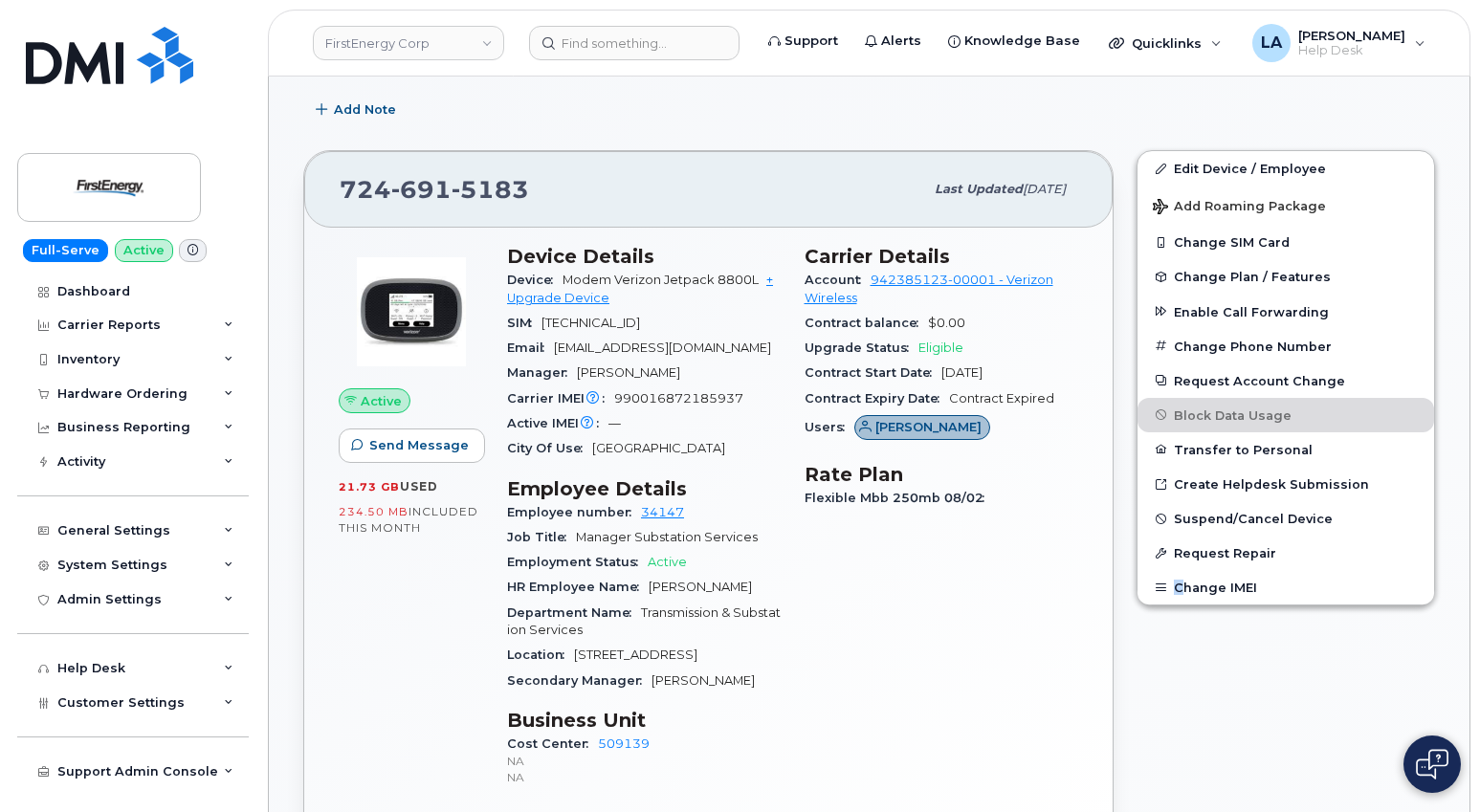
click at [1181, 628] on div "Edit Device / Employee Add Roaming Package Change SIM Card Change Plan / Featur…" at bounding box center [1285, 521] width 322 height 764
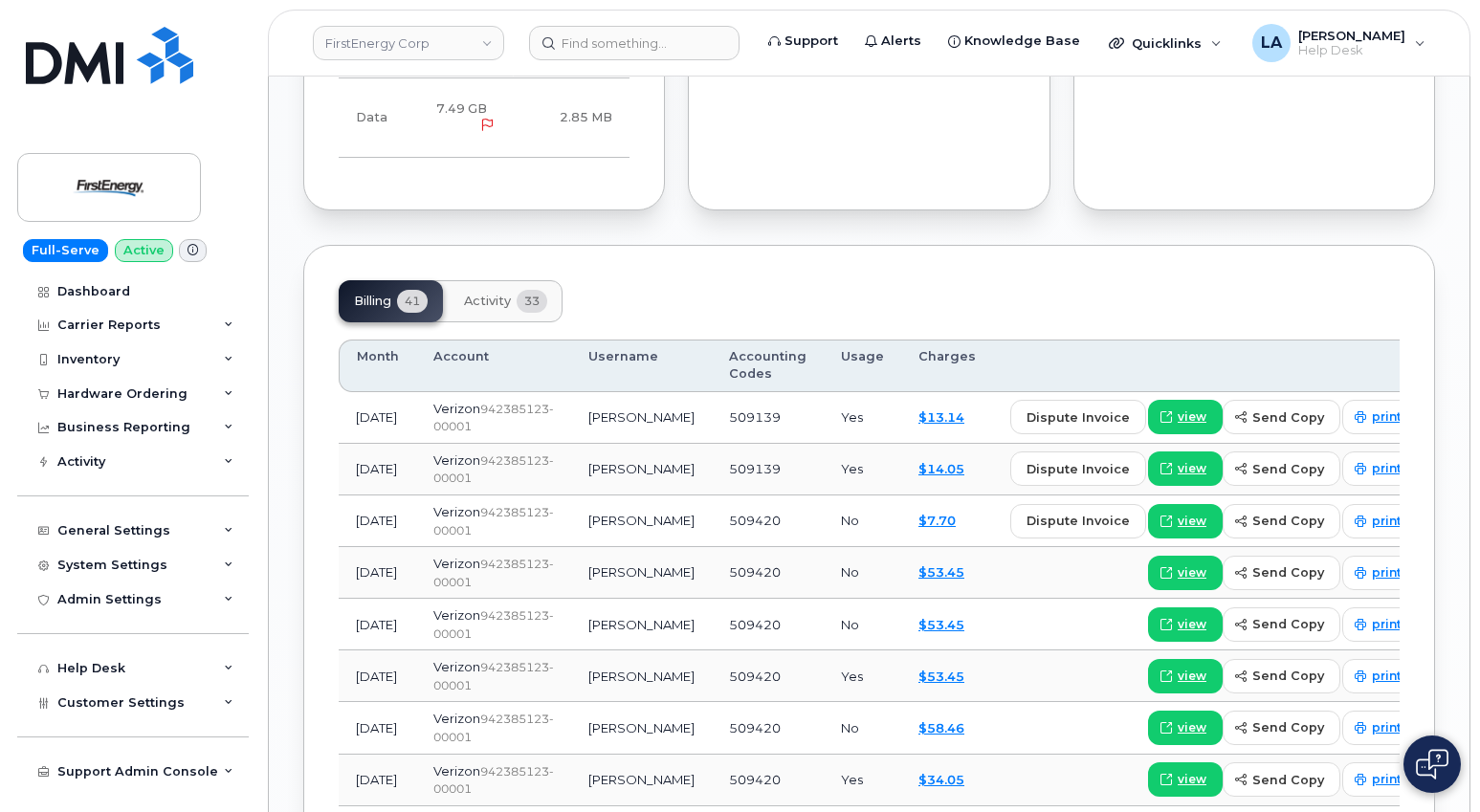
scroll to position [1646, 0]
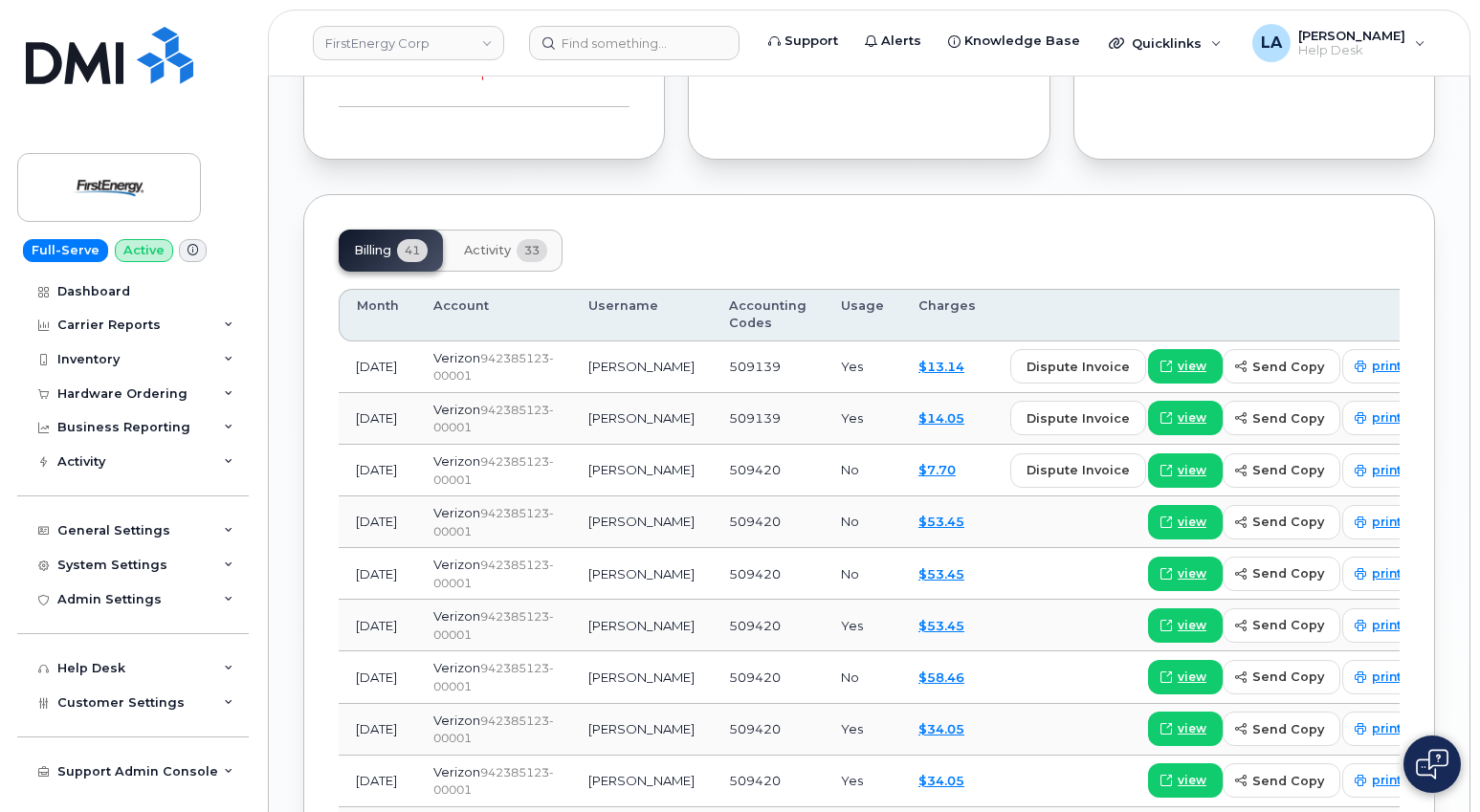
drag, startPoint x: 1387, startPoint y: 158, endPoint x: 1349, endPoint y: 246, distance: 95.9
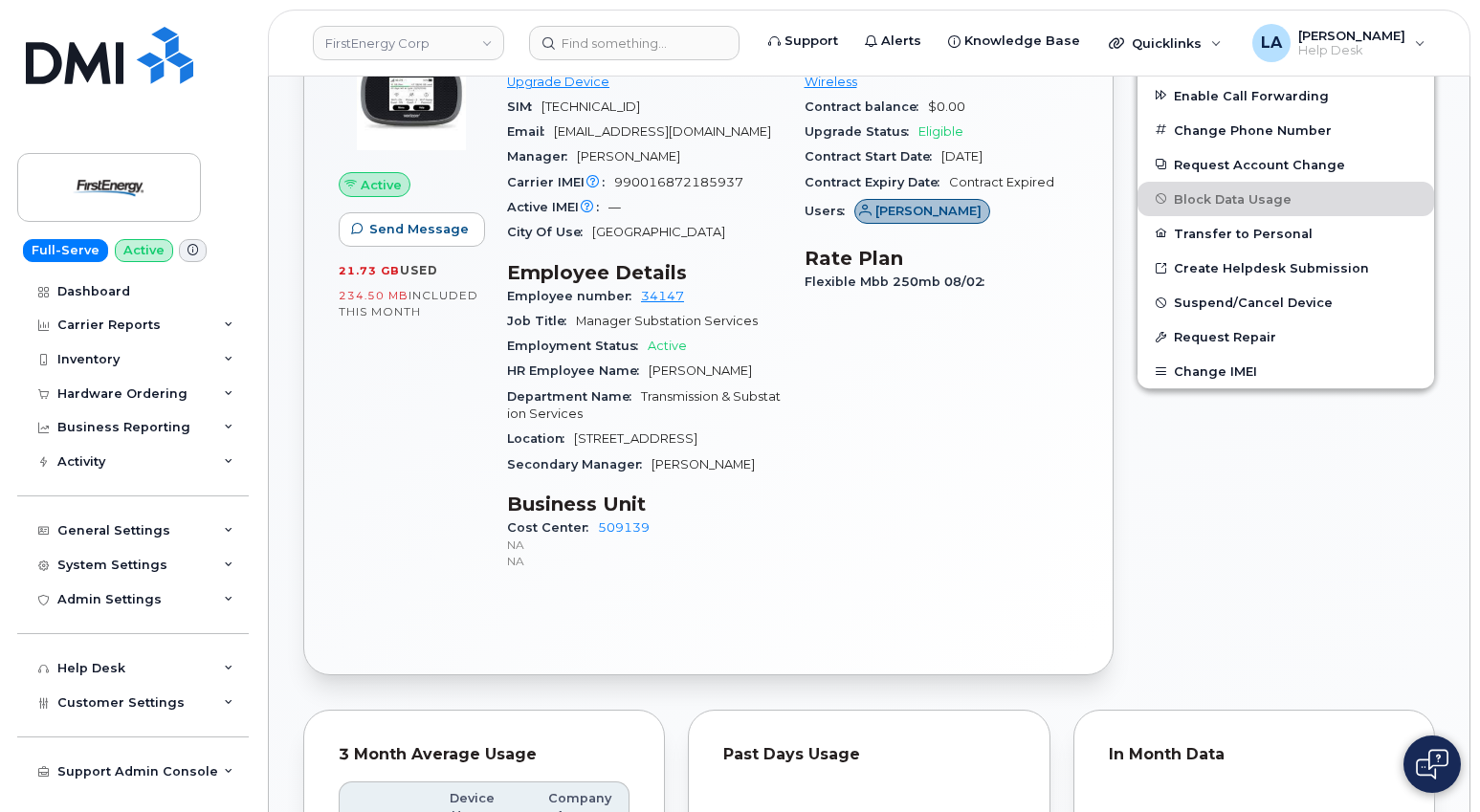
scroll to position [694, 0]
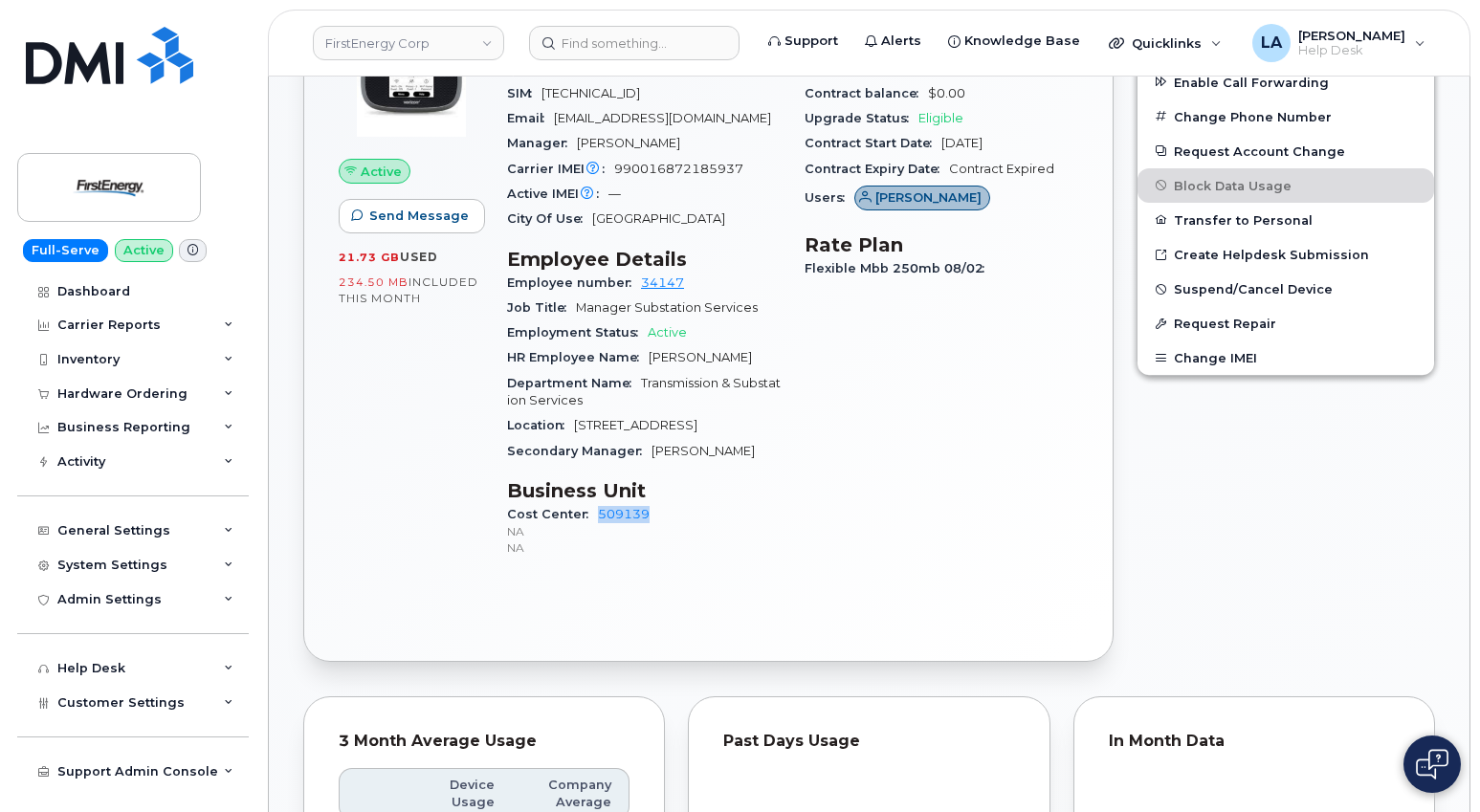
drag, startPoint x: 679, startPoint y: 514, endPoint x: 587, endPoint y: 514, distance: 92.0
click at [587, 514] on div "Cost Center 509139 NA NA" at bounding box center [644, 532] width 275 height 59
copy link "509139"
